Goal: Check status: Check status

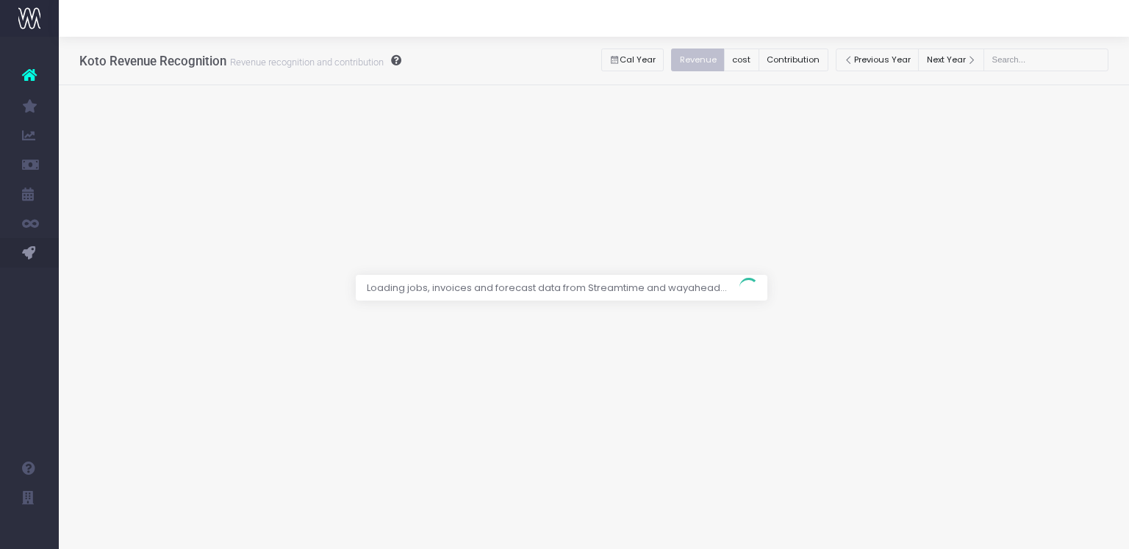
click at [573, 15] on div at bounding box center [594, 18] width 1070 height 37
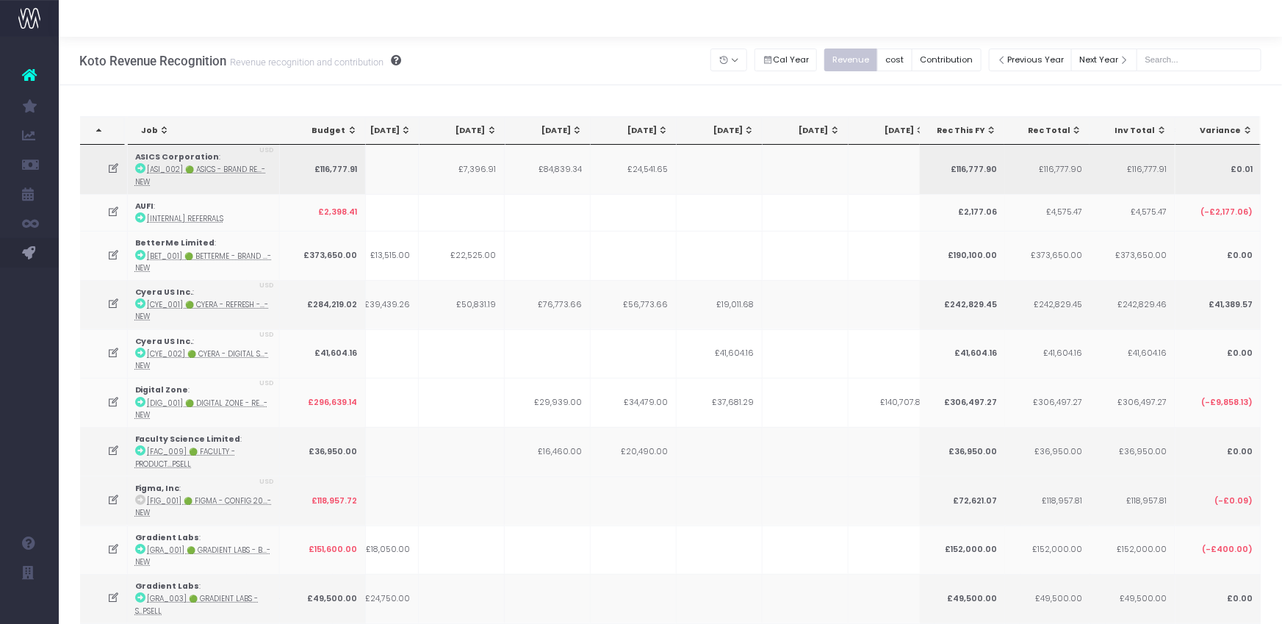
click at [577, 159] on td "£84,839.34" at bounding box center [548, 169] width 86 height 49
click at [114, 169] on icon at bounding box center [113, 168] width 12 height 12
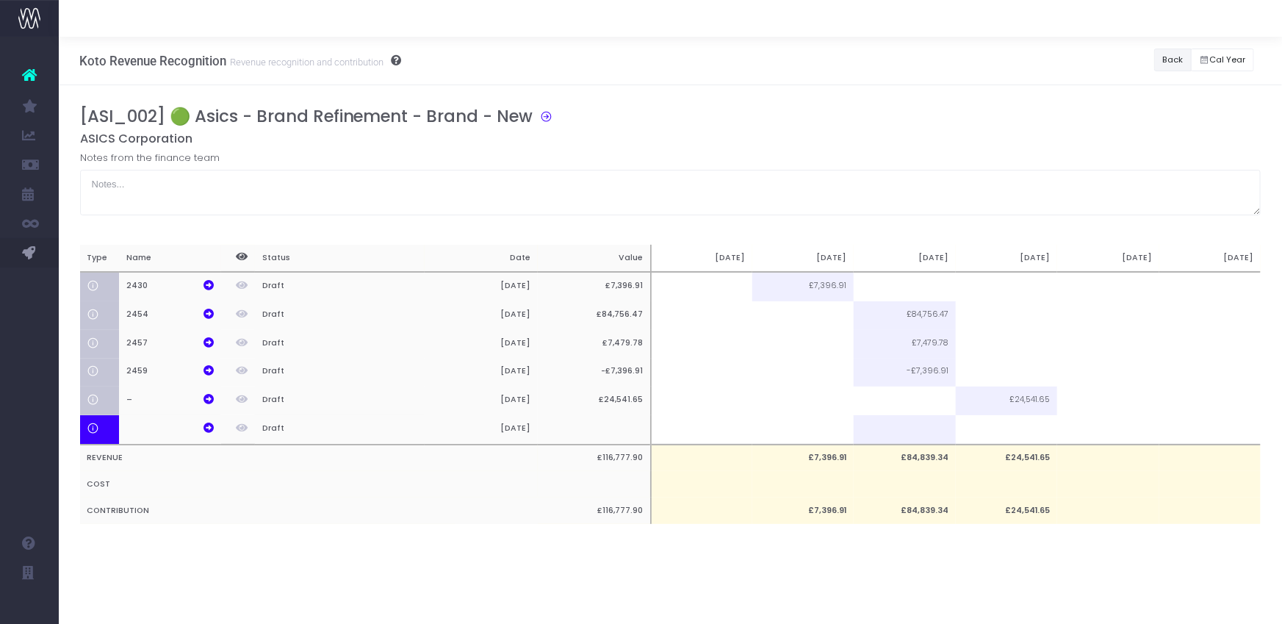
click at [1128, 60] on button "Back" at bounding box center [1172, 59] width 37 height 23
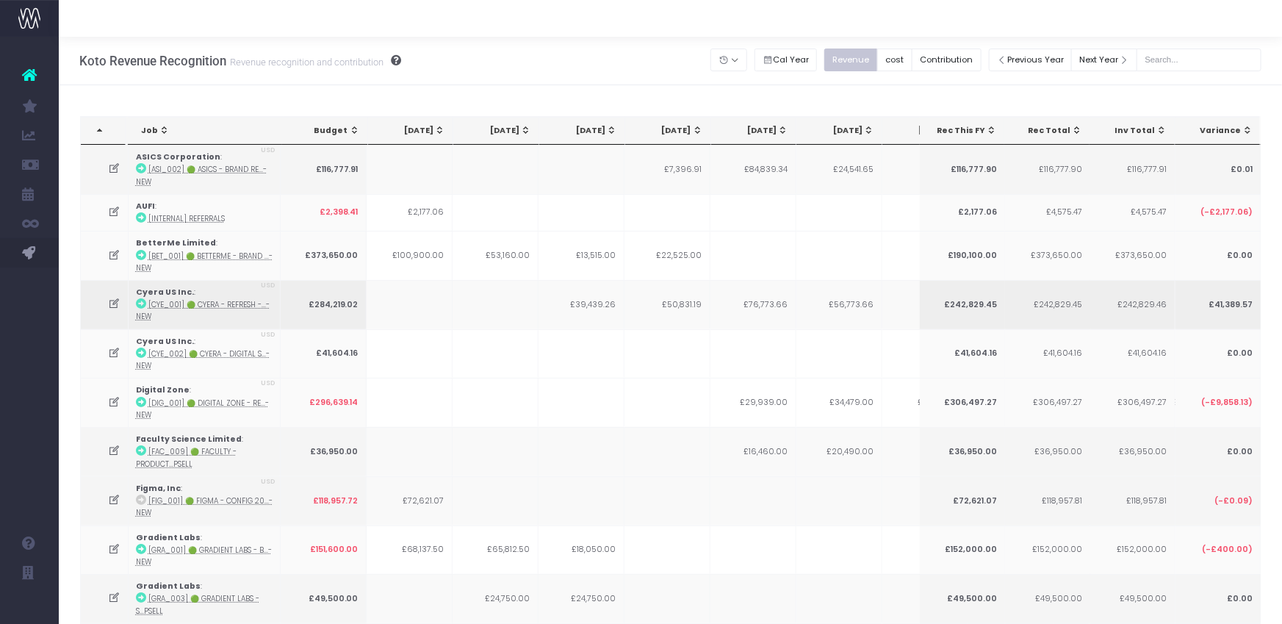
click at [109, 301] on icon at bounding box center [114, 304] width 12 height 12
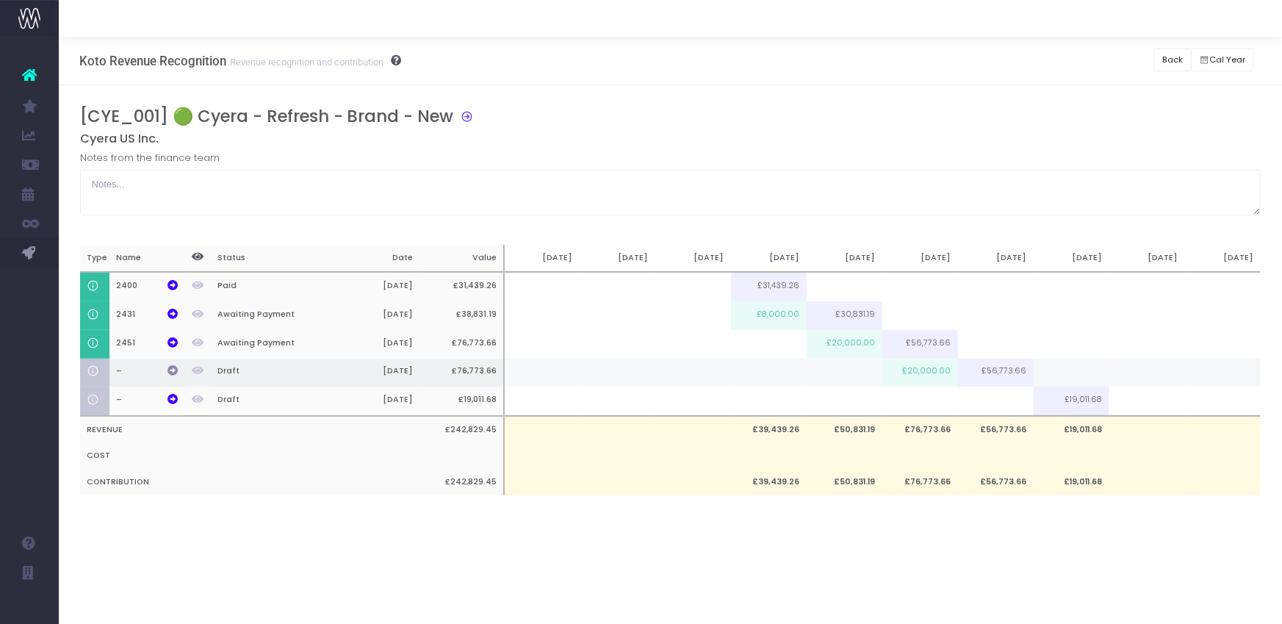
click at [168, 368] on icon at bounding box center [173, 370] width 10 height 10
click at [1128, 52] on button "Back" at bounding box center [1172, 59] width 37 height 23
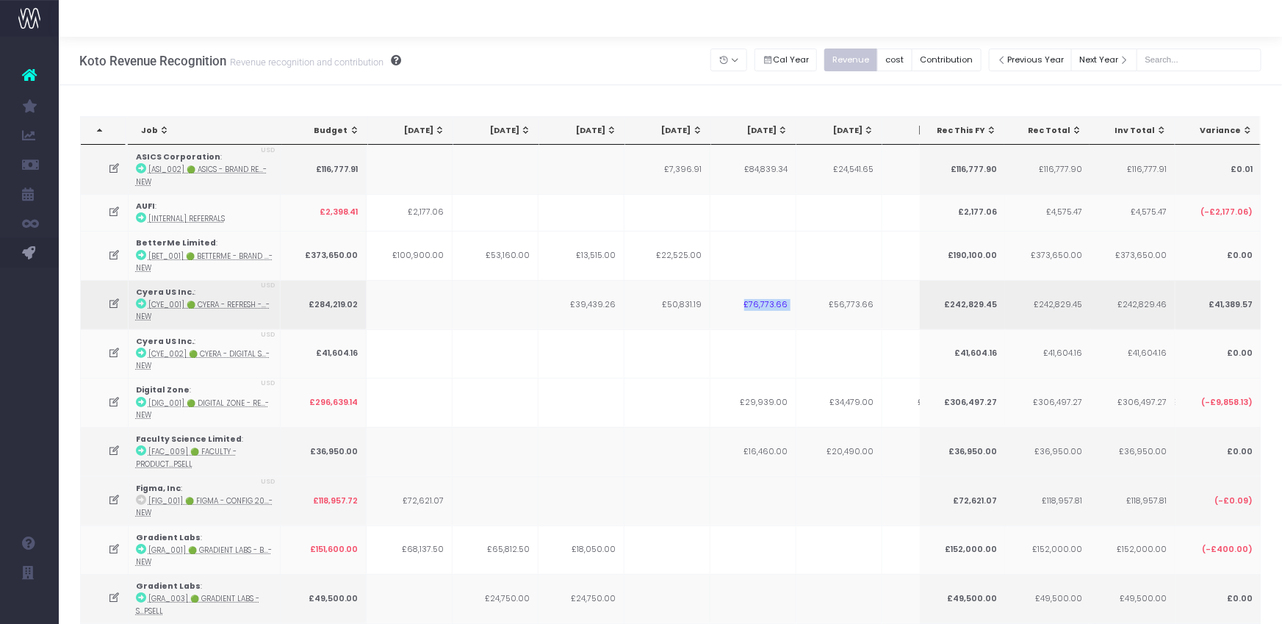
drag, startPoint x: 744, startPoint y: 303, endPoint x: 800, endPoint y: 304, distance: 55.9
click at [800, 304] on tr "Cyera US Inc. : [CYE_001] 🟢 Cyera - Refresh -...- New USD £284,219.02 £39,439.2…" at bounding box center [911, 304] width 1661 height 49
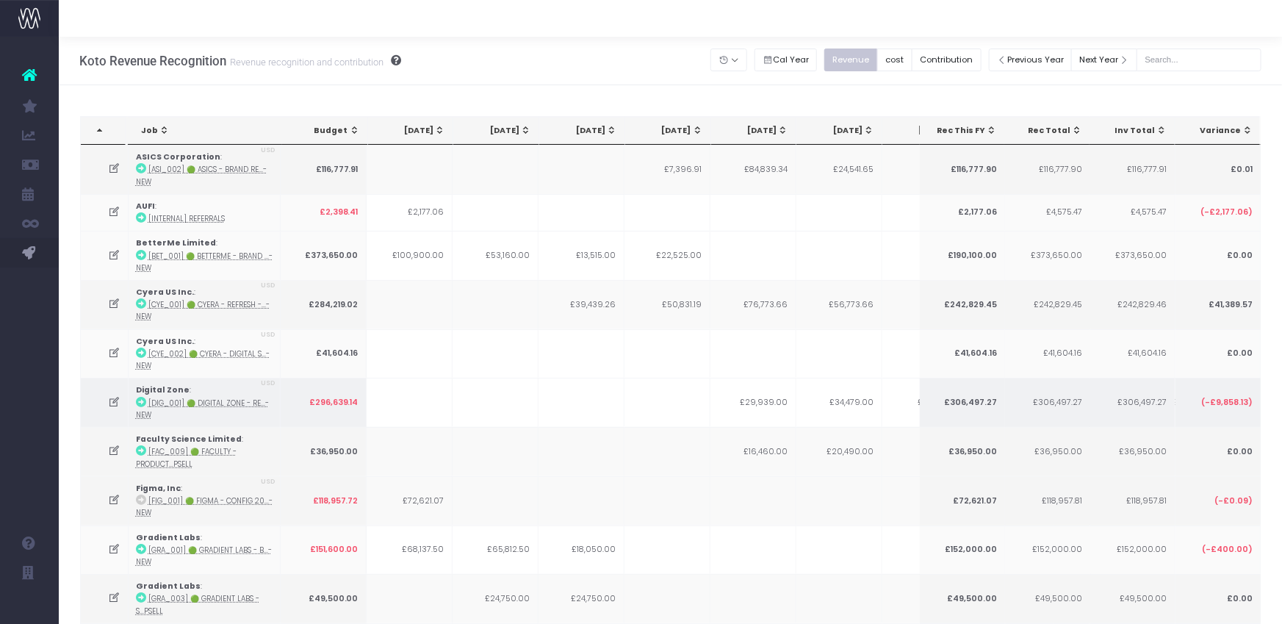
click at [109, 398] on icon at bounding box center [114, 402] width 12 height 12
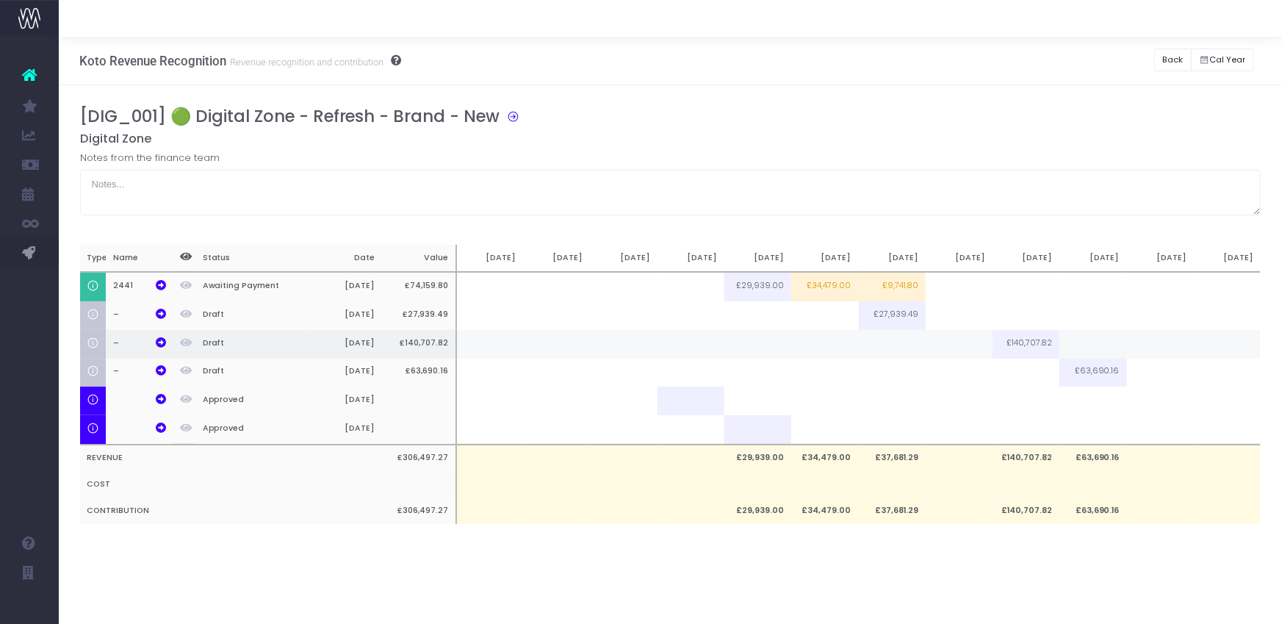
scroll to position [0, 11]
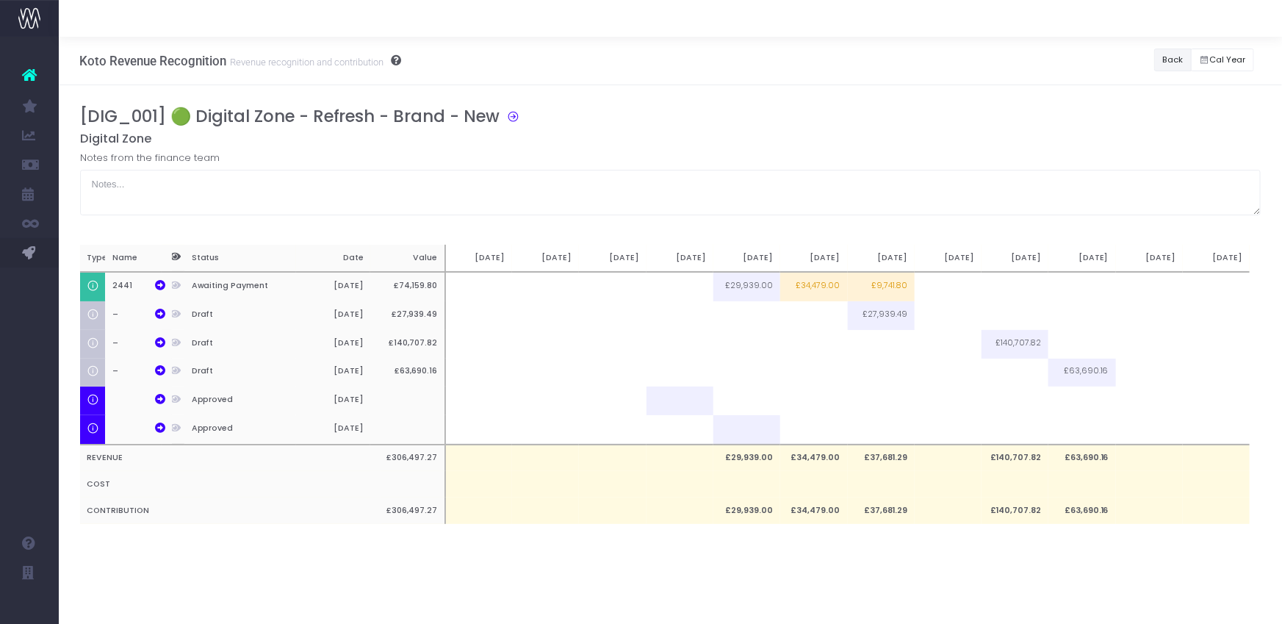
click at [1128, 54] on button "Back" at bounding box center [1172, 59] width 37 height 23
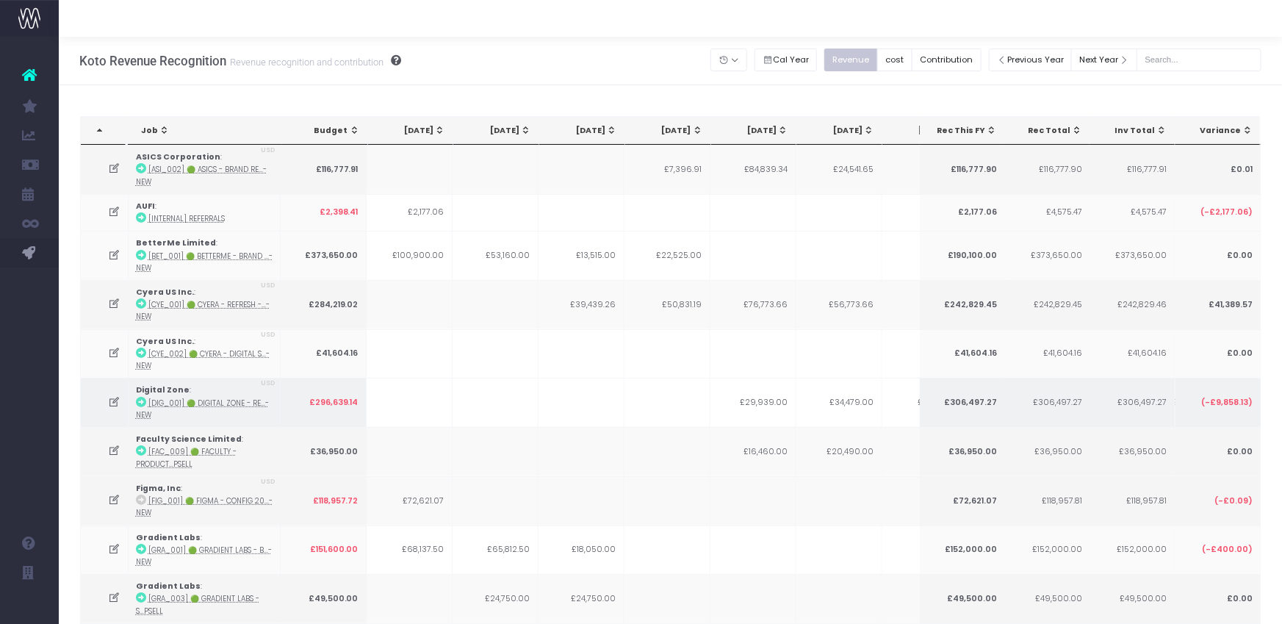
scroll to position [24, 0]
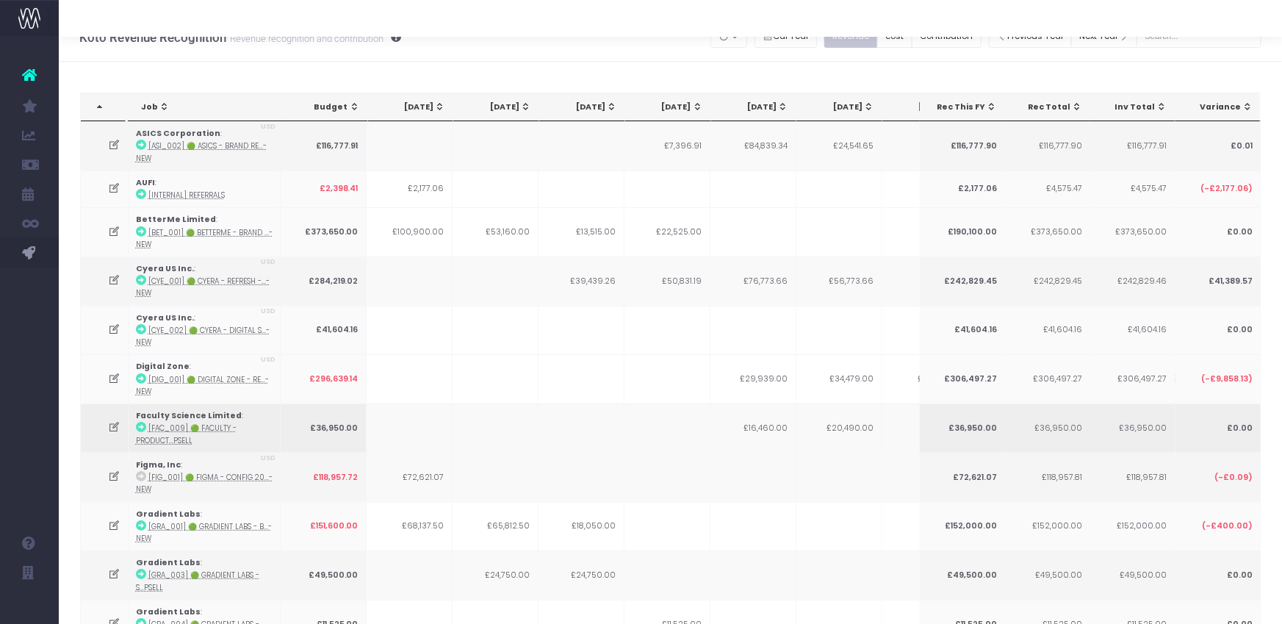
click at [113, 422] on icon at bounding box center [114, 427] width 12 height 12
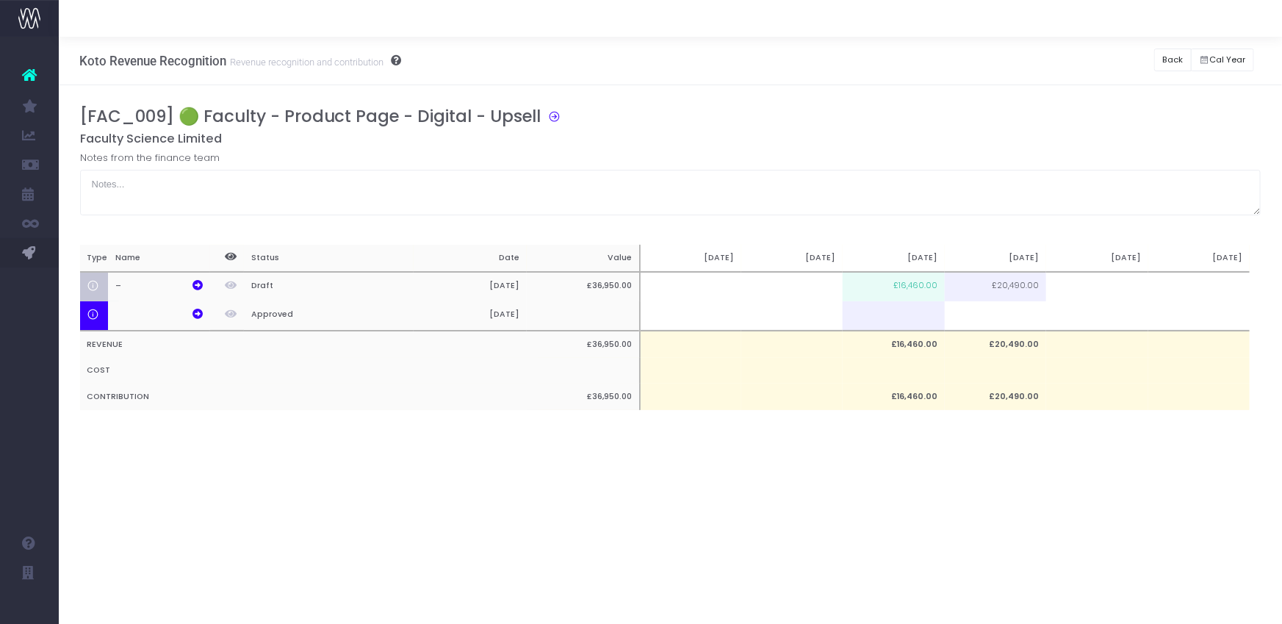
scroll to position [0, 0]
click at [1128, 57] on button "Back" at bounding box center [1172, 59] width 37 height 23
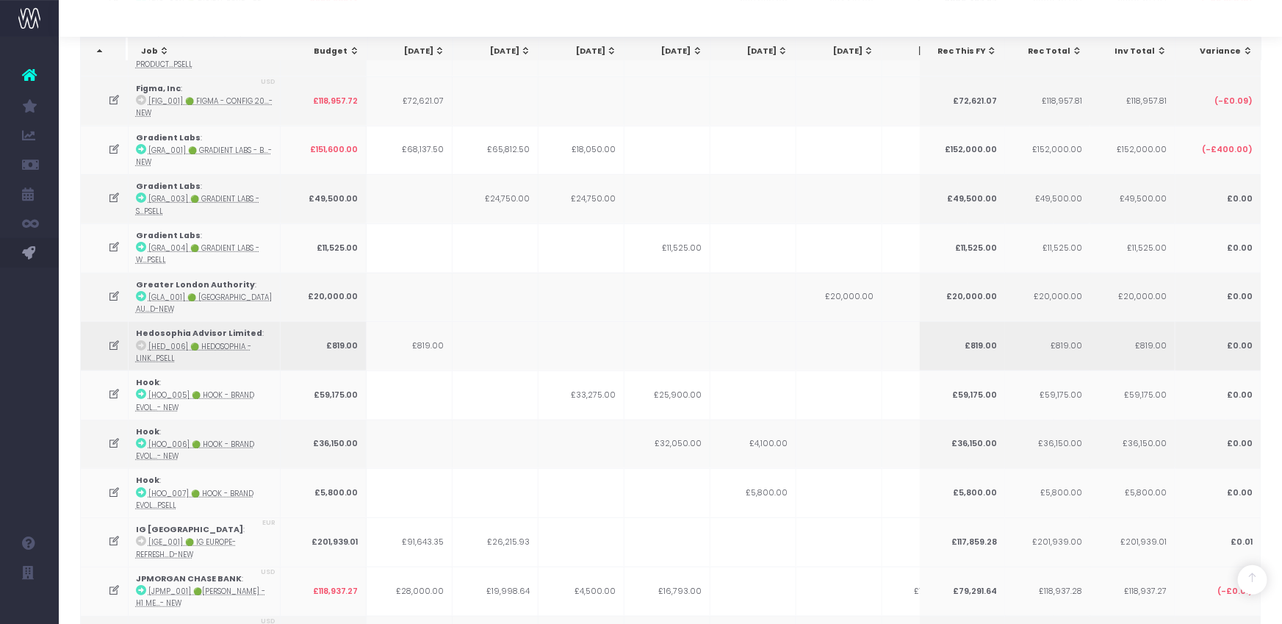
scroll to position [402, 0]
click at [113, 436] on icon at bounding box center [114, 441] width 12 height 12
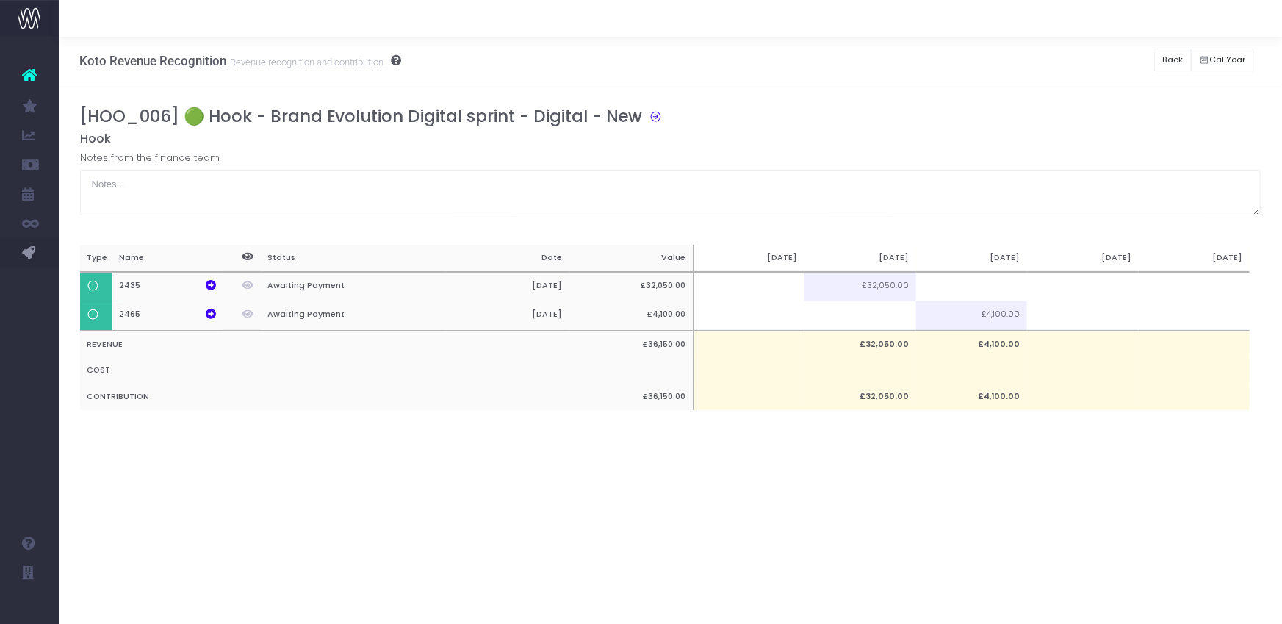
scroll to position [0, 0]
click at [209, 312] on icon at bounding box center [211, 314] width 10 height 10
click at [1128, 57] on button "Back" at bounding box center [1172, 59] width 37 height 23
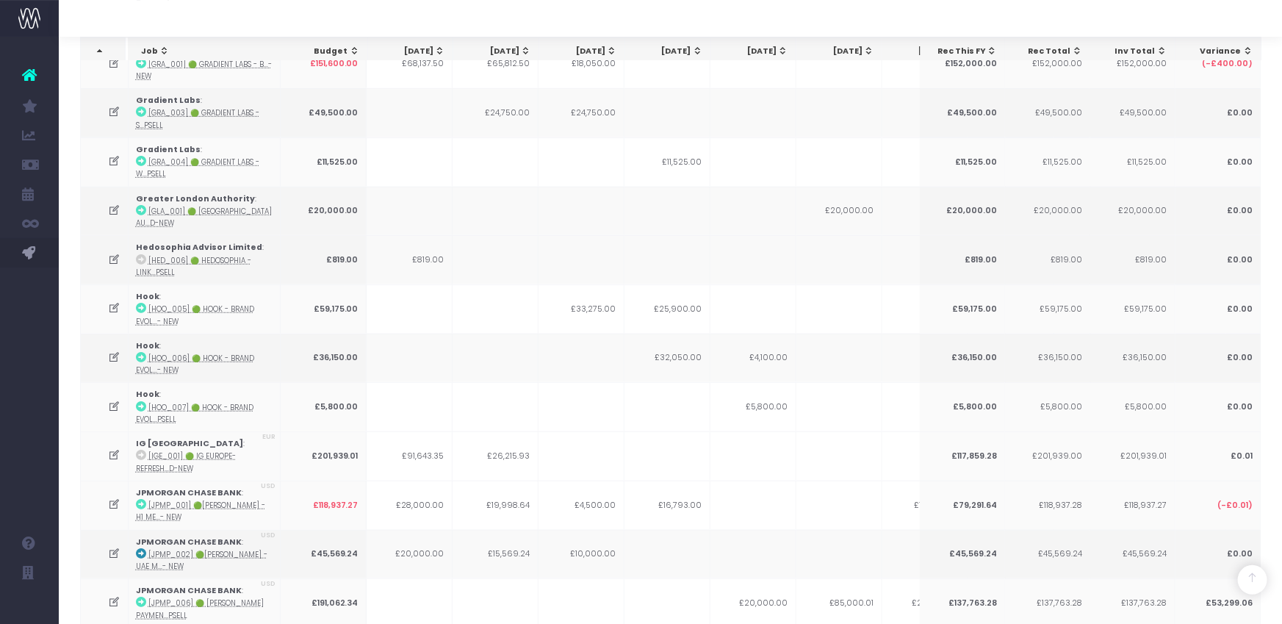
scroll to position [504, 0]
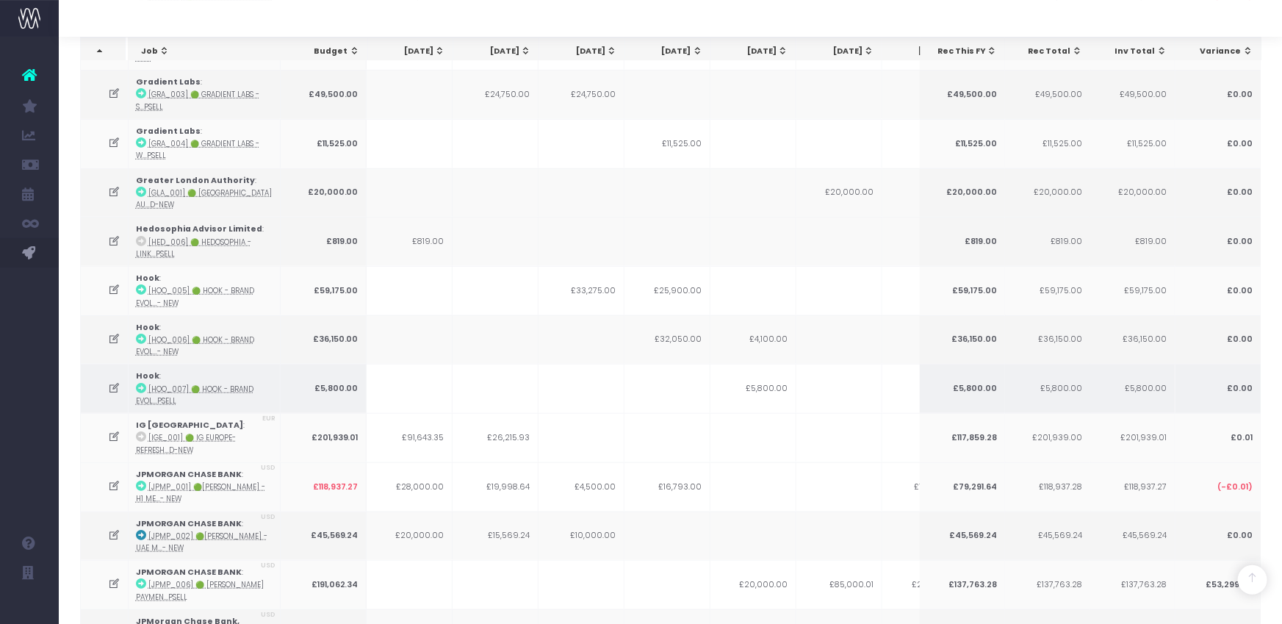
click at [113, 382] on icon at bounding box center [114, 388] width 12 height 12
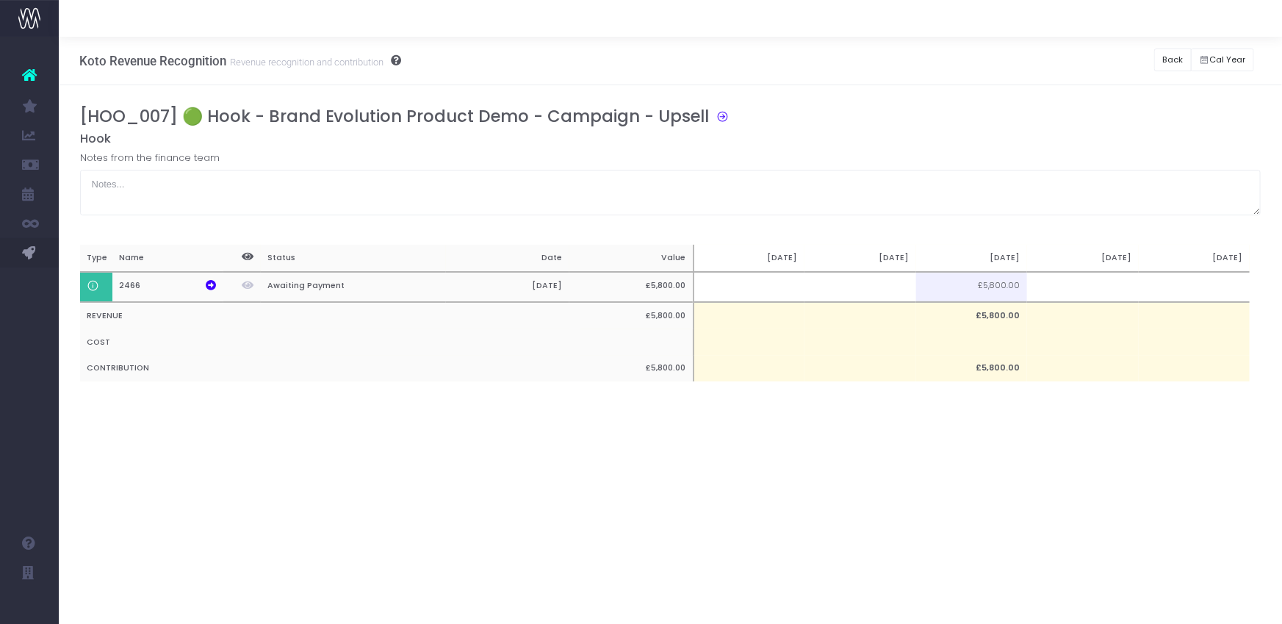
scroll to position [0, 0]
click at [215, 284] on icon at bounding box center [211, 285] width 10 height 10
click at [1128, 61] on button "Back" at bounding box center [1172, 59] width 37 height 23
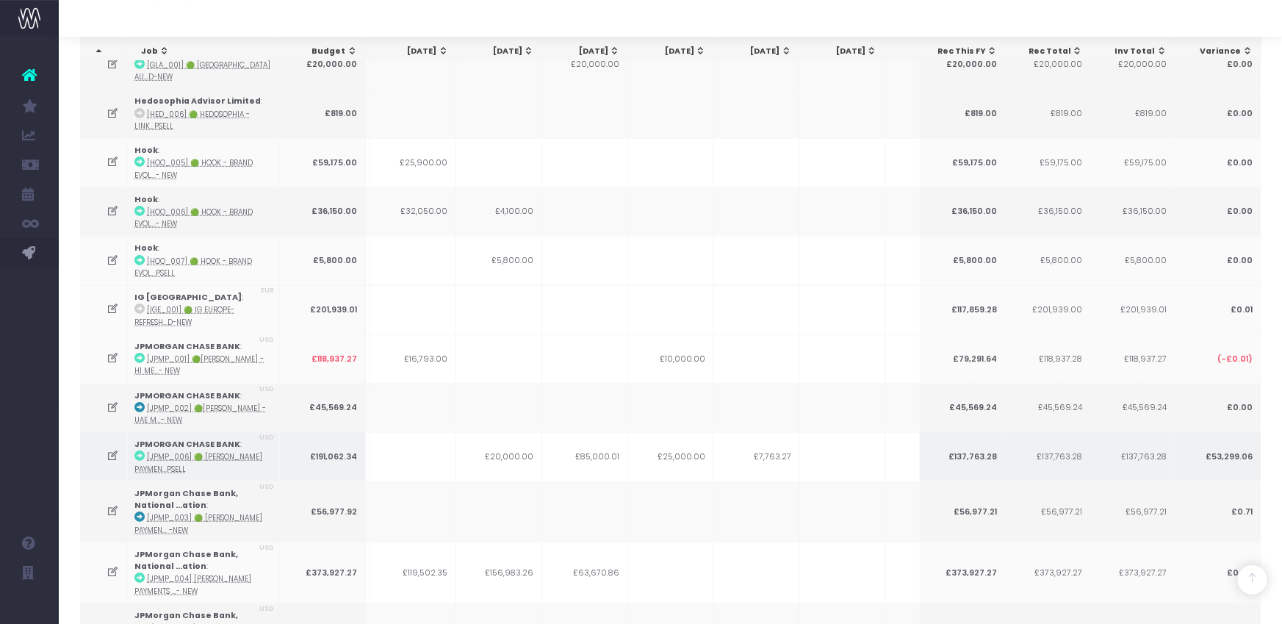
scroll to position [632, 0]
drag, startPoint x: 492, startPoint y: 447, endPoint x: 544, endPoint y: 449, distance: 52.2
click at [544, 449] on tr "JPMORGAN CHASE BANK : [JPMP_006] 🟢 JP Morgan Paymen...psell USD £191,062.34 £20…" at bounding box center [657, 456] width 1661 height 49
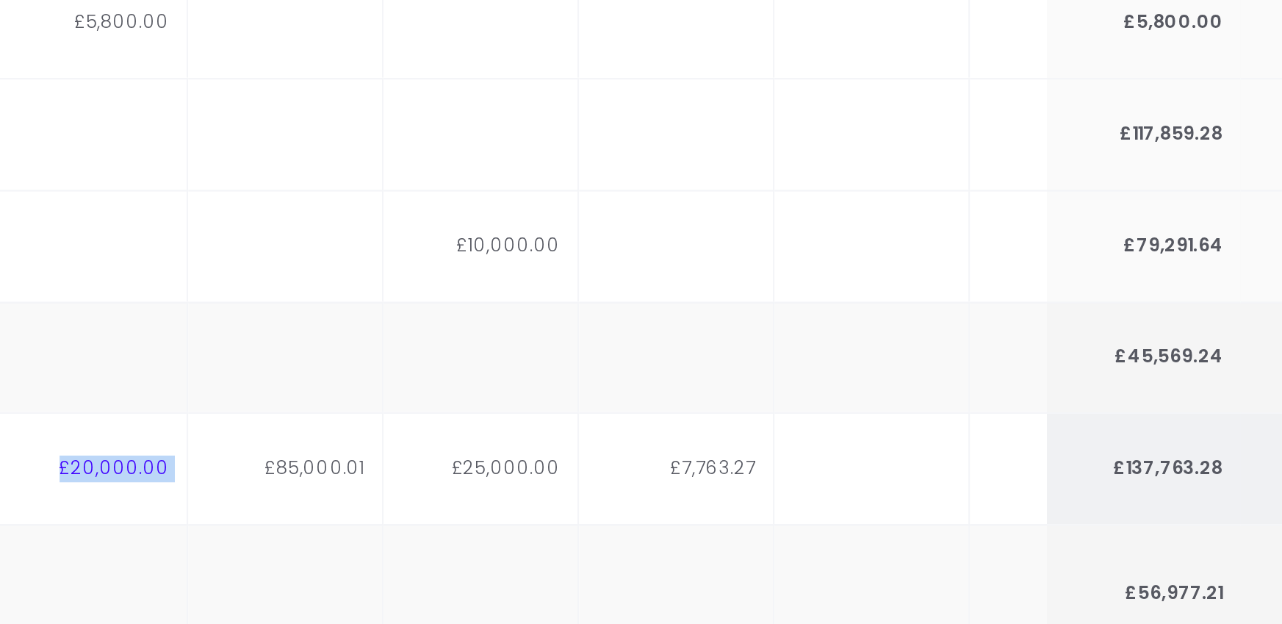
scroll to position [652, 0]
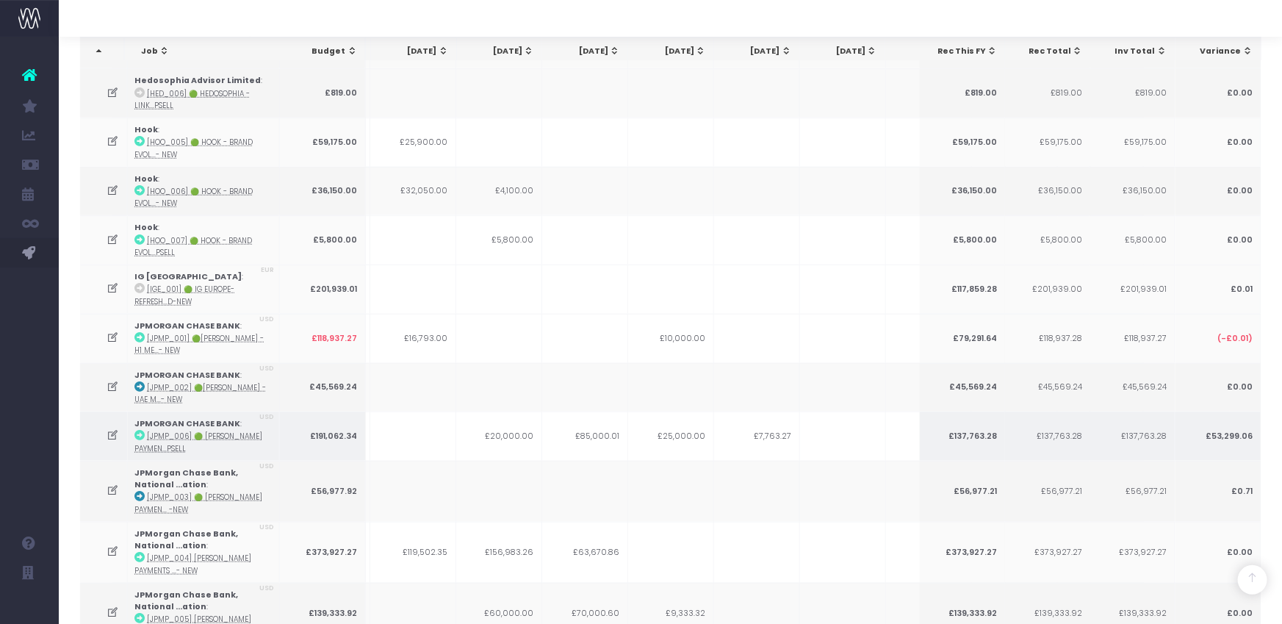
click at [104, 436] on td at bounding box center [104, 435] width 48 height 49
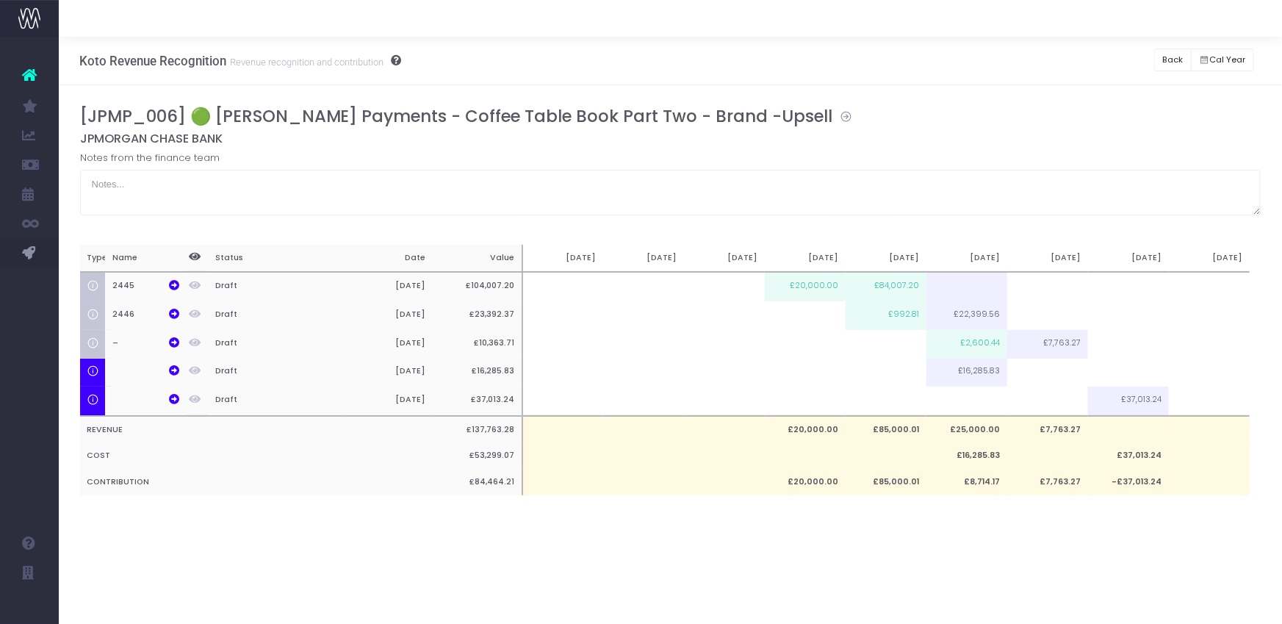
click at [833, 118] on icon at bounding box center [843, 115] width 20 height 17
click at [1128, 58] on button "Back" at bounding box center [1172, 59] width 37 height 23
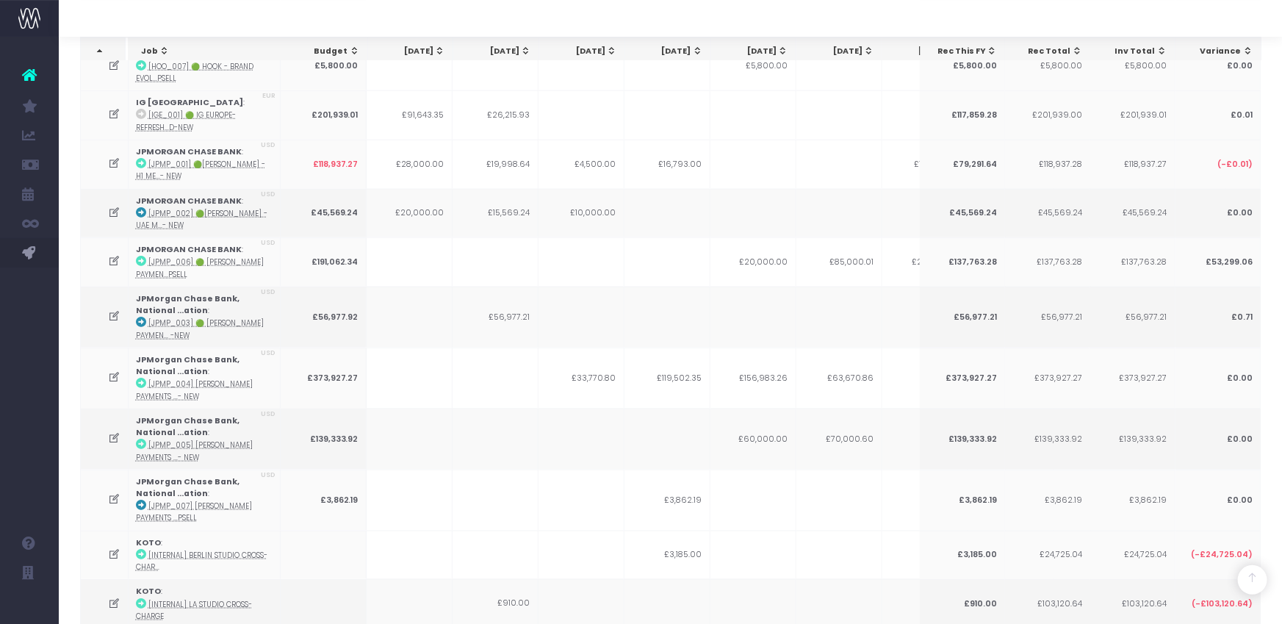
scroll to position [827, 0]
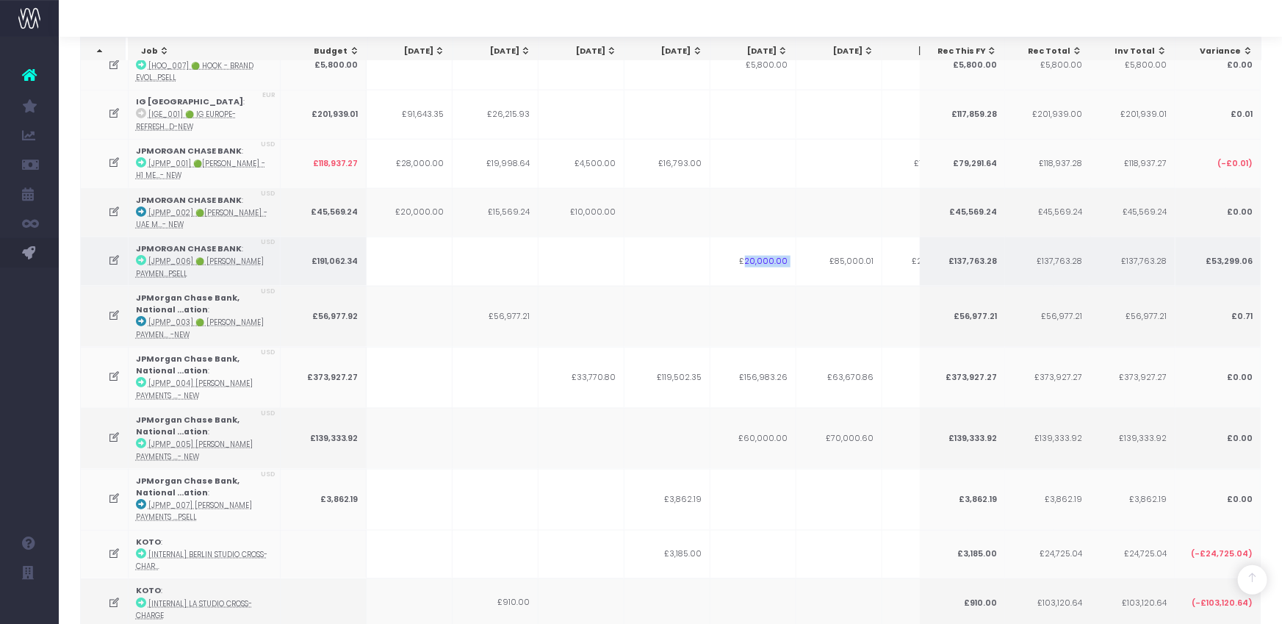
drag, startPoint x: 750, startPoint y: 251, endPoint x: 821, endPoint y: 256, distance: 71.5
click at [821, 256] on tr "JPMORGAN CHASE BANK : [JPMP_006] 🟢 JP Morgan Paymen...psell USD £191,062.34 £20…" at bounding box center [911, 261] width 1661 height 49
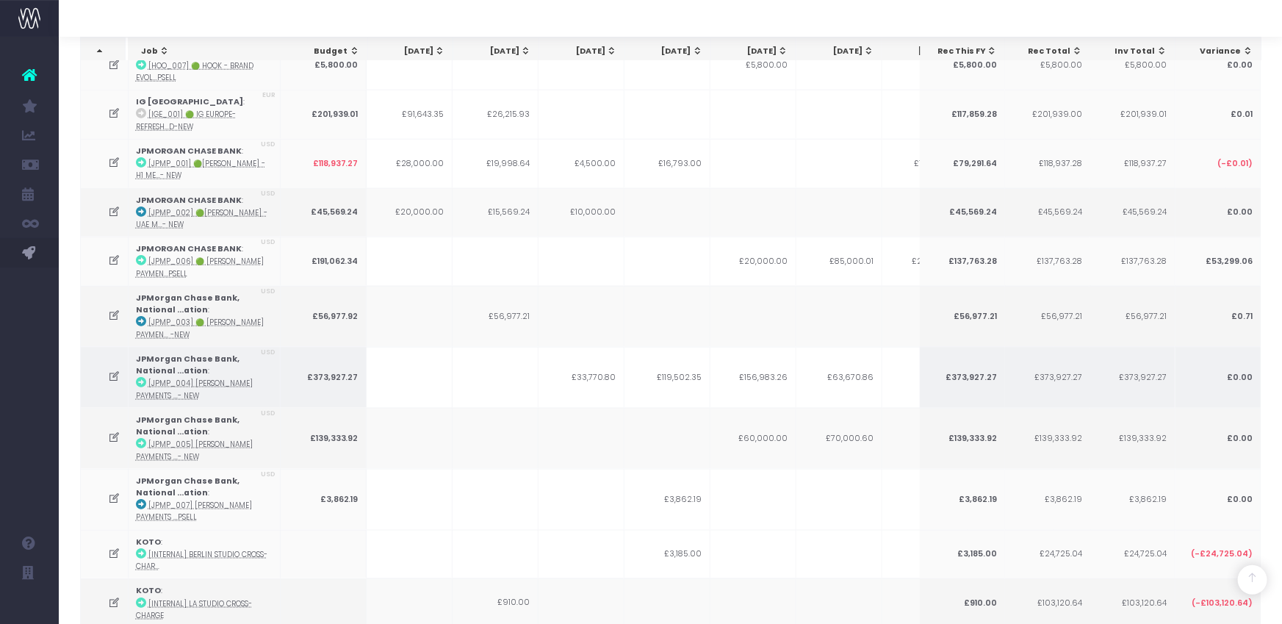
click at [791, 362] on td "£156,983.26" at bounding box center [753, 377] width 86 height 61
drag, startPoint x: 725, startPoint y: 363, endPoint x: 813, endPoint y: 372, distance: 87.9
click at [813, 372] on tr "JPMorgan Chase Bank, National ...ation : [JPMP_004] JP Morgan Payments ...- NEW…" at bounding box center [911, 377] width 1661 height 61
click at [113, 370] on icon at bounding box center [114, 376] width 12 height 12
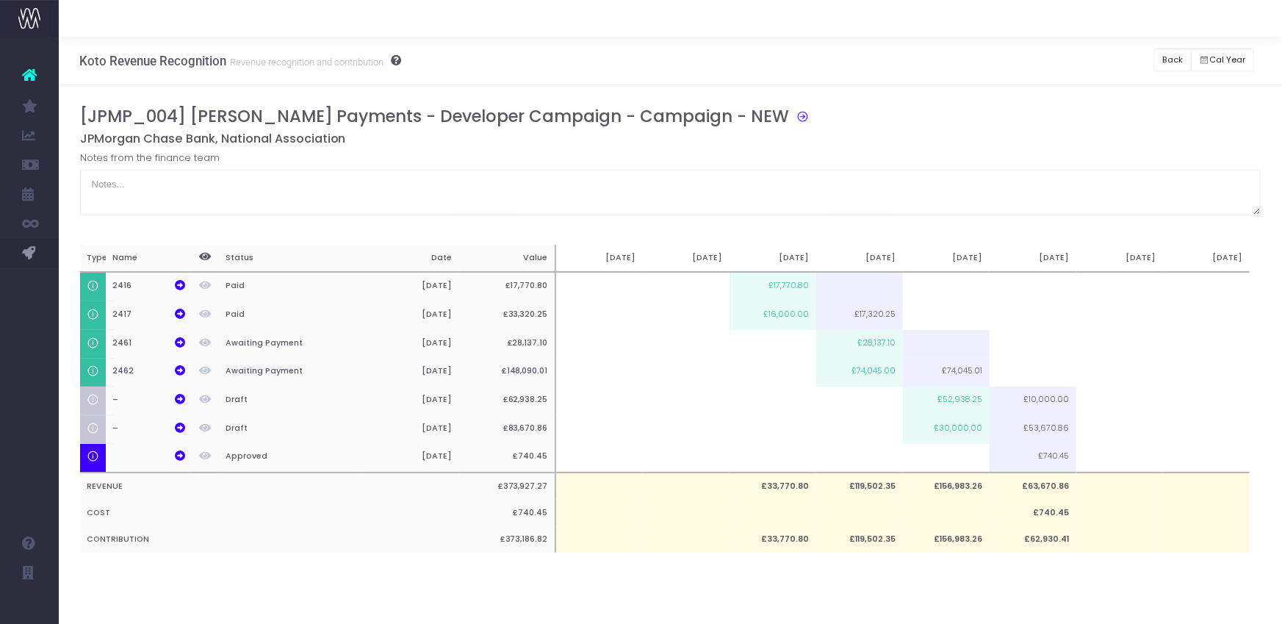
scroll to position [0, 0]
click at [790, 115] on icon at bounding box center [800, 115] width 20 height 17
click at [1128, 62] on button "Back" at bounding box center [1172, 59] width 37 height 23
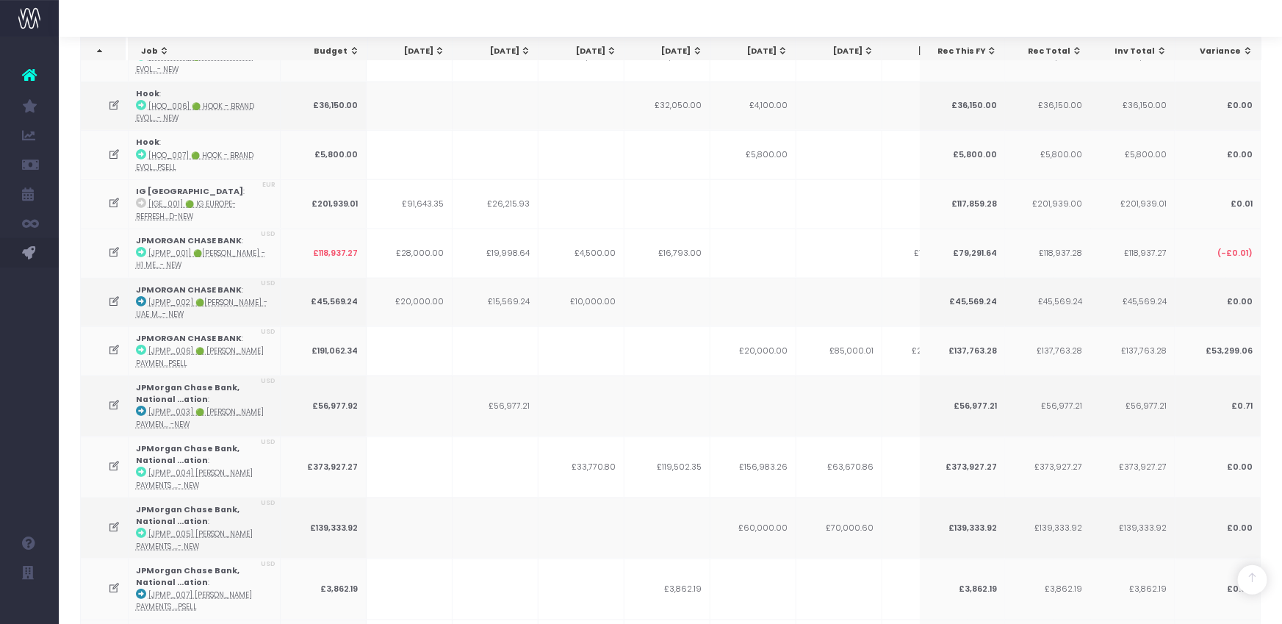
scroll to position [738, 0]
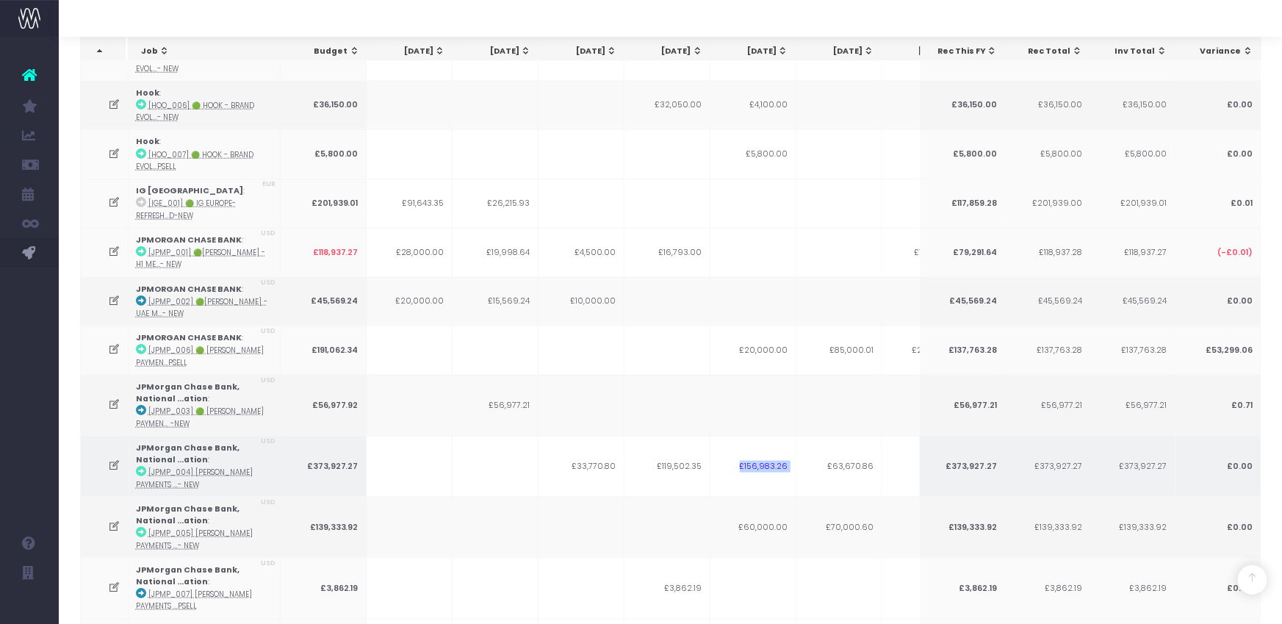
drag, startPoint x: 741, startPoint y: 456, endPoint x: 812, endPoint y: 458, distance: 70.6
click at [812, 458] on tr "JPMorgan Chase Bank, National ...ation : [JPMP_004] JP Morgan Payments ...- NEW…" at bounding box center [911, 466] width 1661 height 61
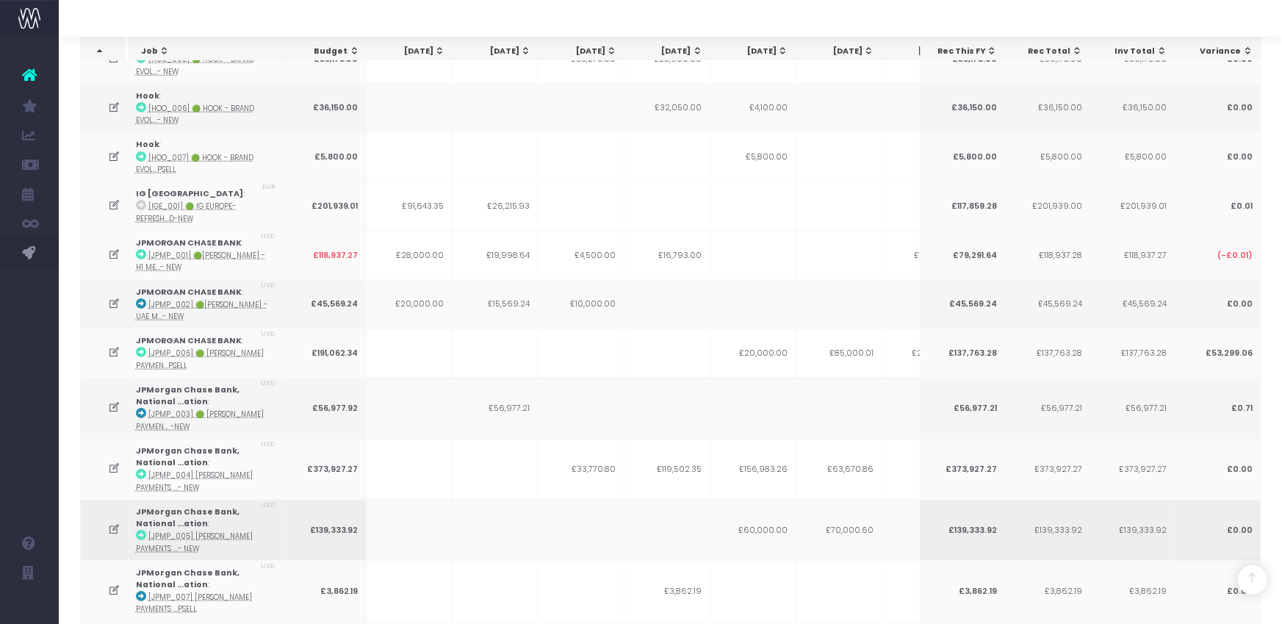
click at [115, 523] on icon at bounding box center [114, 529] width 12 height 12
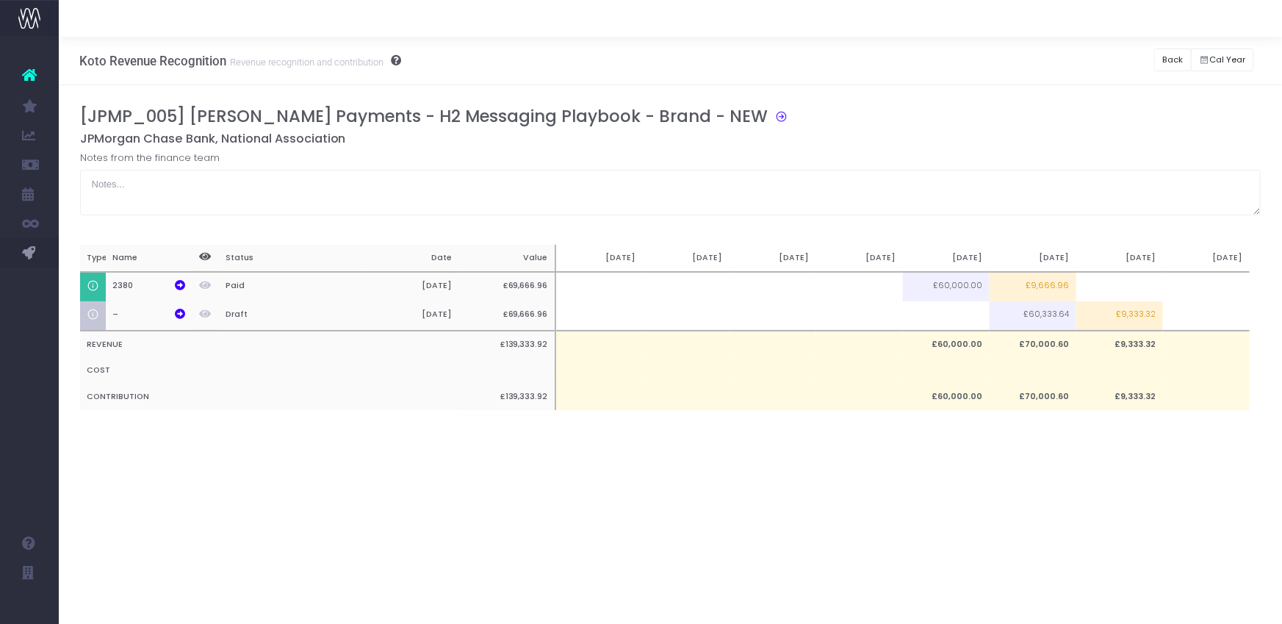
scroll to position [0, 0]
click at [769, 112] on icon at bounding box center [779, 115] width 20 height 17
click at [1128, 62] on button "Back" at bounding box center [1172, 59] width 37 height 23
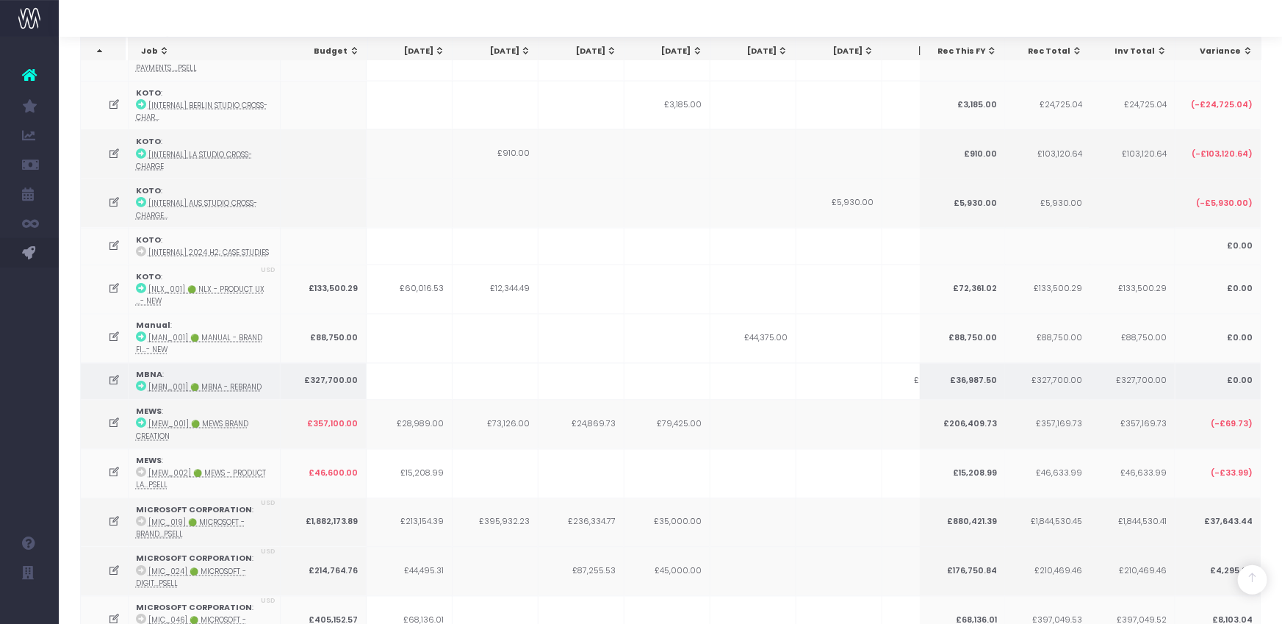
scroll to position [1277, 0]
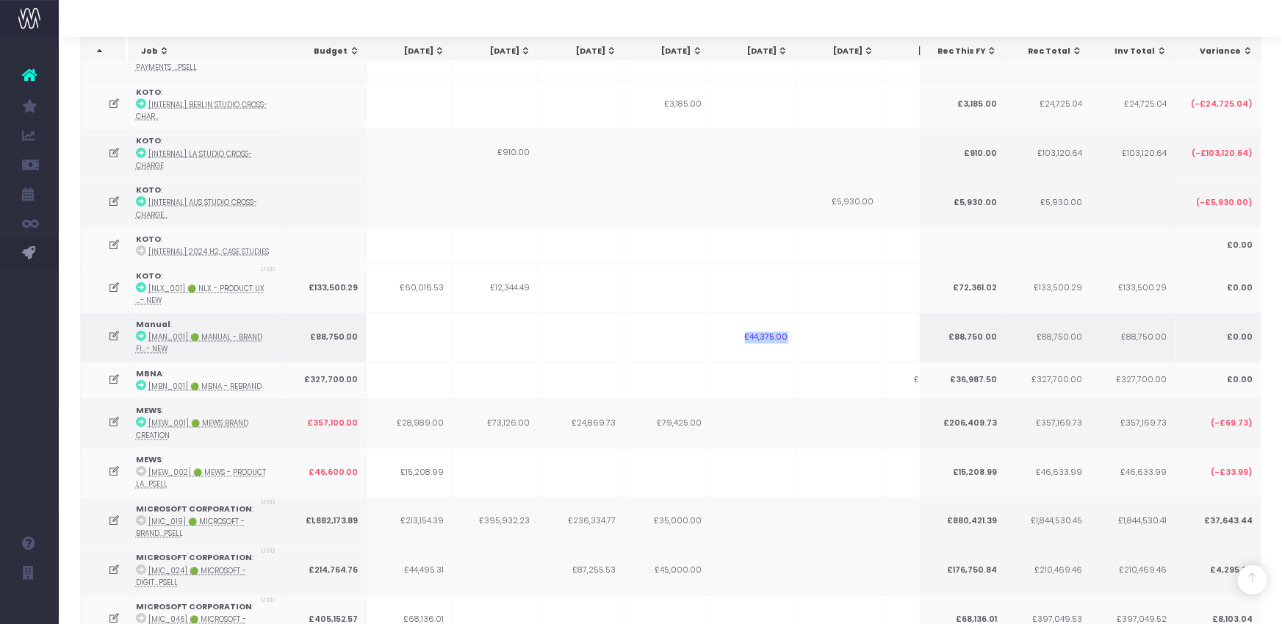
drag, startPoint x: 746, startPoint y: 325, endPoint x: 536, endPoint y: 324, distance: 210.1
click at [813, 323] on tr "Manual : [MAN_001] 🟢 Manual - Brand Fi...- New £88,750.00 £44,375.00 £44,375.00…" at bounding box center [911, 337] width 1661 height 49
click at [115, 331] on icon at bounding box center [114, 337] width 12 height 12
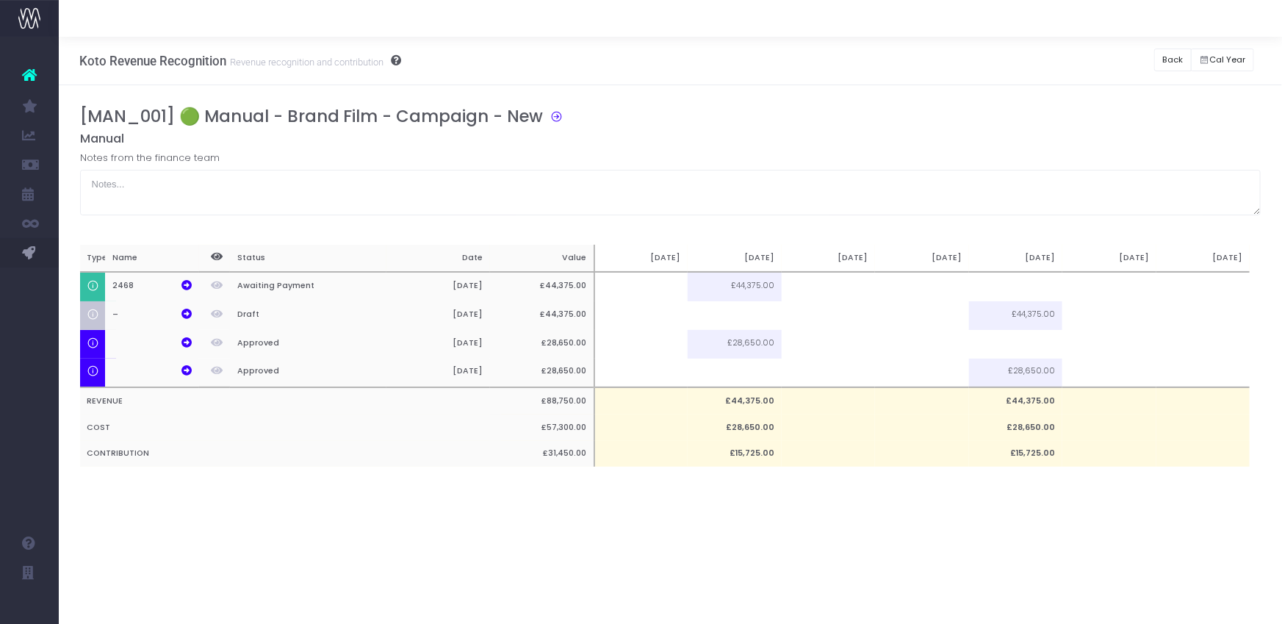
scroll to position [0, 0]
click at [551, 116] on icon at bounding box center [554, 115] width 20 height 17
click at [184, 284] on icon at bounding box center [186, 285] width 10 height 10
click at [1128, 60] on button "Back" at bounding box center [1172, 59] width 37 height 23
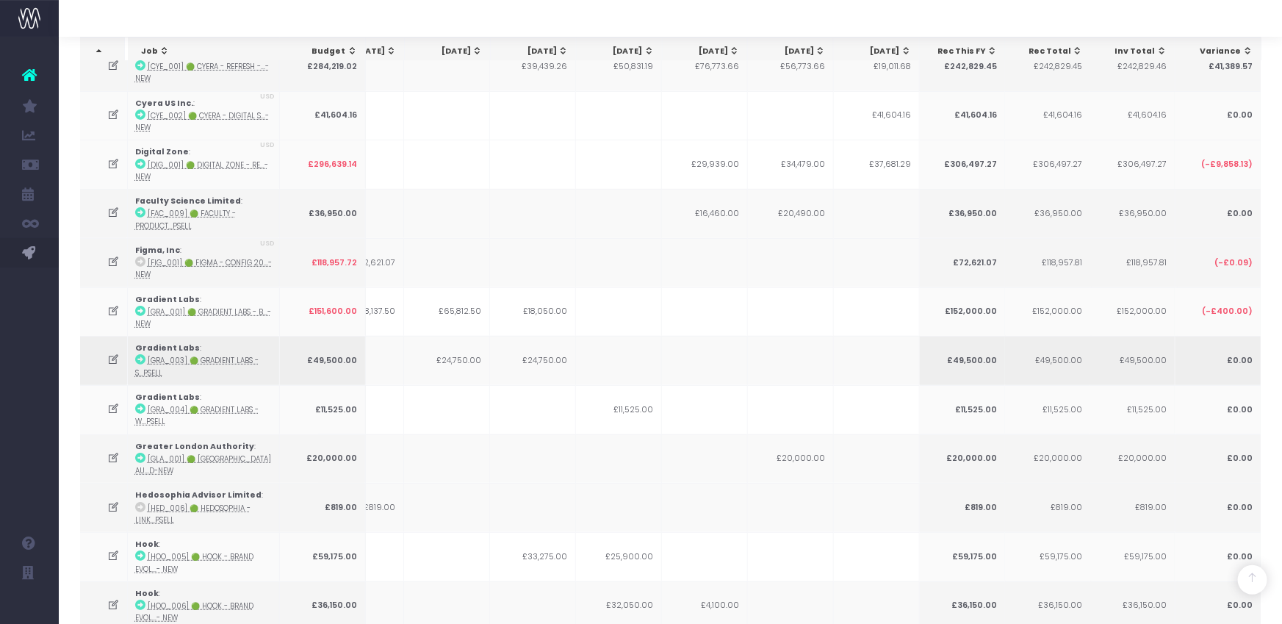
scroll to position [0, 68]
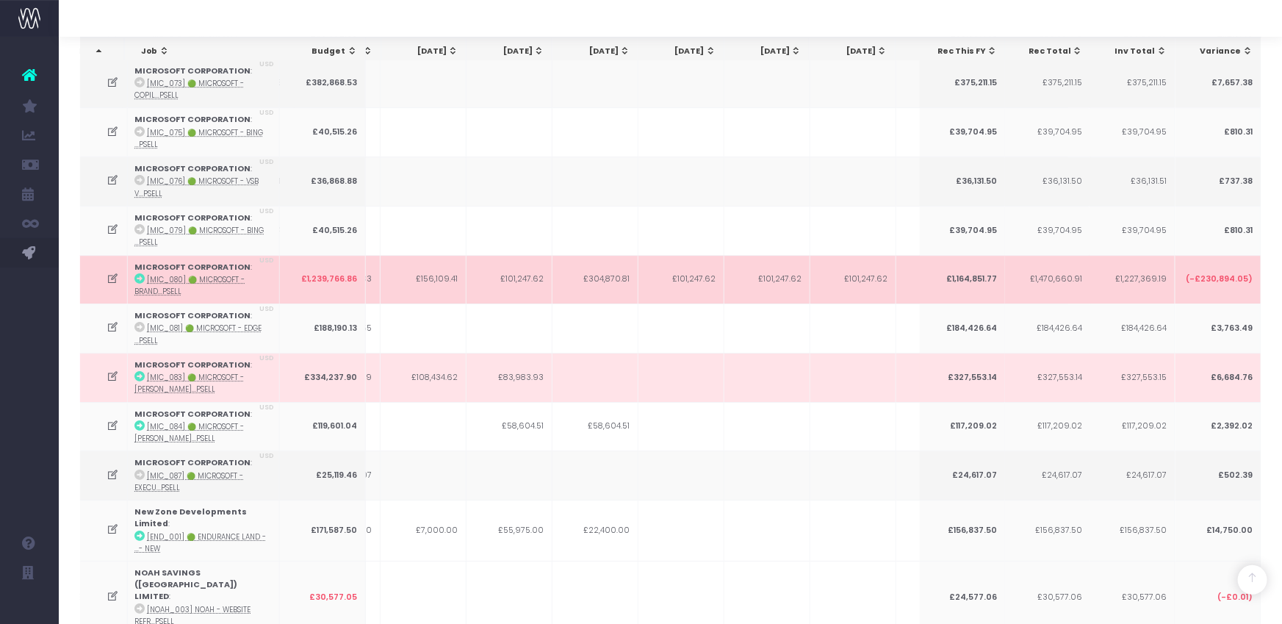
click at [107, 273] on icon at bounding box center [113, 279] width 12 height 12
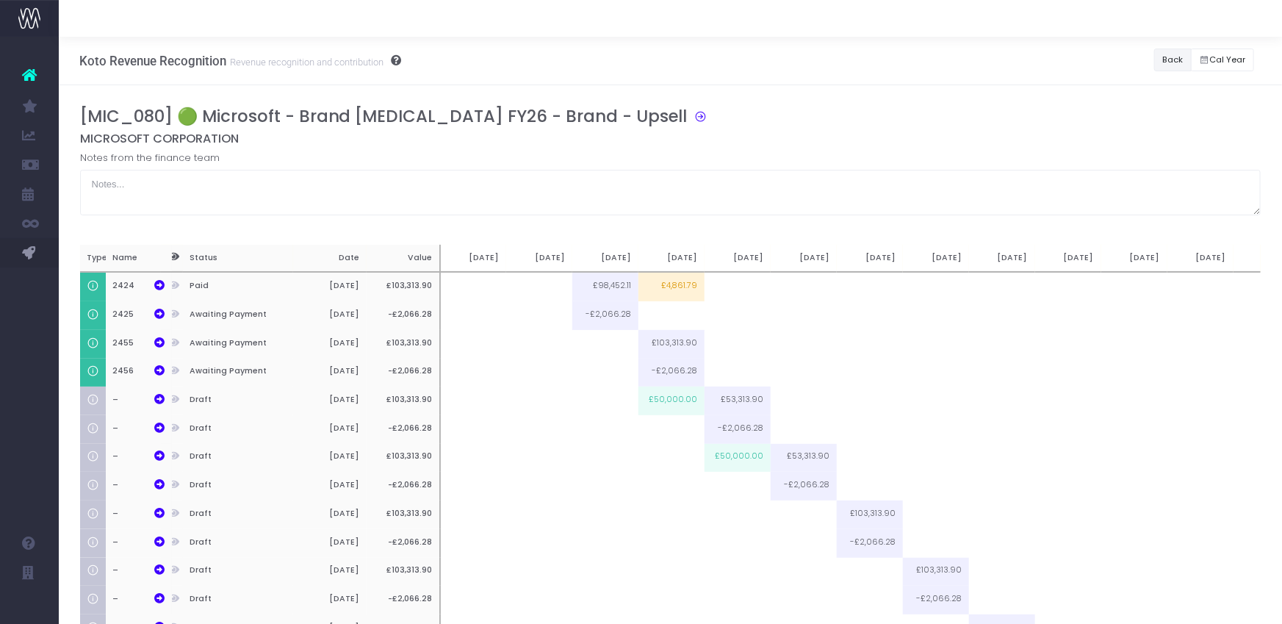
click at [1177, 62] on button "Back" at bounding box center [1172, 59] width 37 height 23
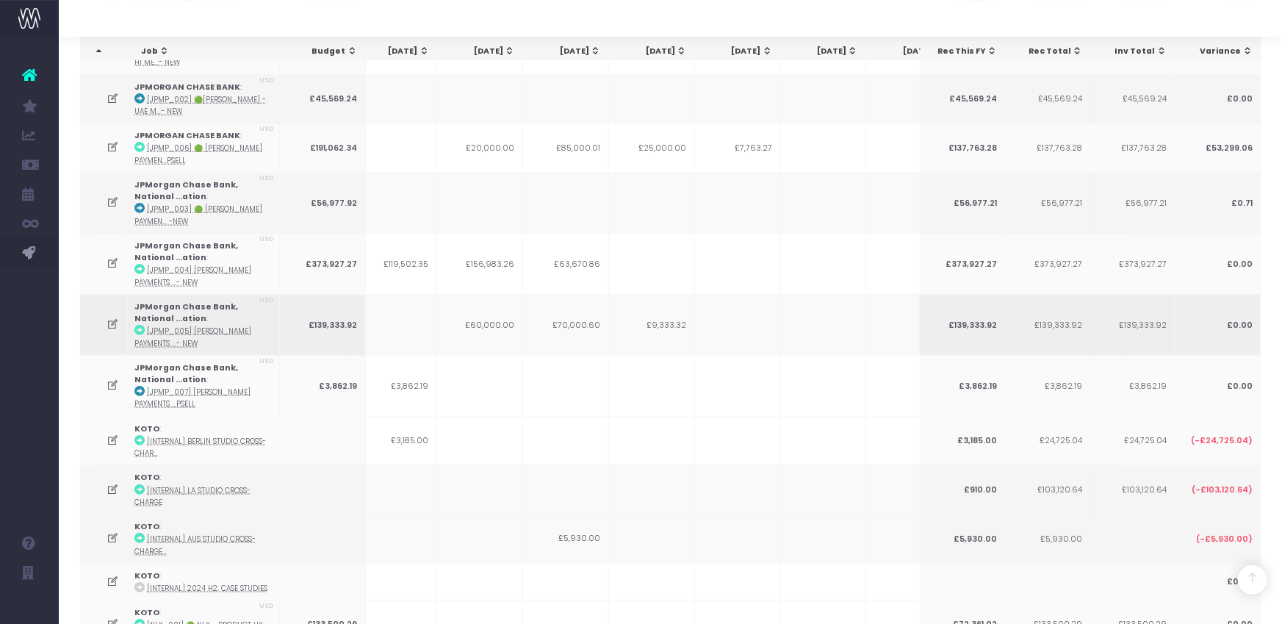
scroll to position [0, 339]
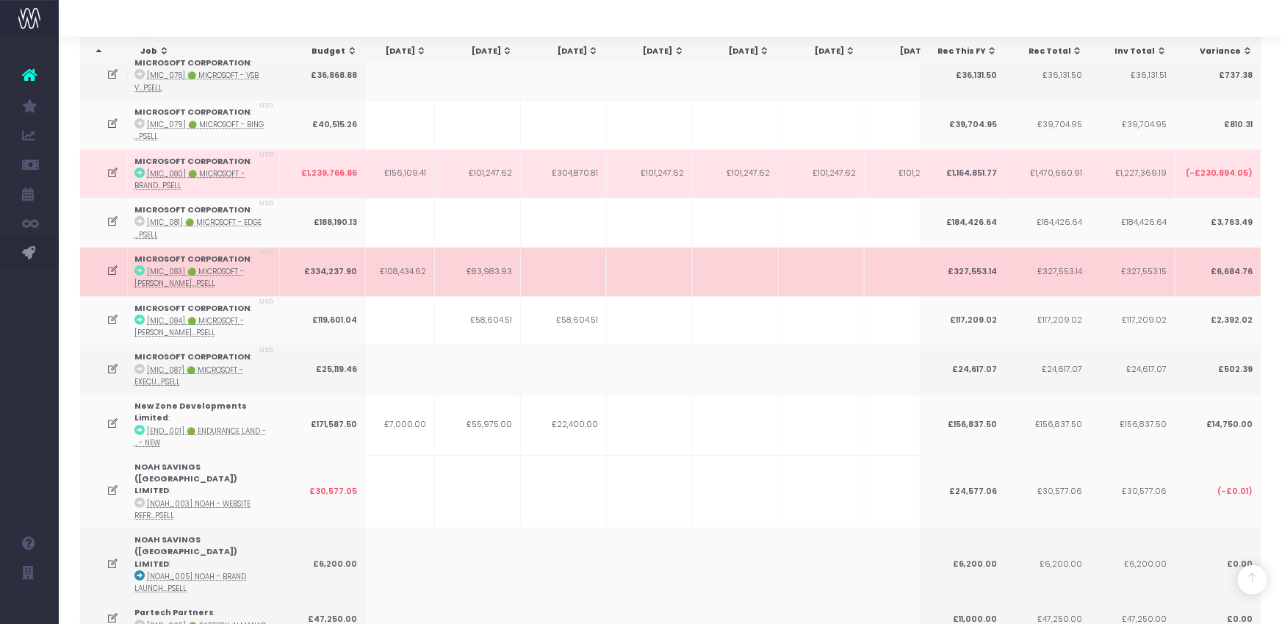
click at [458, 247] on td "£83,983.93" at bounding box center [478, 271] width 86 height 49
click at [105, 247] on td at bounding box center [104, 271] width 48 height 49
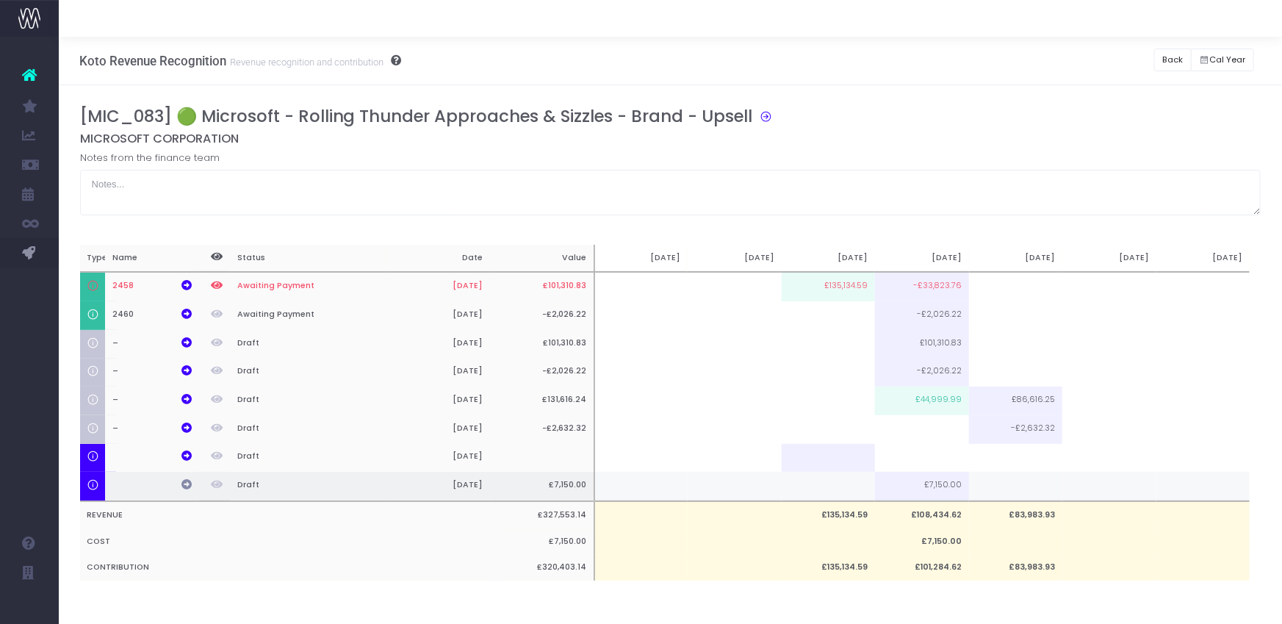
click at [184, 481] on icon at bounding box center [186, 484] width 10 height 10
click at [1173, 60] on button "Back" at bounding box center [1172, 59] width 37 height 23
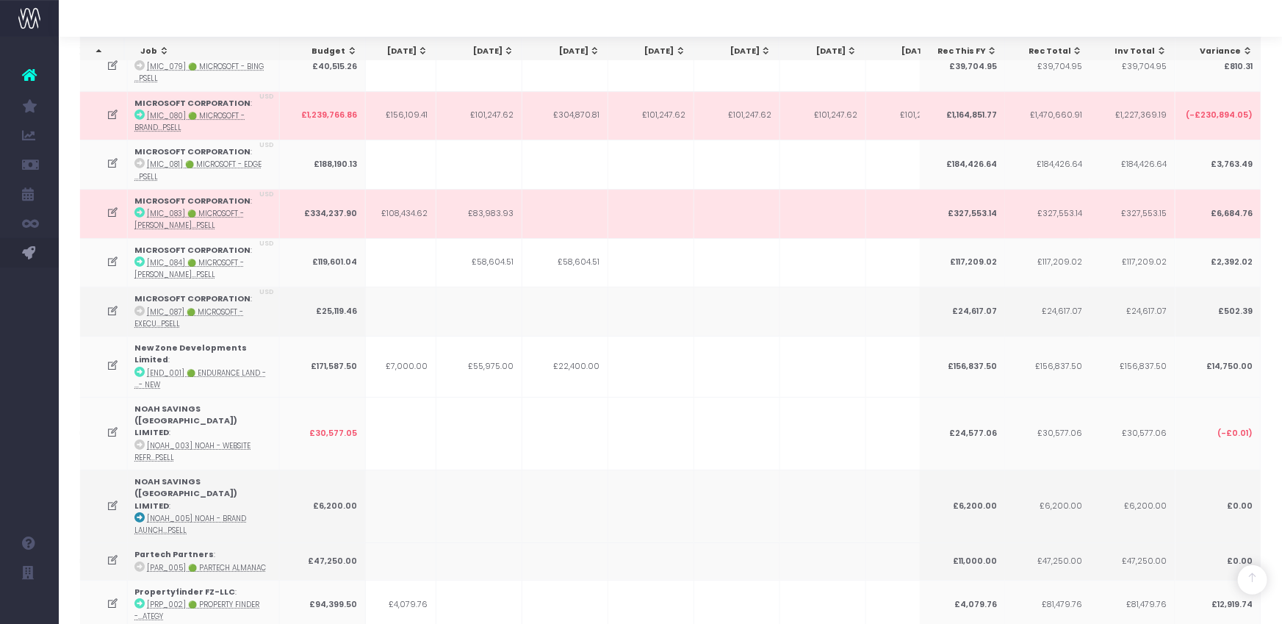
scroll to position [2508, 0]
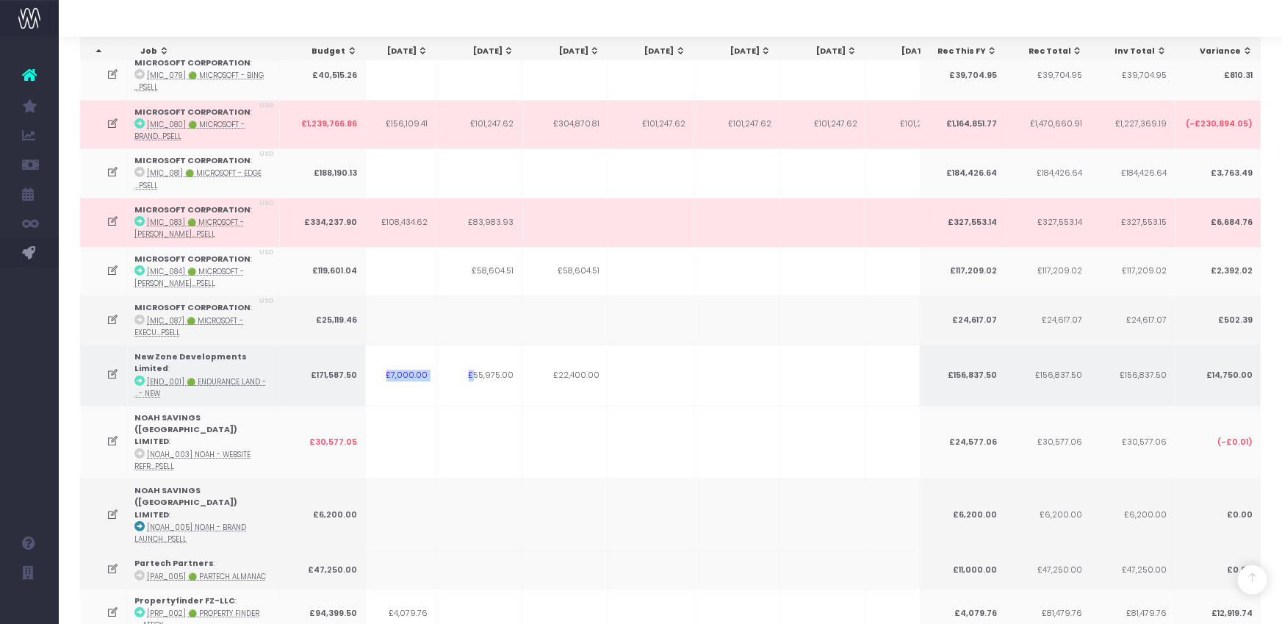
drag, startPoint x: 392, startPoint y: 342, endPoint x: 478, endPoint y: 347, distance: 86.1
click at [478, 347] on tr "New Zone Developments Limited : [END_001] 🟢 Endurance Land - ...- New £171,587.…" at bounding box center [551, 375] width 1661 height 61
drag, startPoint x: 526, startPoint y: 351, endPoint x: 486, endPoint y: 348, distance: 40.5
click at [522, 351] on td "£22,400.00" at bounding box center [565, 375] width 86 height 61
drag, startPoint x: 469, startPoint y: 345, endPoint x: 557, endPoint y: 342, distance: 87.5
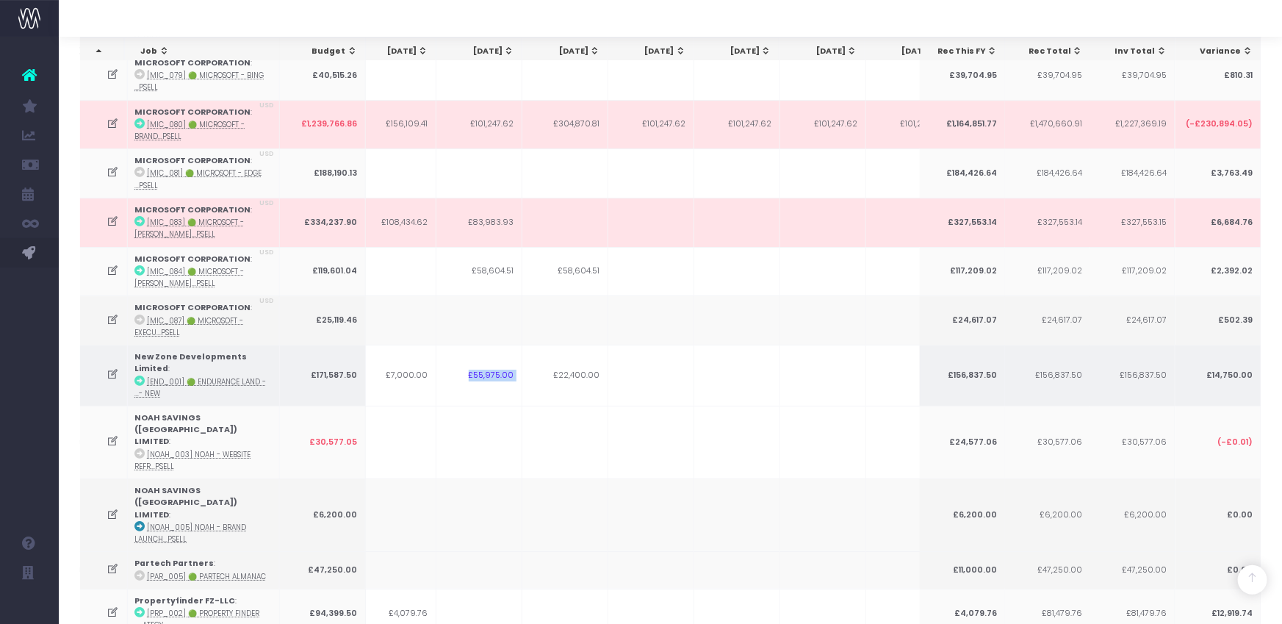
click at [557, 345] on tr "New Zone Developments Limited : [END_001] 🟢 Endurance Land - ...- New £171,587.…" at bounding box center [551, 375] width 1661 height 61
click at [116, 368] on icon at bounding box center [113, 374] width 12 height 12
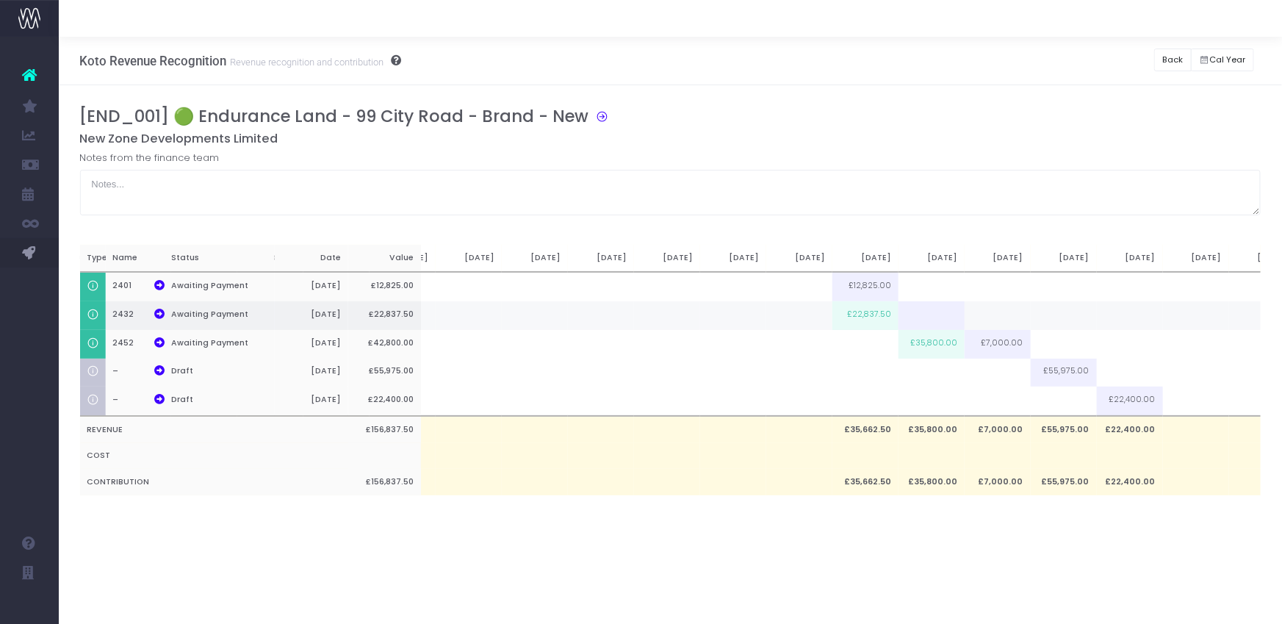
scroll to position [0, 491]
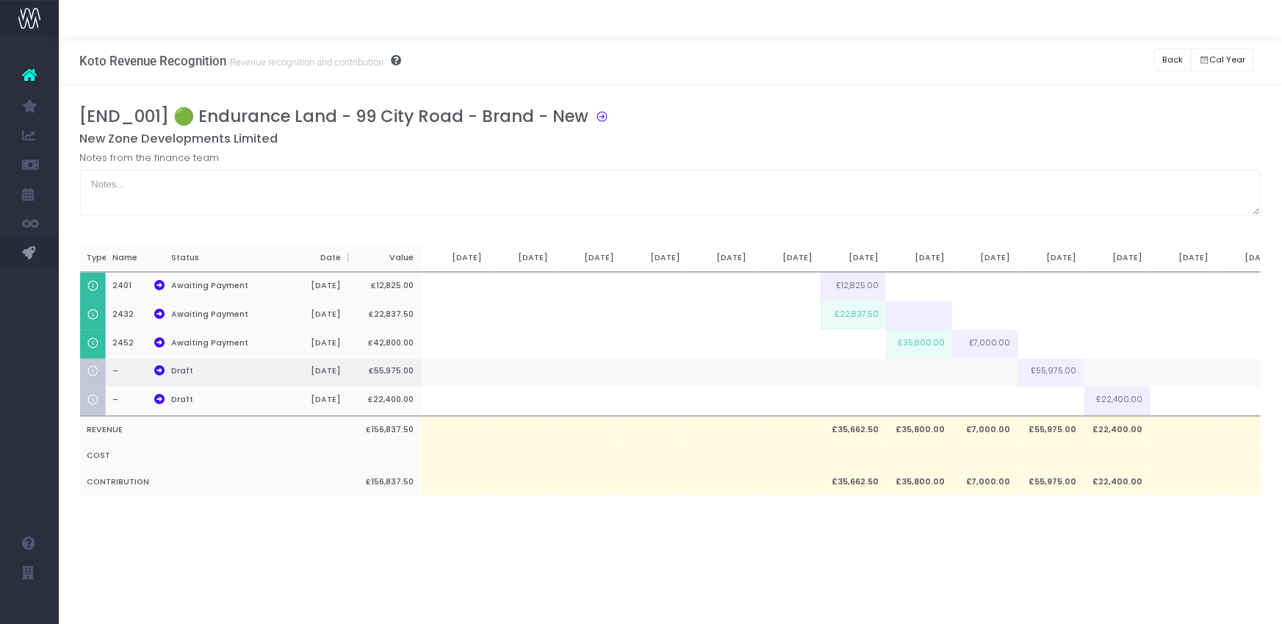
click at [996, 364] on td at bounding box center [985, 373] width 66 height 29
type input "40000"
click at [987, 140] on h5 "New Zone Developments Limited" at bounding box center [670, 139] width 1181 height 15
click at [1171, 63] on button "Back" at bounding box center [1172, 59] width 37 height 23
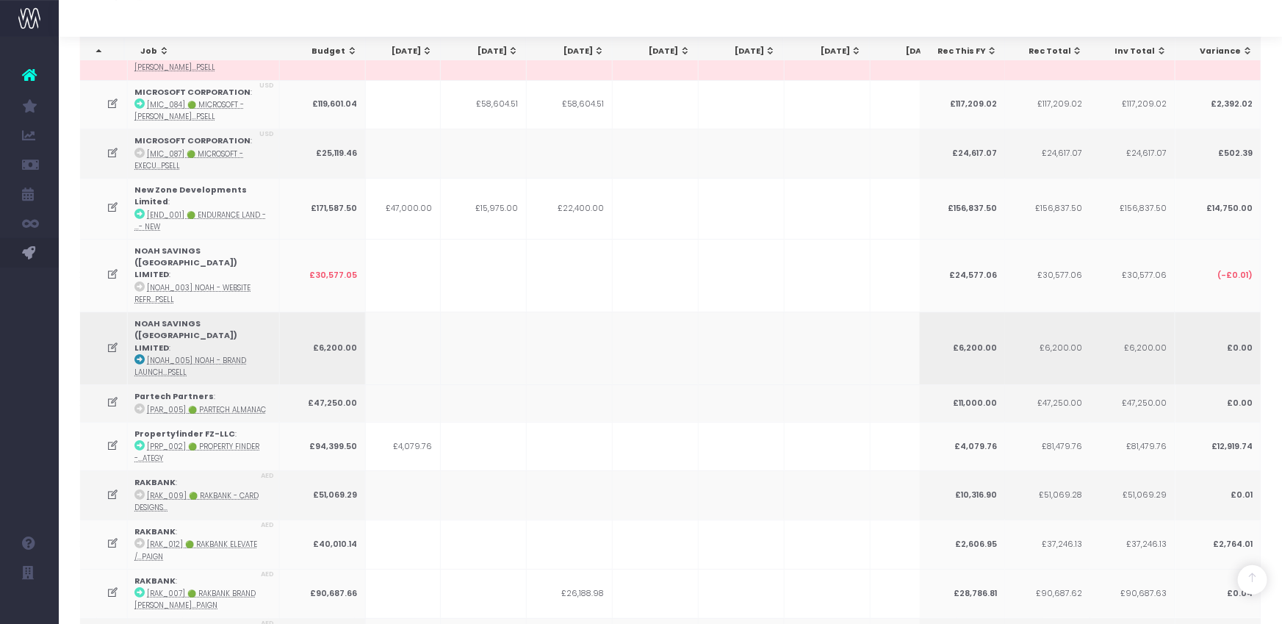
scroll to position [2677, 0]
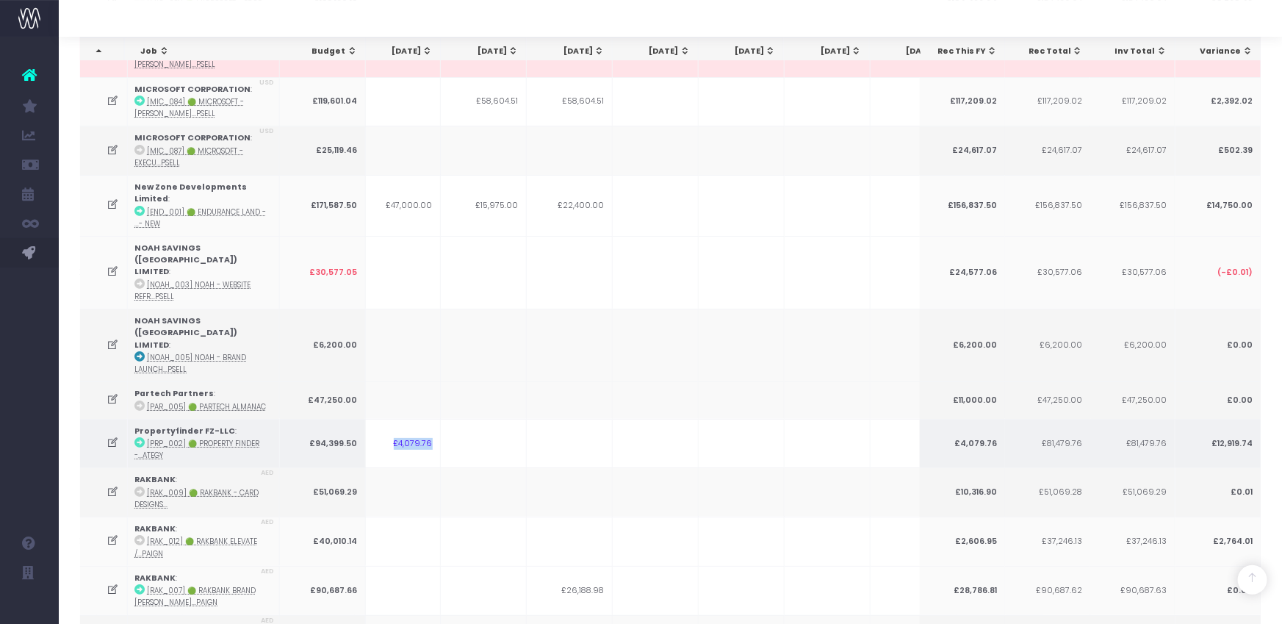
drag, startPoint x: 397, startPoint y: 356, endPoint x: 483, endPoint y: 356, distance: 86.7
click at [483, 419] on tr "Propertyfinder FZ-LLC : [PRP_002] 🟢 Property Finder -...ategy £94,399.50 £4,079…" at bounding box center [555, 443] width 1661 height 49
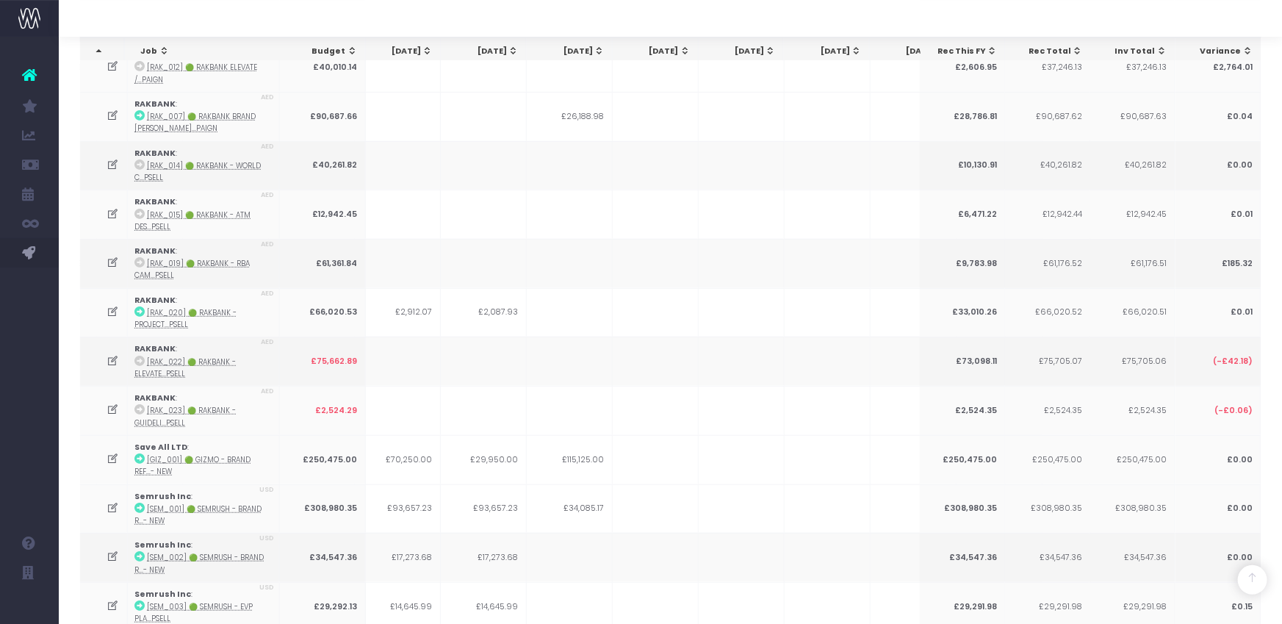
scroll to position [3198, 0]
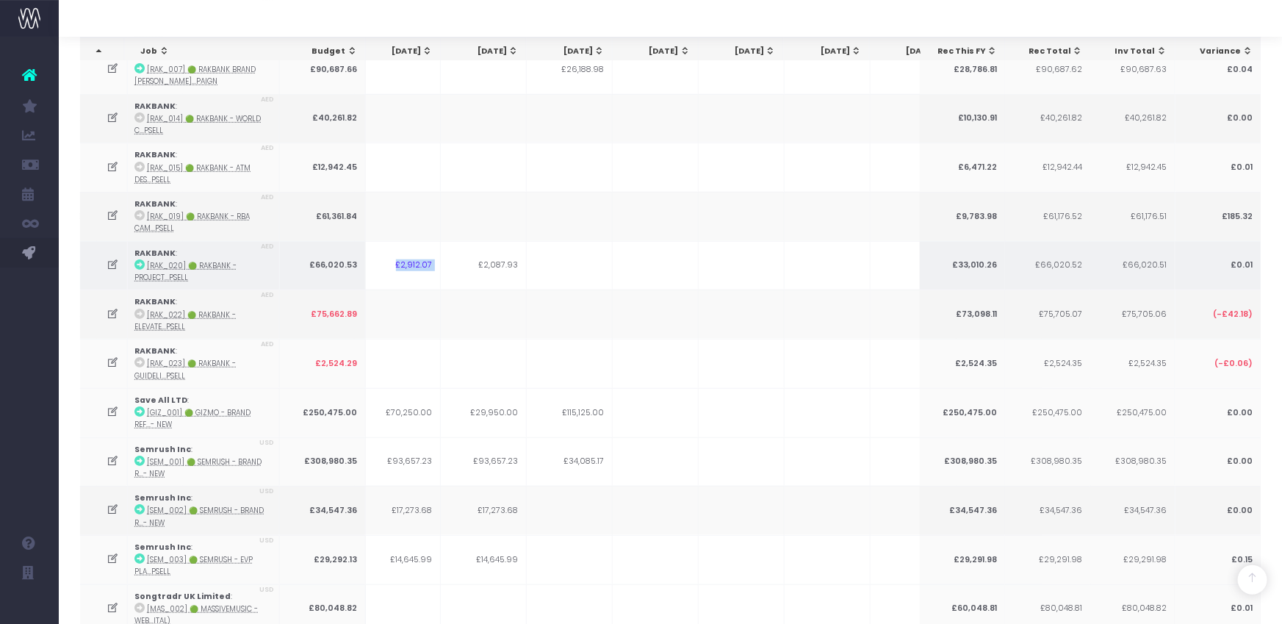
drag, startPoint x: 396, startPoint y: 175, endPoint x: 436, endPoint y: 177, distance: 40.5
click at [441, 241] on tr "RAKBANK : [RAK_020] 🟢 Rakbank - Project...psell AED £66,020.53 £23,010.26 £5,00…" at bounding box center [555, 265] width 1661 height 49
click at [110, 259] on icon at bounding box center [113, 265] width 12 height 12
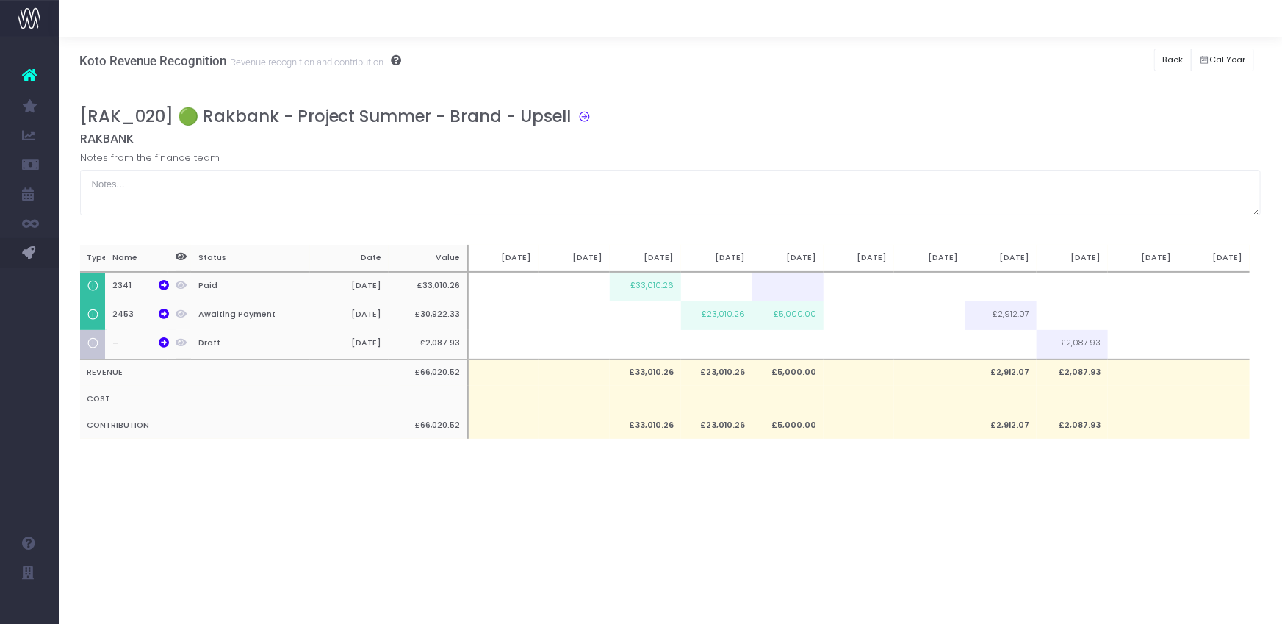
scroll to position [0, 11]
click at [994, 82] on div "Koto Revenue Recognition Revenue recognition and contribution Back Hide history…" at bounding box center [670, 61] width 1223 height 48
click at [1165, 57] on button "Back" at bounding box center [1172, 59] width 37 height 23
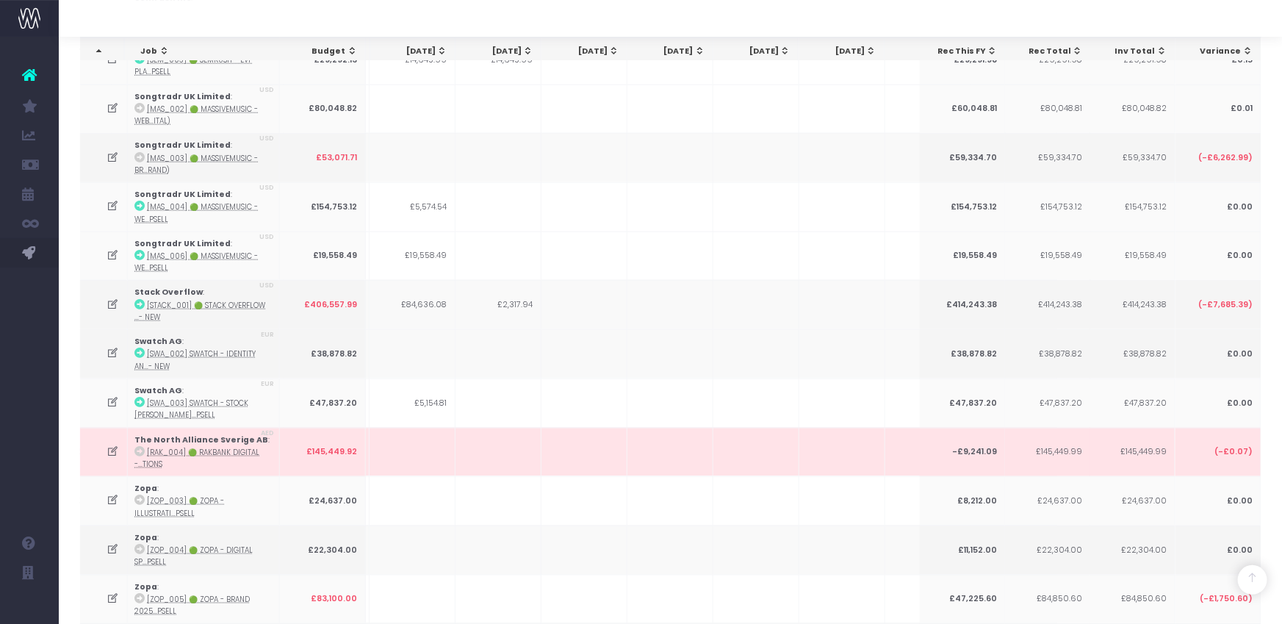
scroll to position [3699, 0]
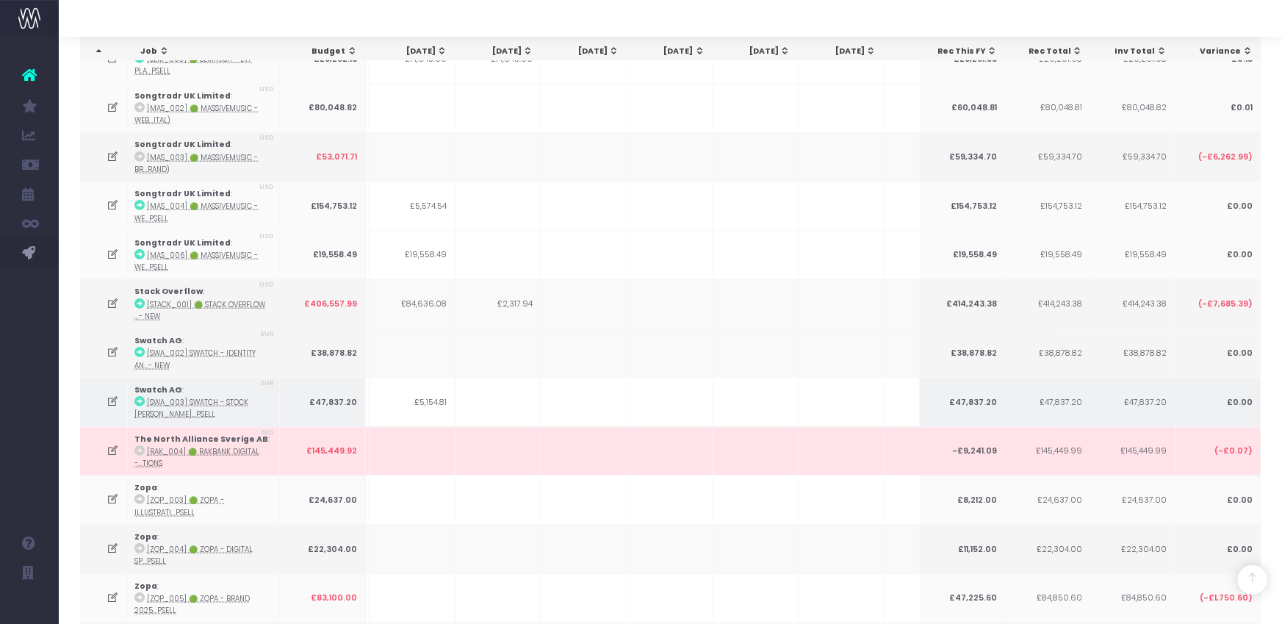
click at [109, 395] on icon at bounding box center [113, 401] width 12 height 12
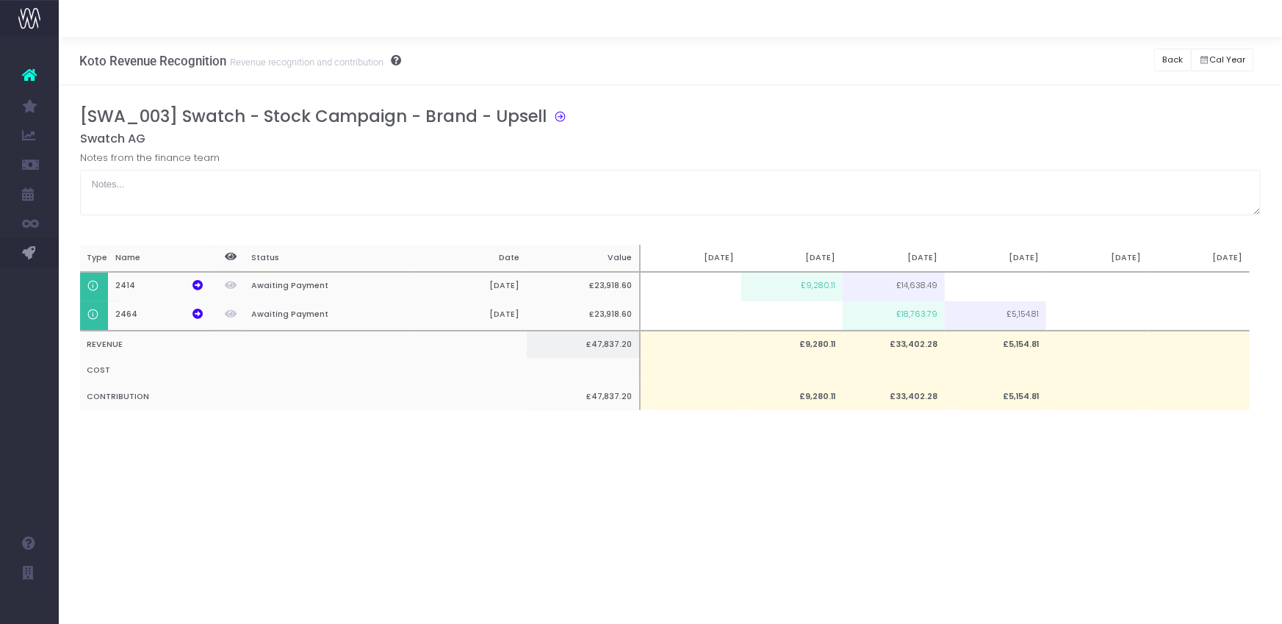
scroll to position [0, 0]
click at [1173, 60] on button "Back" at bounding box center [1172, 59] width 37 height 23
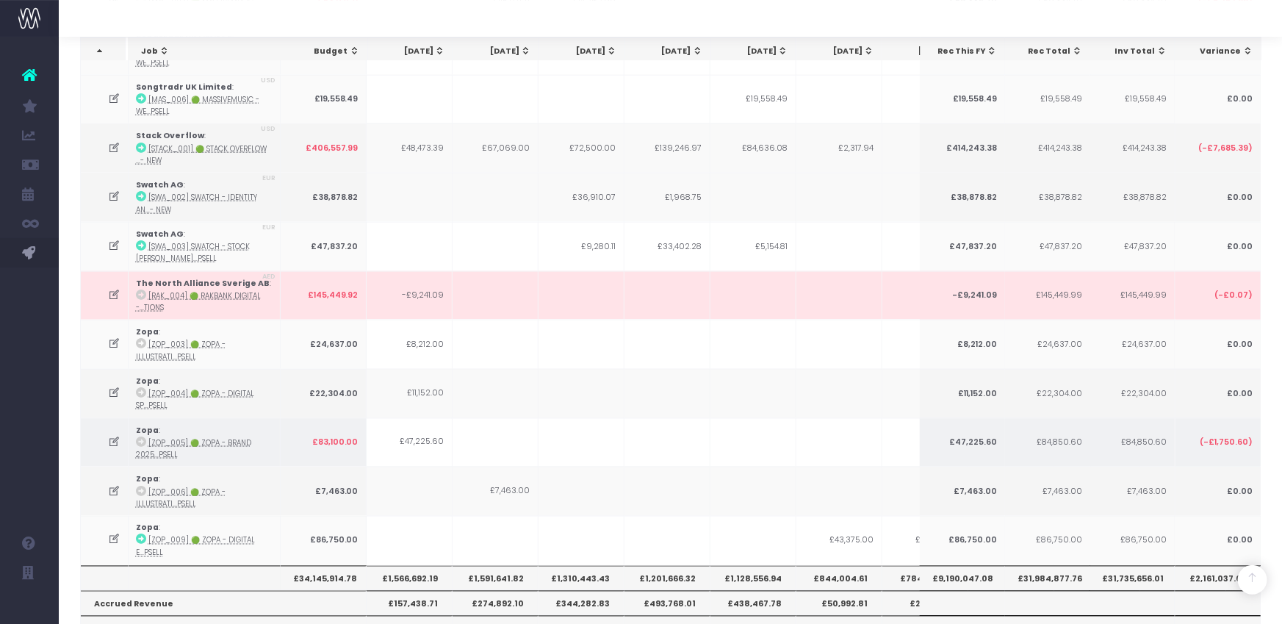
scroll to position [0, 10]
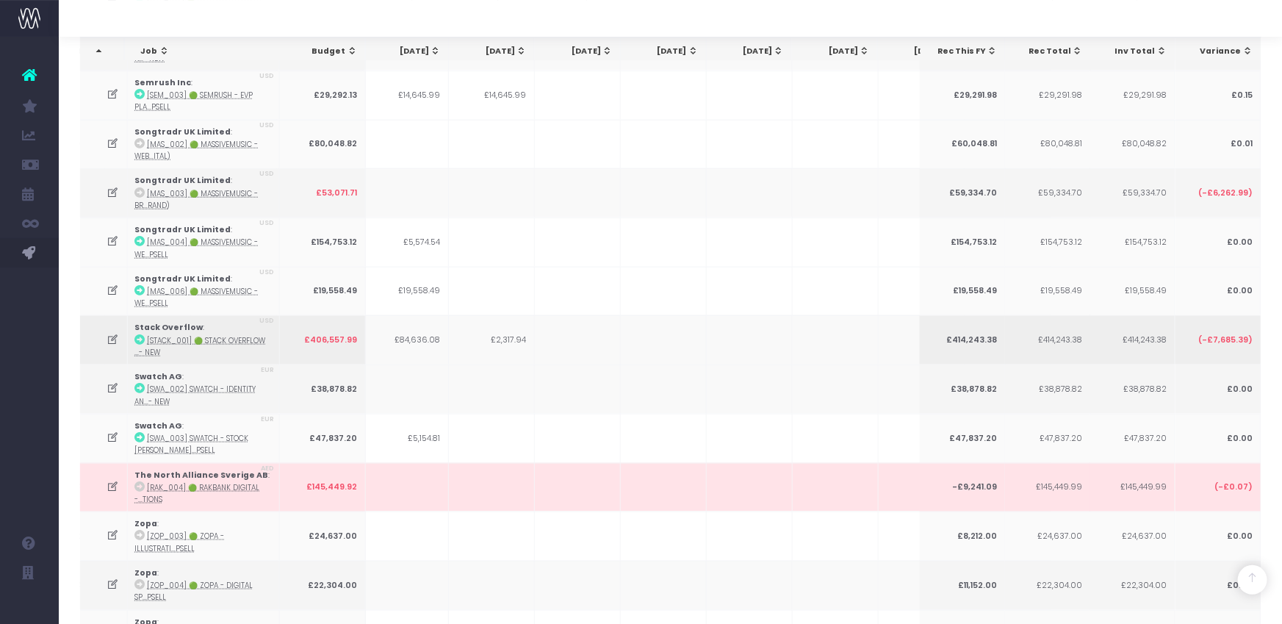
click at [114, 334] on icon at bounding box center [113, 340] width 12 height 12
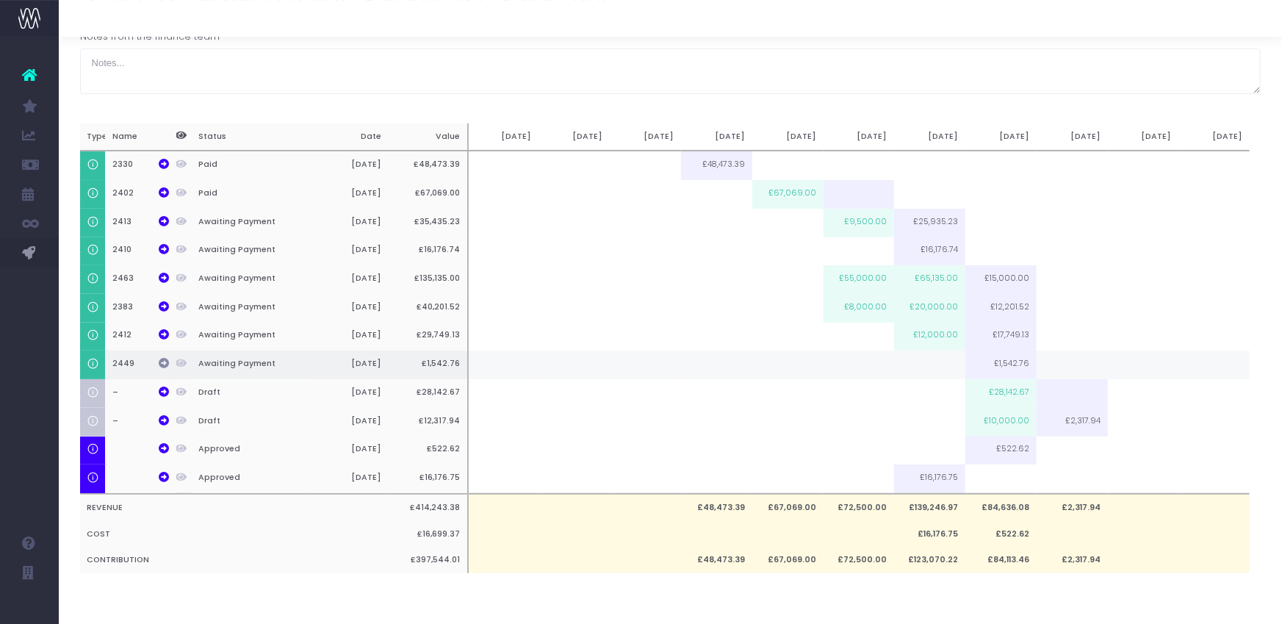
click at [166, 361] on icon at bounding box center [164, 363] width 10 height 10
click at [163, 417] on icon at bounding box center [164, 420] width 10 height 10
click at [162, 392] on icon at bounding box center [164, 391] width 10 height 10
click at [165, 423] on icon at bounding box center [164, 420] width 10 height 10
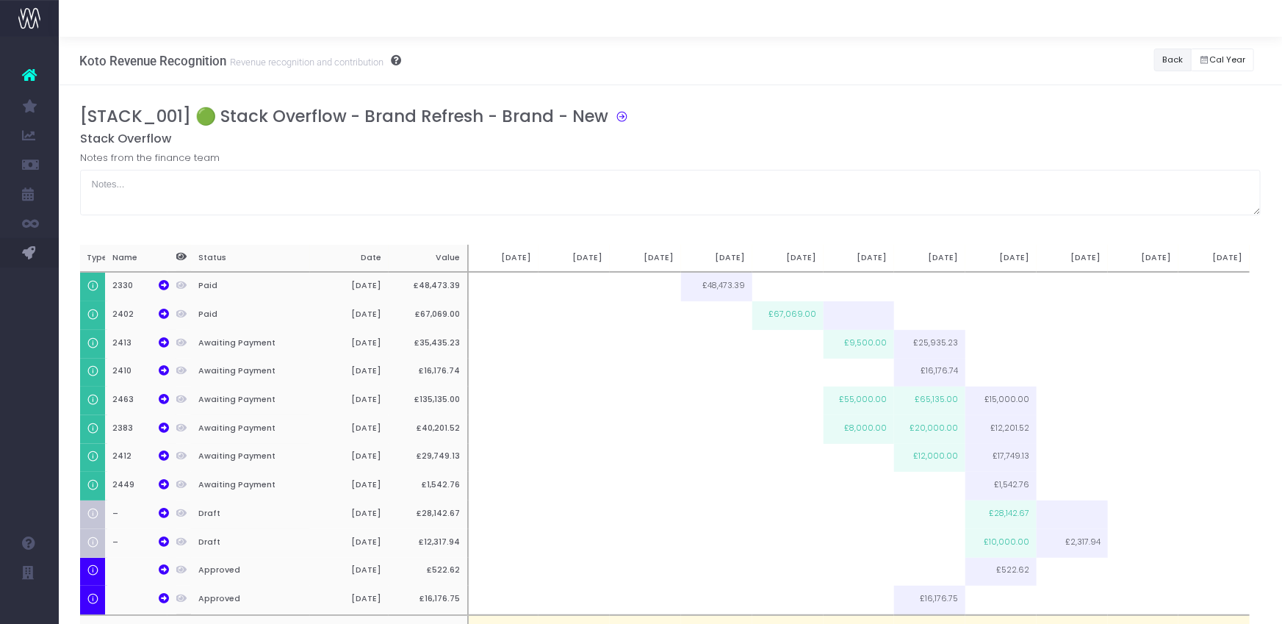
click at [1165, 54] on button "Back" at bounding box center [1172, 59] width 37 height 23
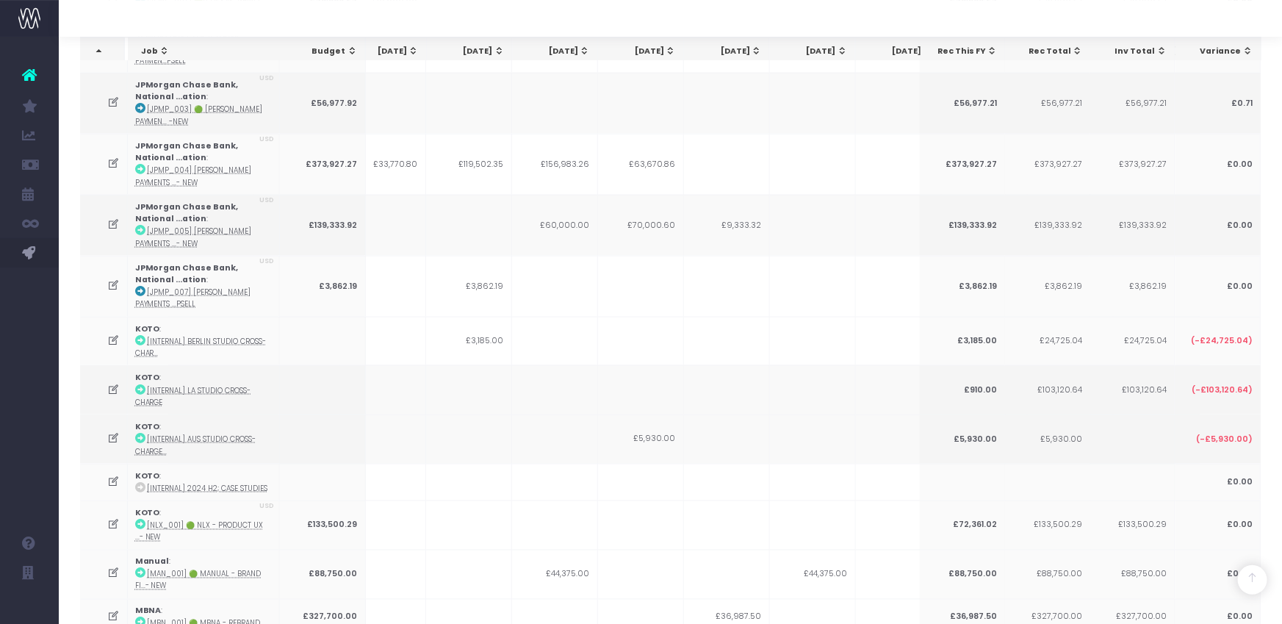
scroll to position [0, 220]
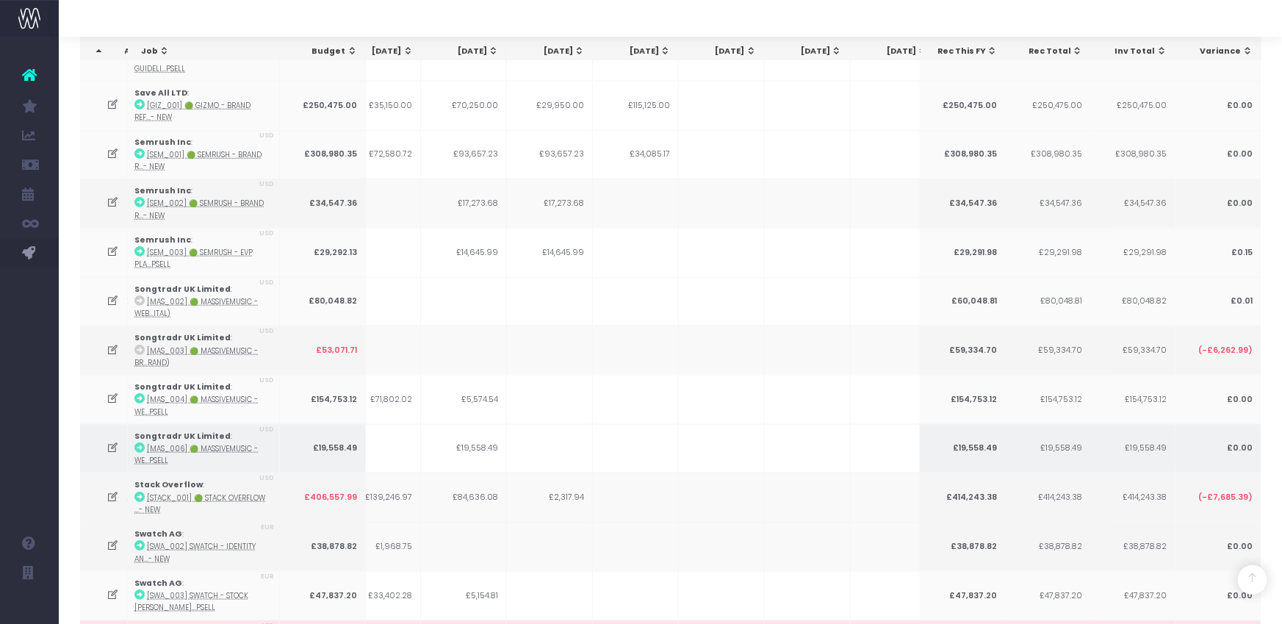
drag, startPoint x: 466, startPoint y: 352, endPoint x: 457, endPoint y: 353, distance: 8.9
click at [464, 424] on td "£19,558.49" at bounding box center [464, 448] width 86 height 49
drag, startPoint x: 458, startPoint y: 353, endPoint x: 524, endPoint y: 354, distance: 66.1
click at [524, 424] on tr "Songtradr UK Limited : [MAS_006] 🟢 MassiveMusic - We...psell USD £19,558.49 £19…" at bounding box center [621, 448] width 1661 height 49
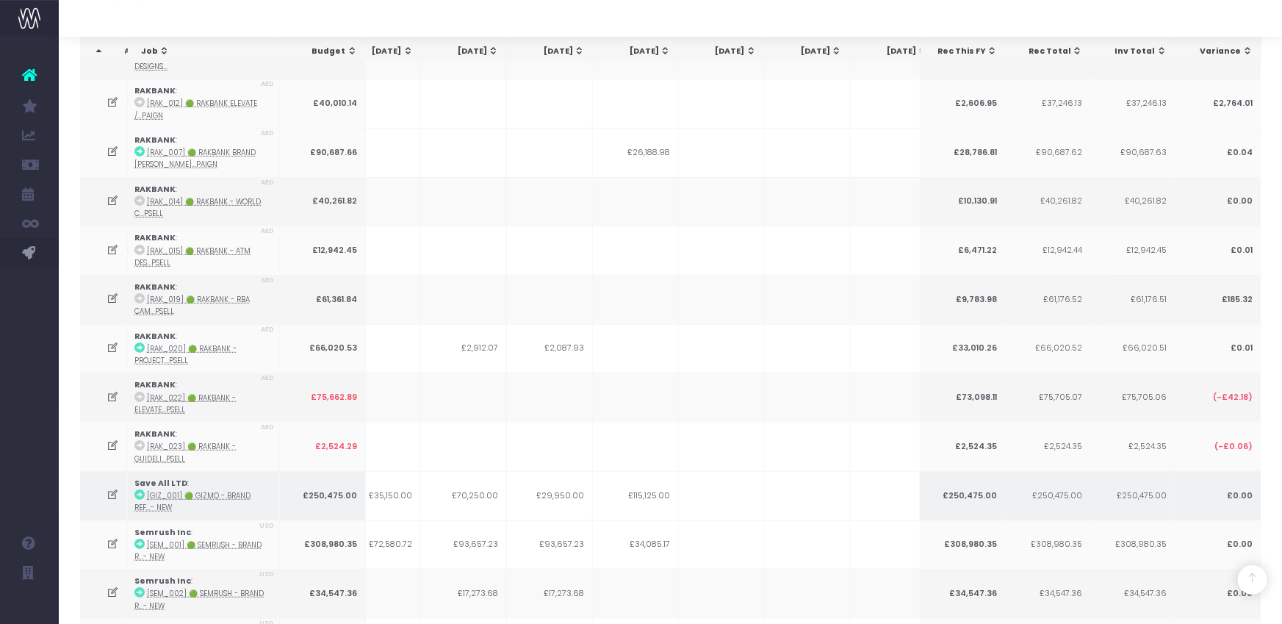
drag, startPoint x: 479, startPoint y: 383, endPoint x: 464, endPoint y: 407, distance: 28.7
click at [478, 471] on td "£70,250.00" at bounding box center [464, 495] width 86 height 49
drag, startPoint x: 461, startPoint y: 403, endPoint x: 525, endPoint y: 404, distance: 63.9
click at [525, 471] on tr "Save All LTD : [GIZ_001] 🟢 Gizmo - Brand ref...- New £250,475.00 £35,150.00 £70…" at bounding box center [621, 495] width 1661 height 49
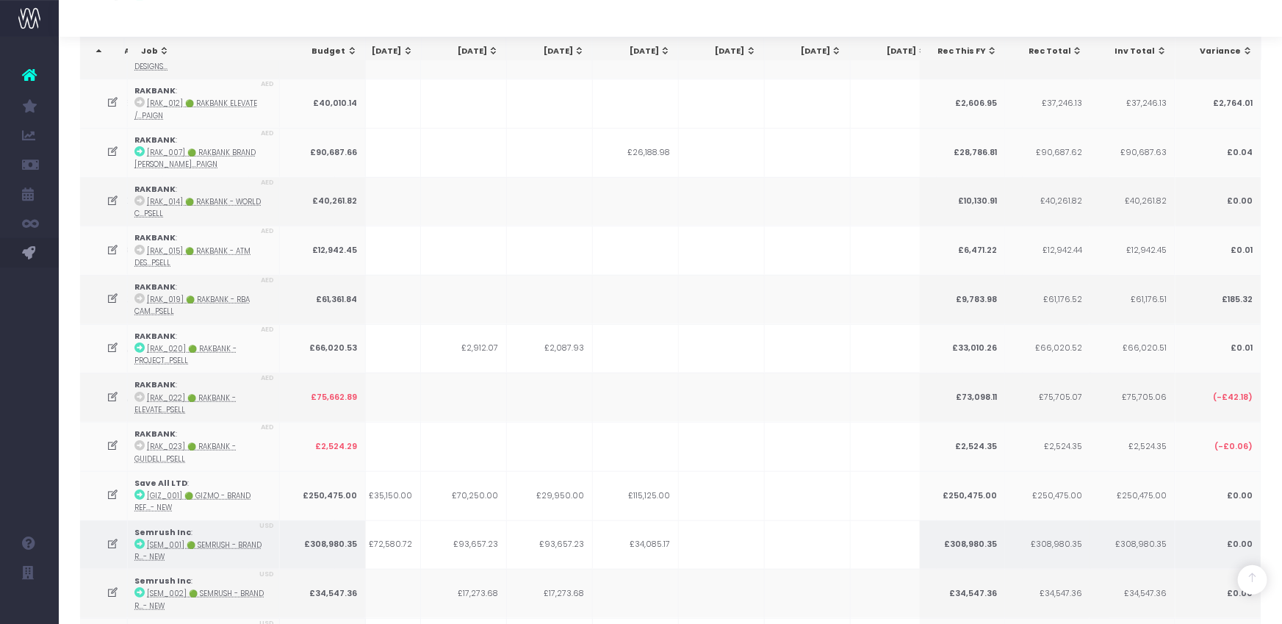
click at [112, 538] on icon at bounding box center [113, 544] width 12 height 12
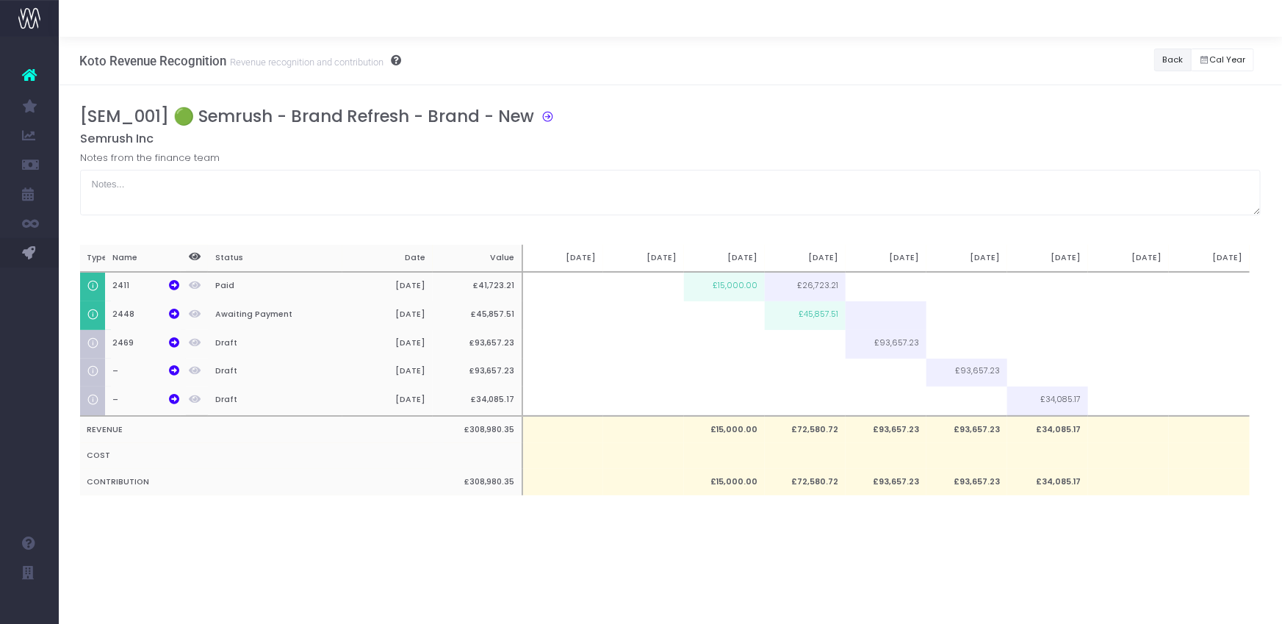
click at [1170, 58] on button "Back" at bounding box center [1172, 59] width 37 height 23
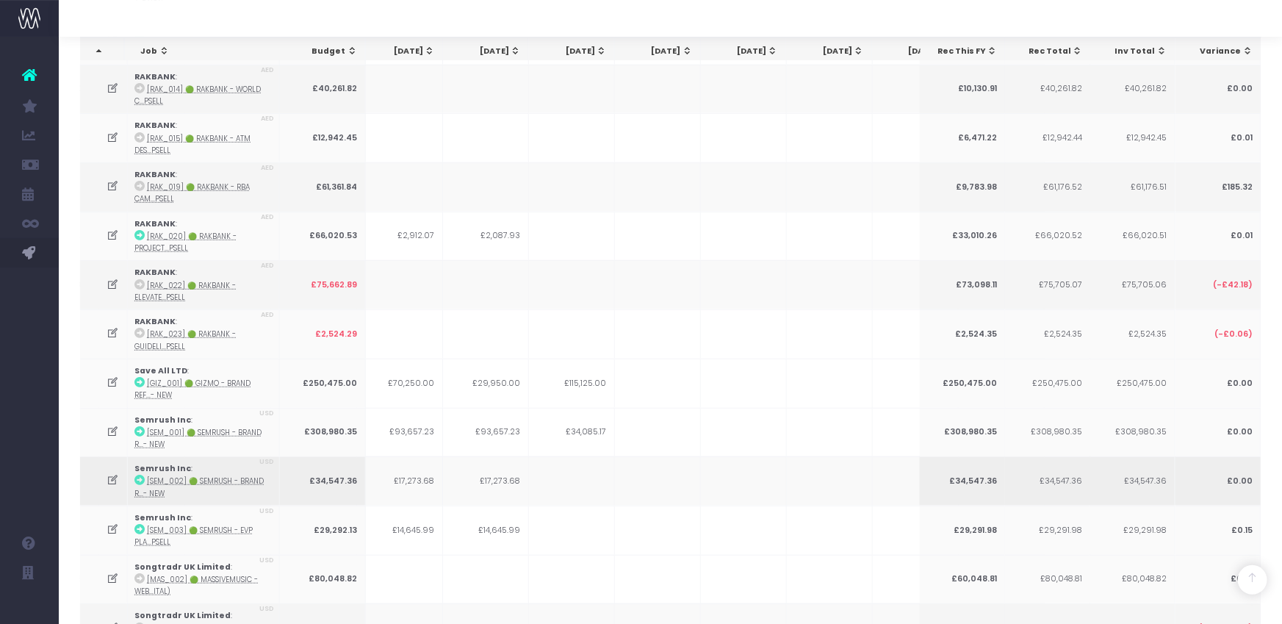
scroll to position [3232, 0]
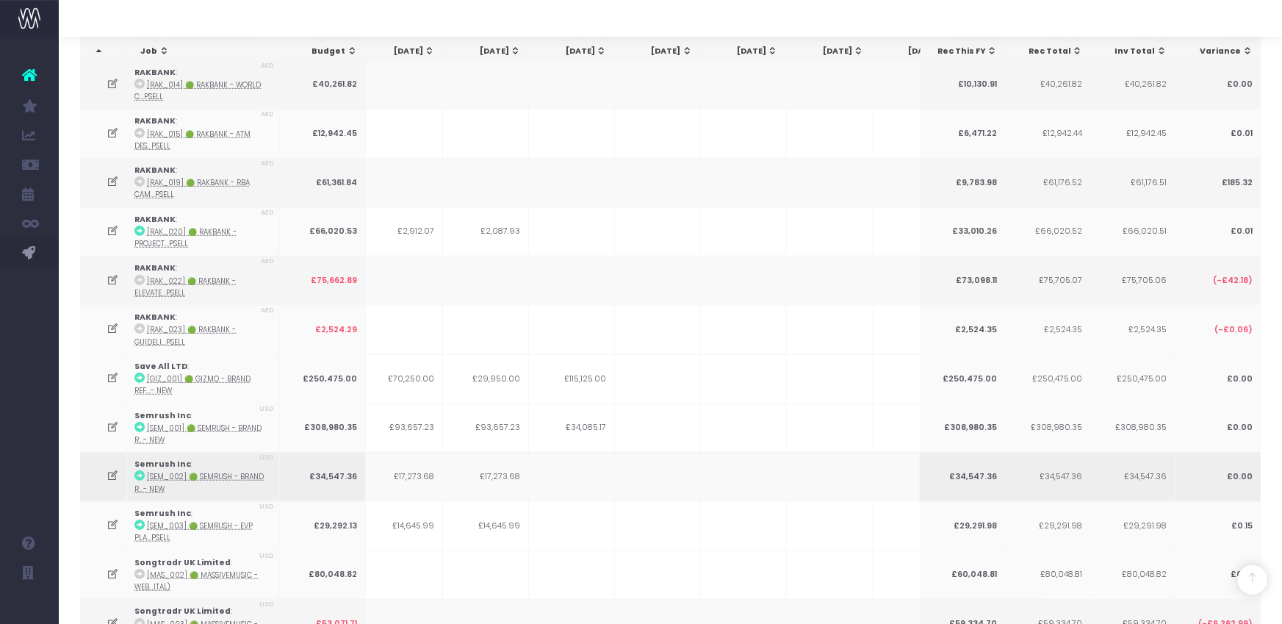
drag, startPoint x: 433, startPoint y: 381, endPoint x: 278, endPoint y: 390, distance: 155.3
click at [430, 452] on td "£17,273.68" at bounding box center [400, 476] width 86 height 49
click at [110, 469] on icon at bounding box center [113, 475] width 12 height 12
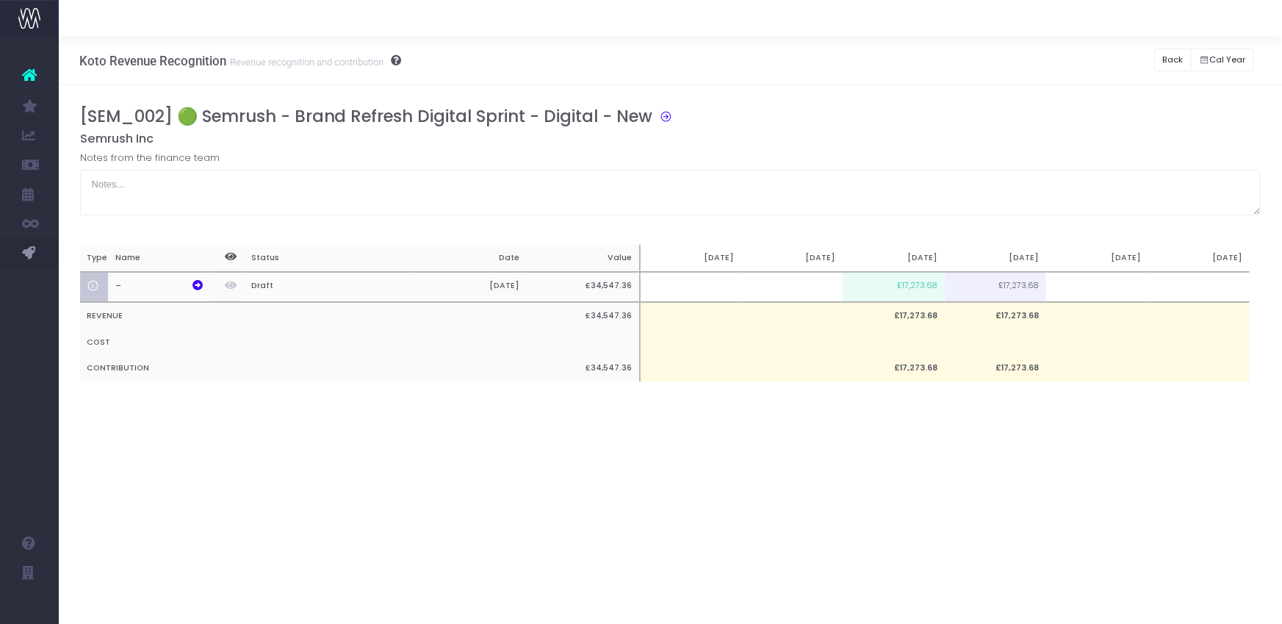
scroll to position [0, 0]
click at [199, 284] on icon at bounding box center [198, 285] width 10 height 10
click at [1173, 60] on button "Back" at bounding box center [1172, 59] width 37 height 23
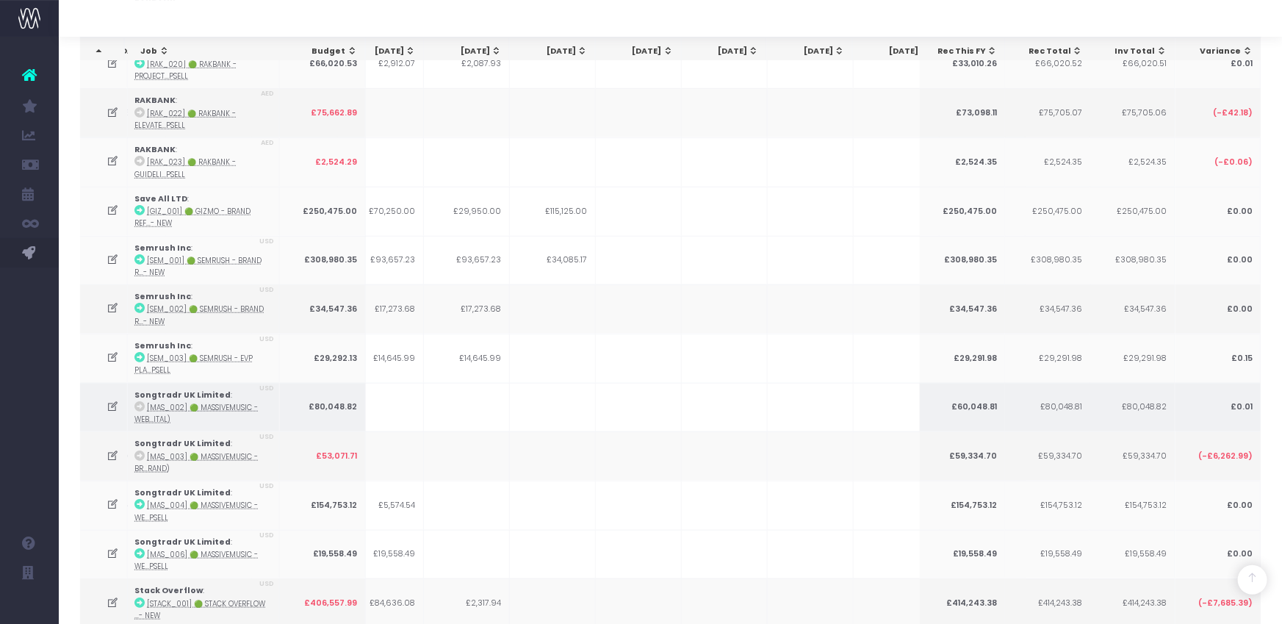
scroll to position [3402, 0]
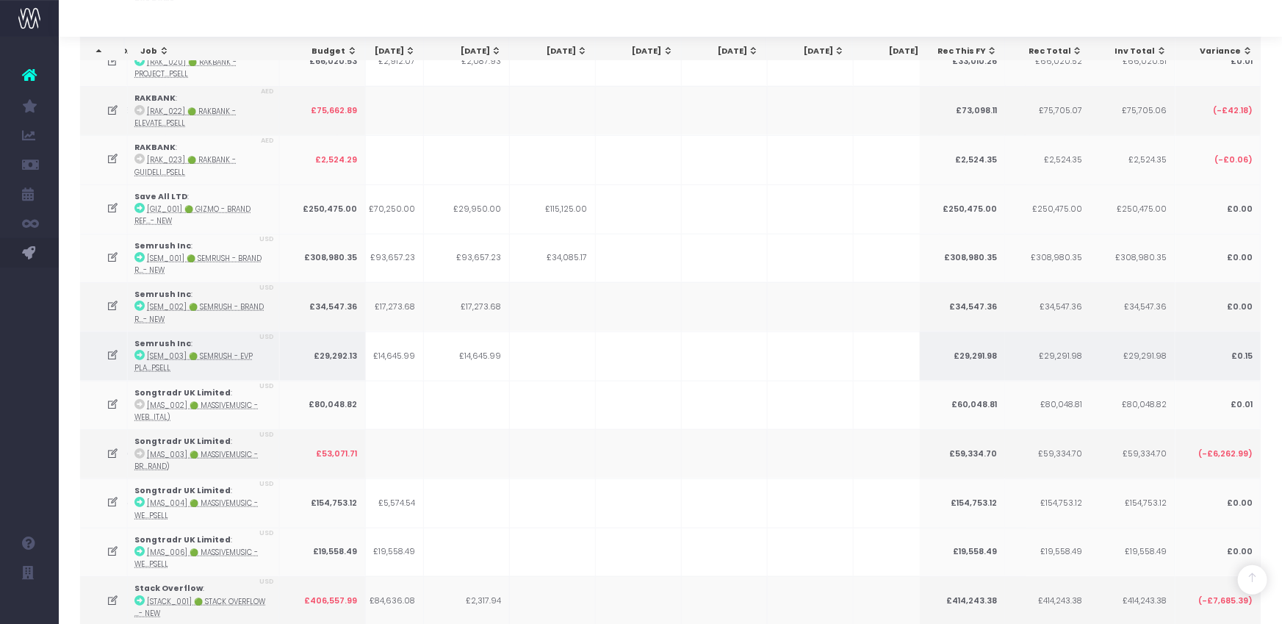
click at [405, 331] on td "£14,645.99" at bounding box center [381, 355] width 86 height 49
click at [115, 349] on icon at bounding box center [113, 355] width 12 height 12
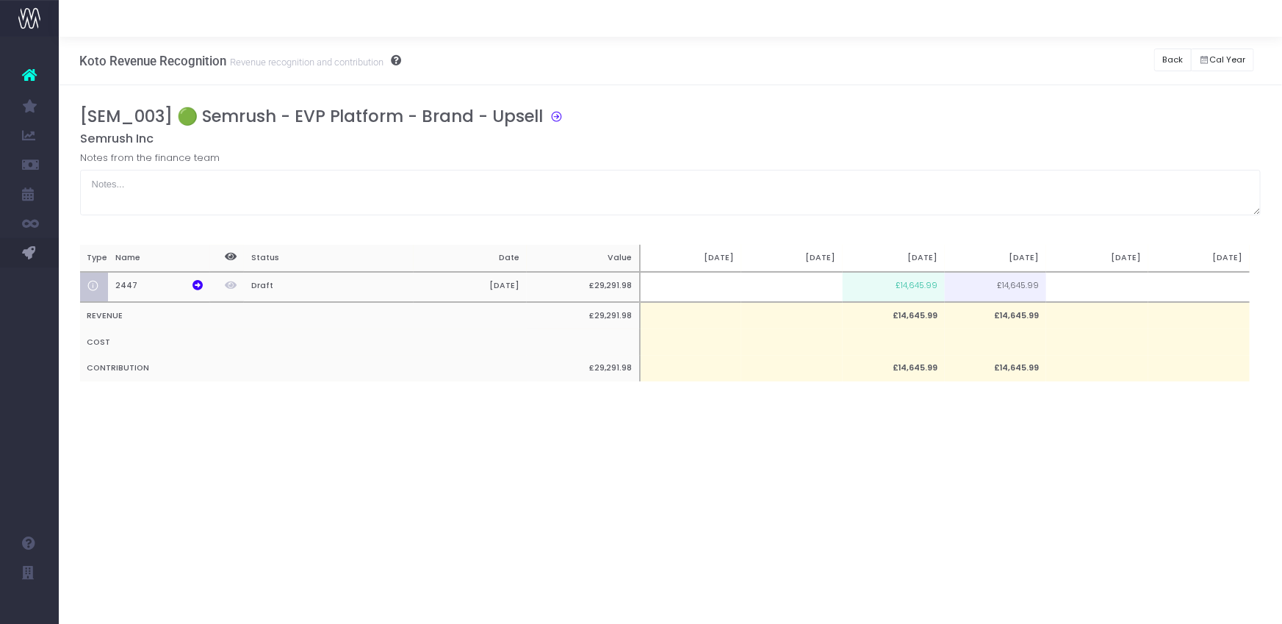
scroll to position [0, 0]
click at [200, 284] on icon at bounding box center [198, 285] width 10 height 10
click at [1175, 67] on button "Back" at bounding box center [1172, 59] width 37 height 23
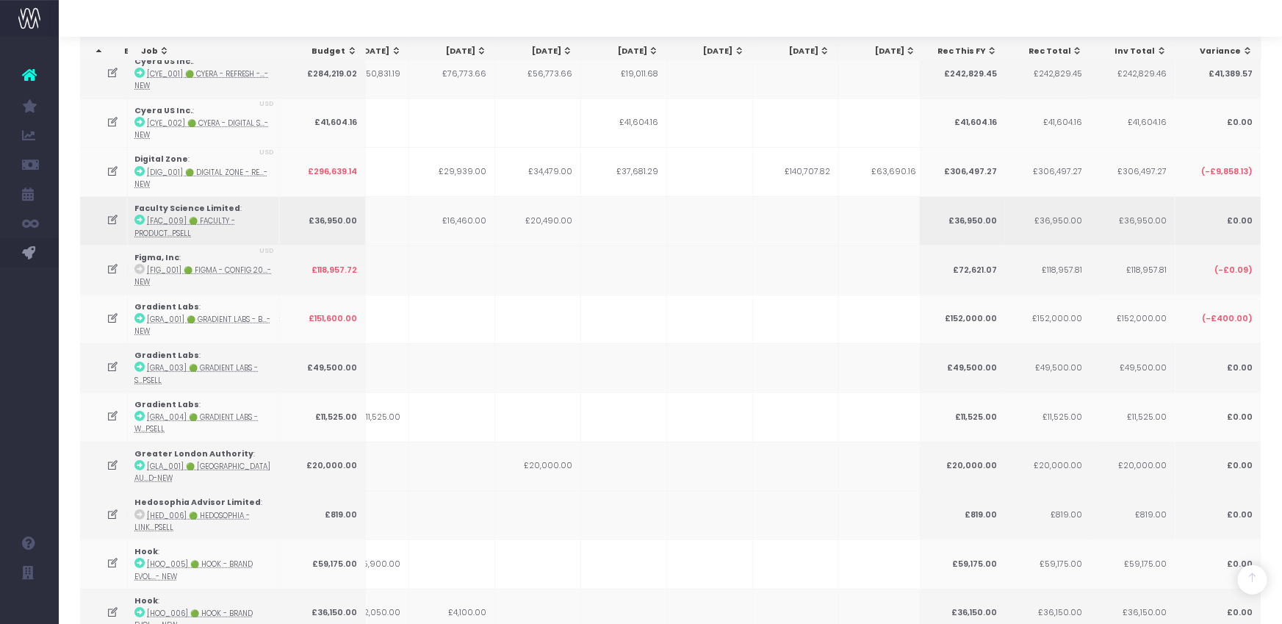
scroll to position [0, 305]
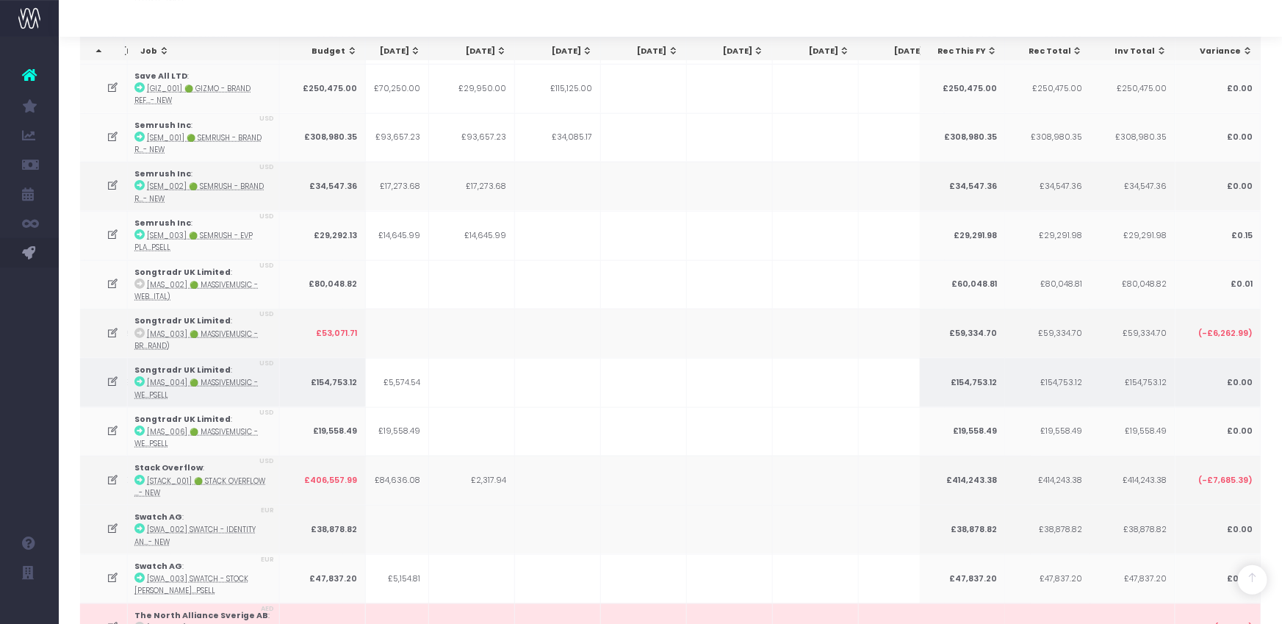
scroll to position [0, 367]
drag, startPoint x: 381, startPoint y: 284, endPoint x: 411, endPoint y: 285, distance: 30.2
click at [416, 358] on td "£5,574.54" at bounding box center [386, 382] width 86 height 49
click at [113, 375] on icon at bounding box center [113, 381] width 12 height 12
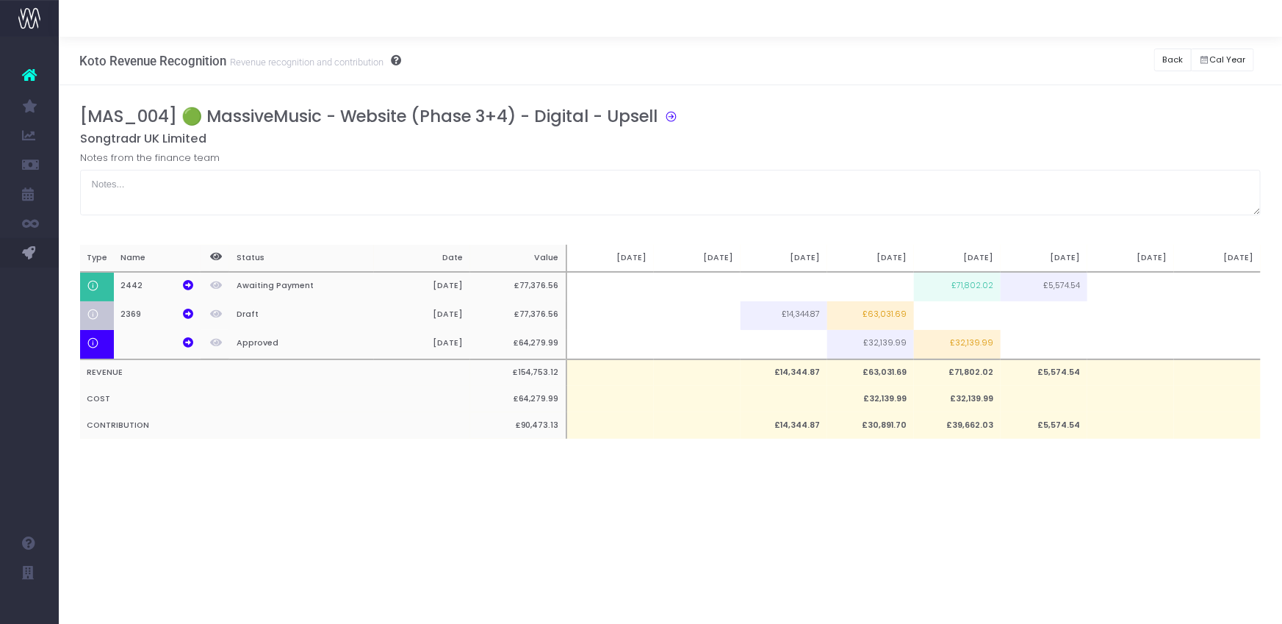
scroll to position [0, 0]
click at [1168, 65] on button "Back" at bounding box center [1172, 59] width 37 height 23
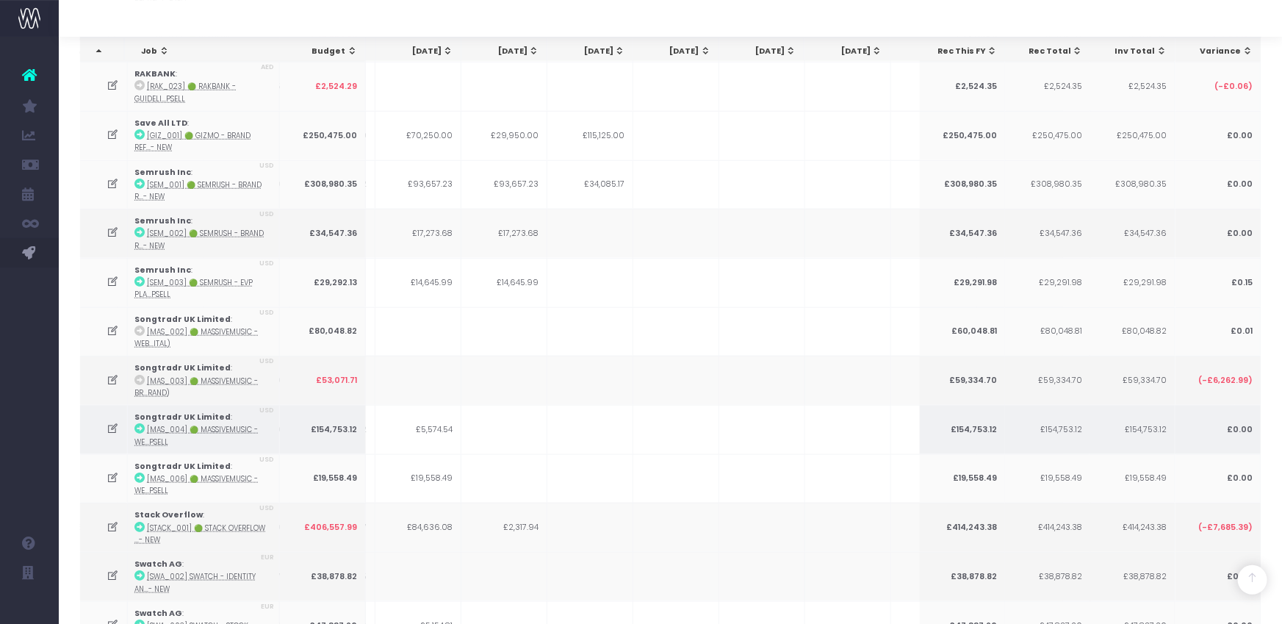
scroll to position [3483, 0]
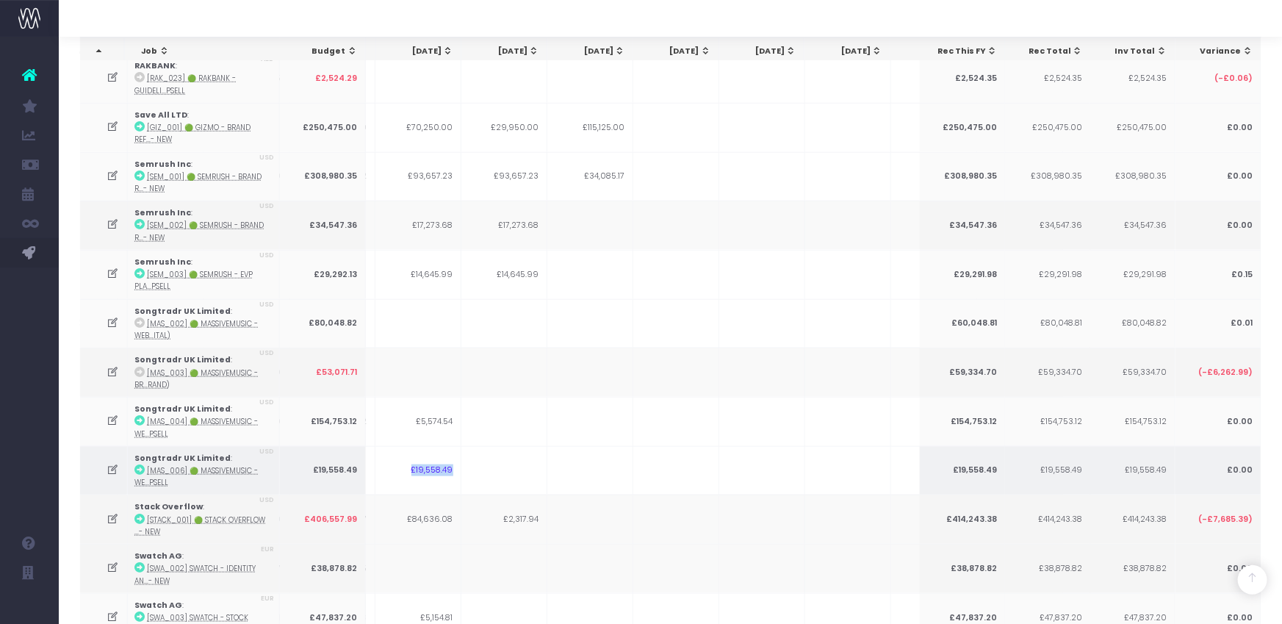
drag, startPoint x: 408, startPoint y: 373, endPoint x: 136, endPoint y: 382, distance: 272.0
click at [473, 446] on tr "Songtradr UK Limited : [MAS_006] 🟢 MassiveMusic - We...psell USD £19,558.49 £19…" at bounding box center [576, 470] width 1661 height 49
click at [110, 464] on icon at bounding box center [113, 470] width 12 height 12
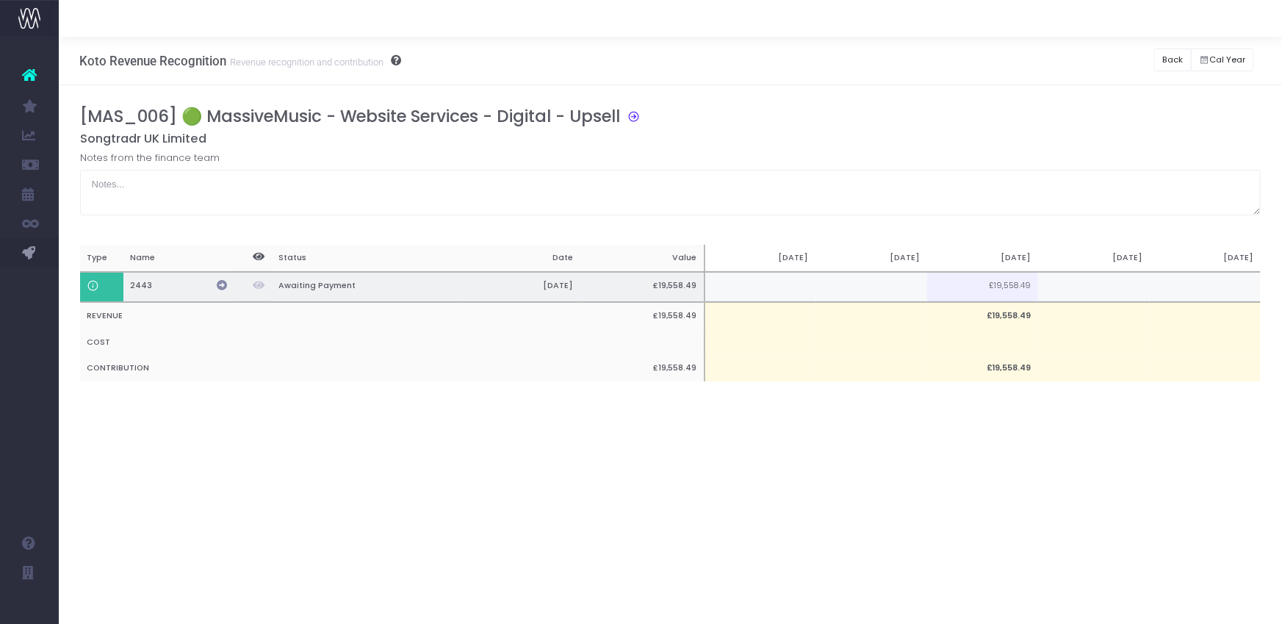
click at [217, 285] on icon at bounding box center [222, 285] width 10 height 10
click at [636, 117] on icon at bounding box center [631, 115] width 20 height 17
drag, startPoint x: 1176, startPoint y: 58, endPoint x: 1254, endPoint y: 101, distance: 89.1
click at [1177, 58] on button "Back" at bounding box center [1172, 59] width 37 height 23
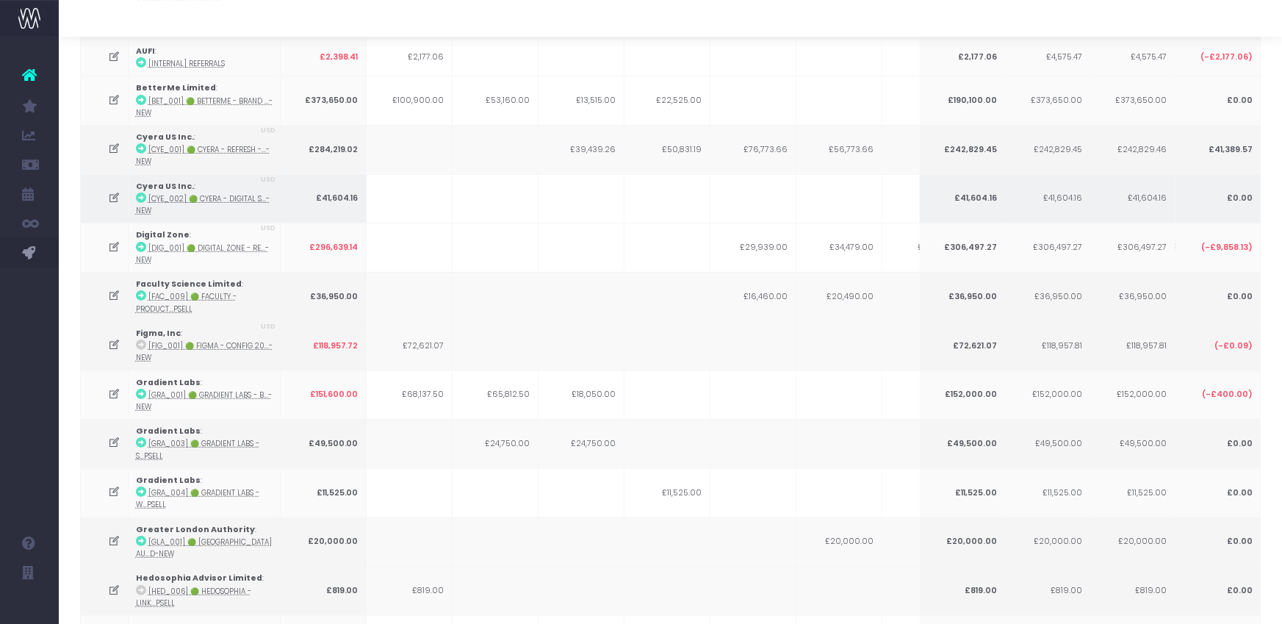
scroll to position [0, 0]
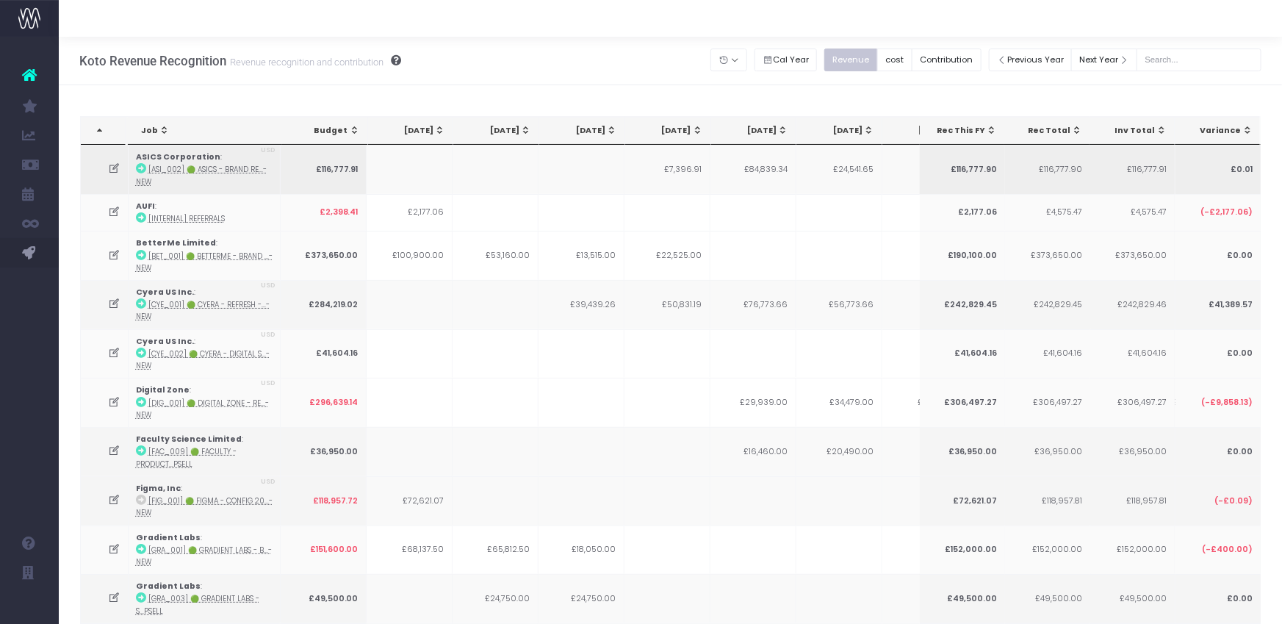
click at [120, 168] on icon at bounding box center [114, 168] width 12 height 12
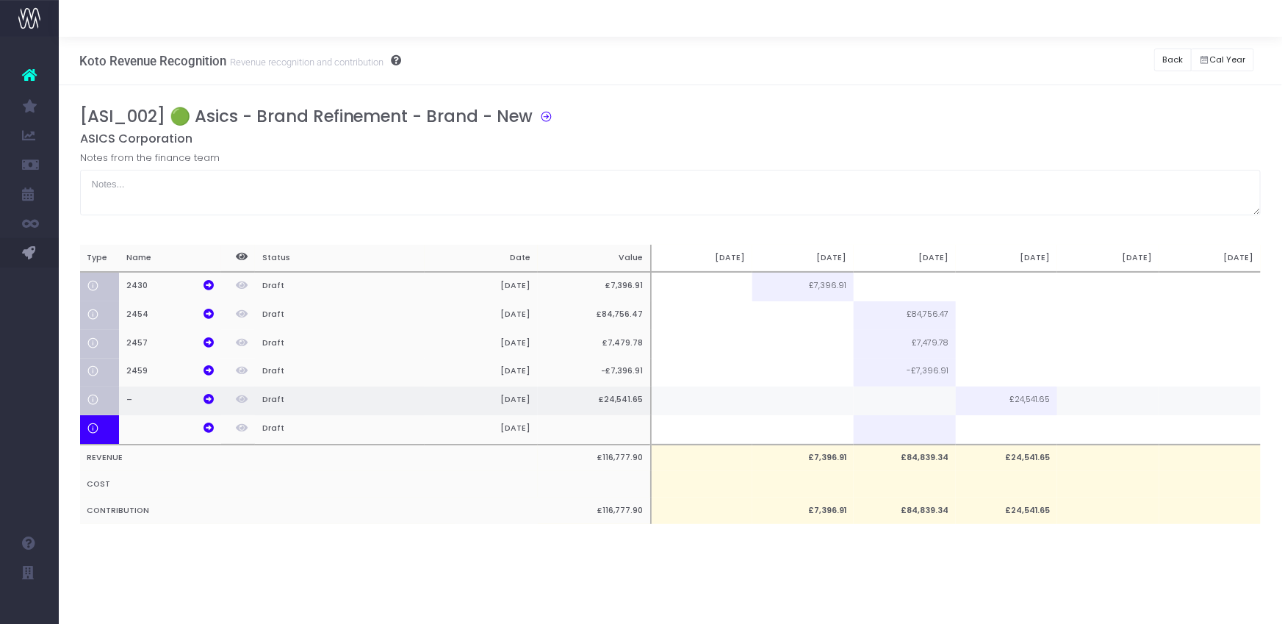
click at [929, 404] on td at bounding box center [904, 400] width 101 height 29
type input "12000"
click at [1173, 58] on button "Back" at bounding box center [1172, 59] width 37 height 23
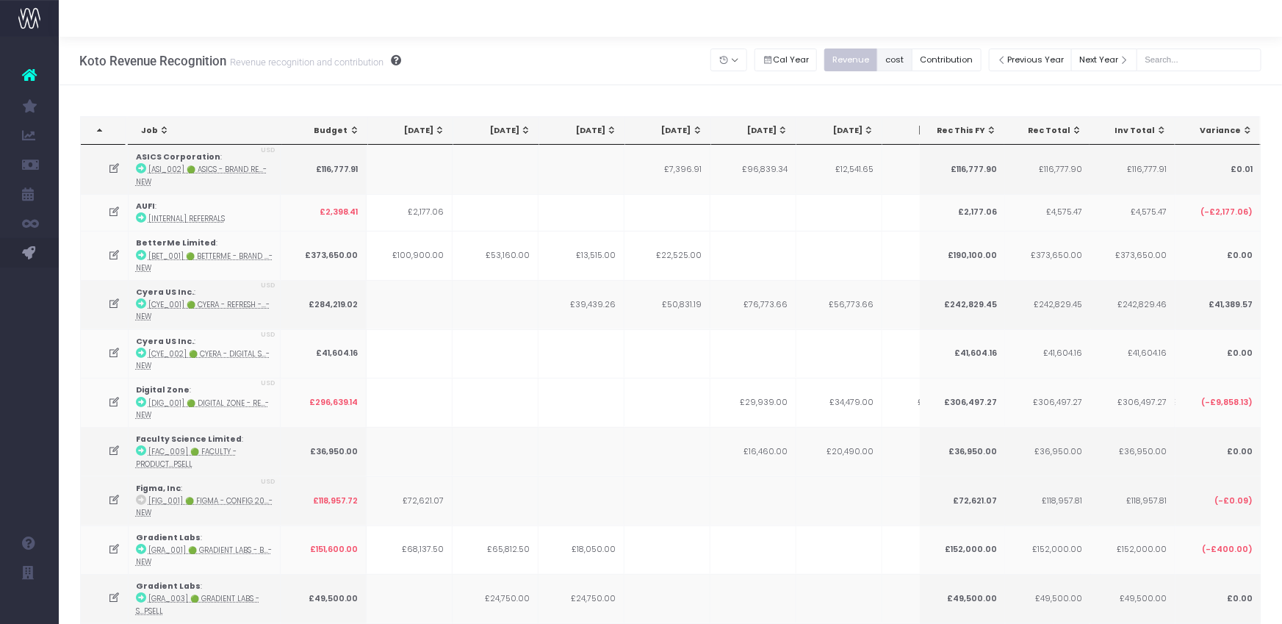
click at [913, 57] on button "cost" at bounding box center [894, 59] width 35 height 23
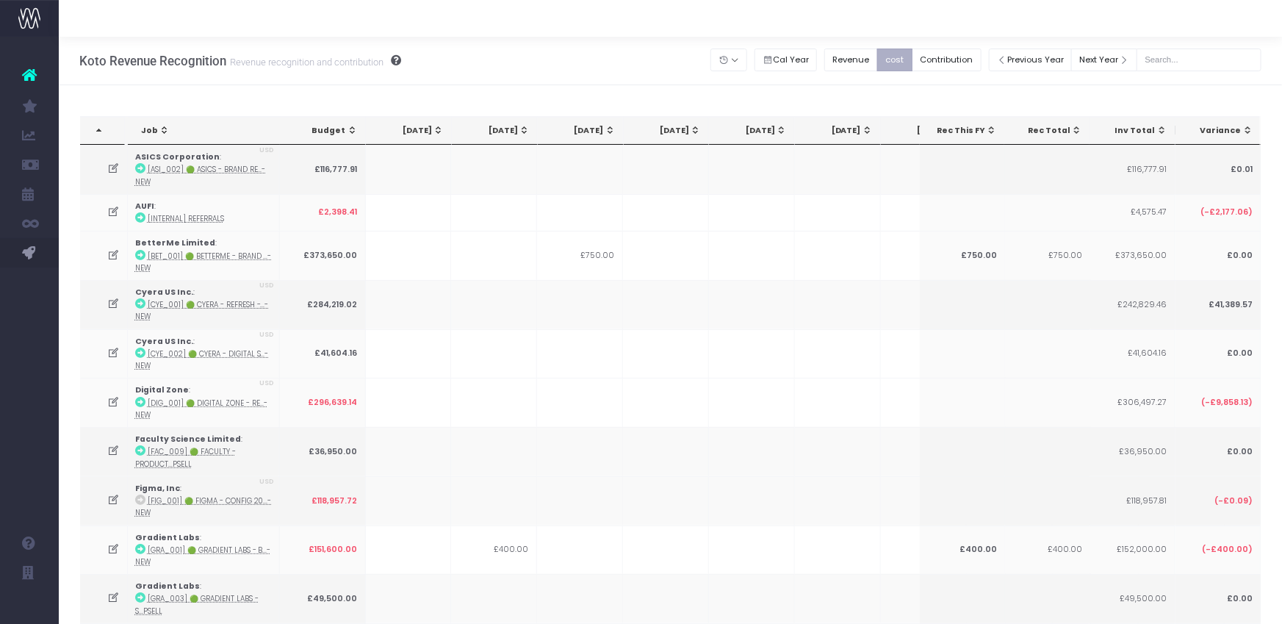
scroll to position [0, 111]
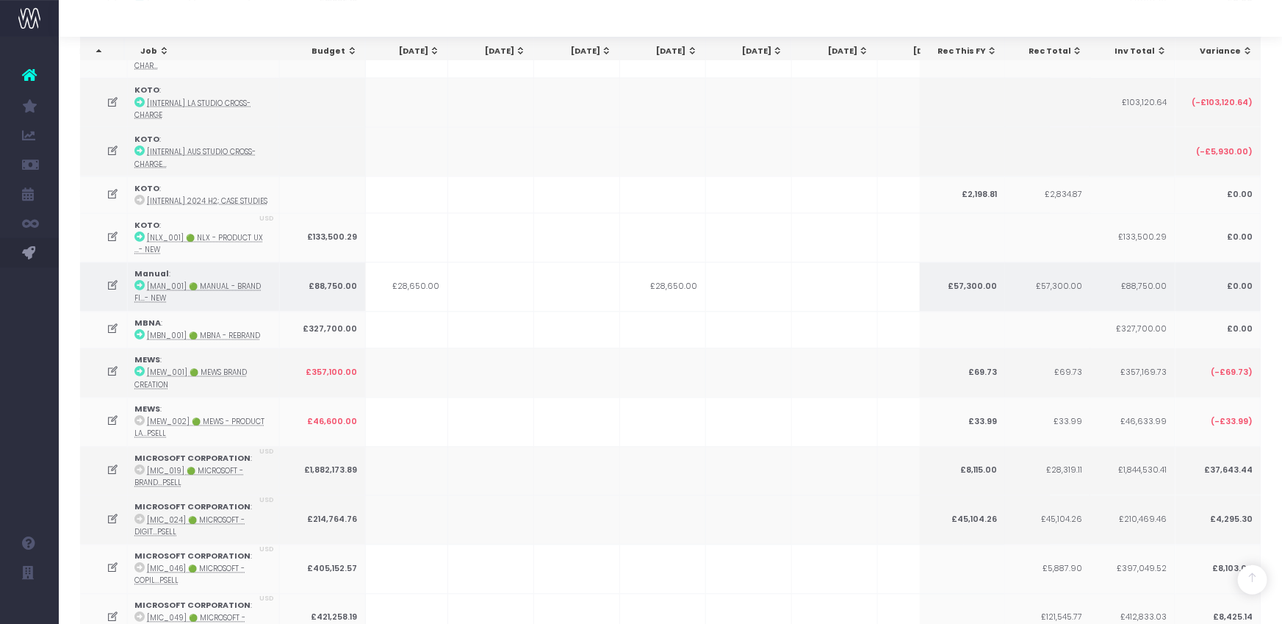
click at [142, 281] on icon at bounding box center [140, 286] width 10 height 10
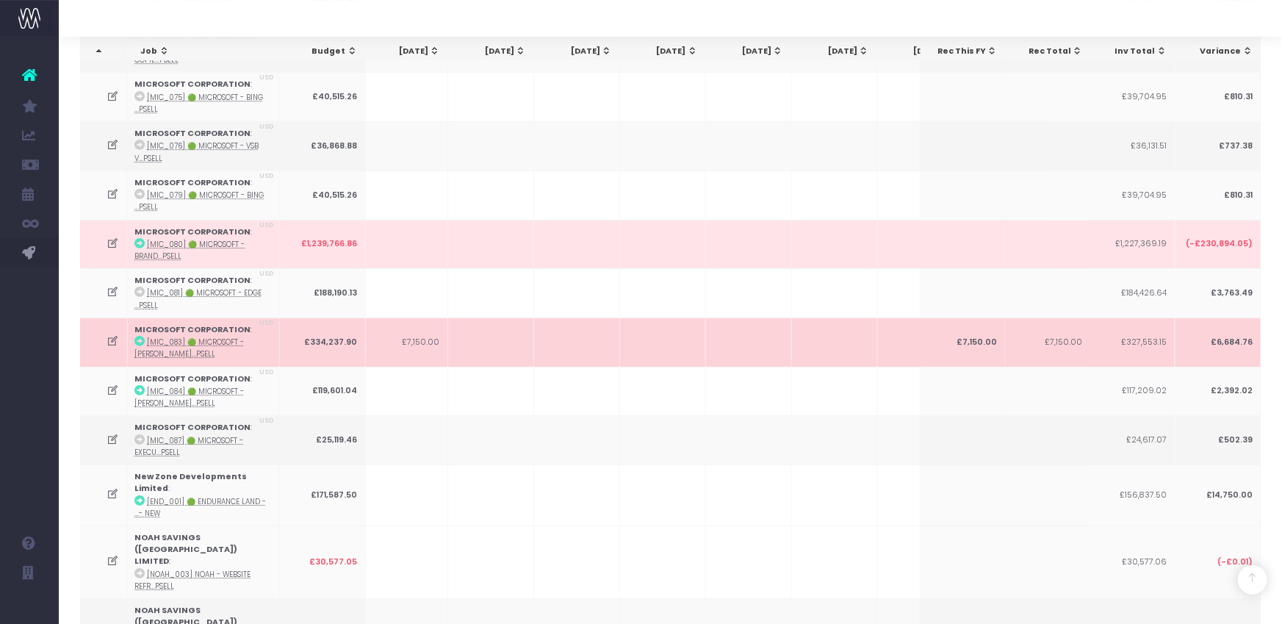
drag, startPoint x: 424, startPoint y: 329, endPoint x: 201, endPoint y: 317, distance: 223.7
click at [417, 329] on td "£7,150.00" at bounding box center [405, 341] width 86 height 49
click at [139, 336] on icon at bounding box center [140, 341] width 10 height 10
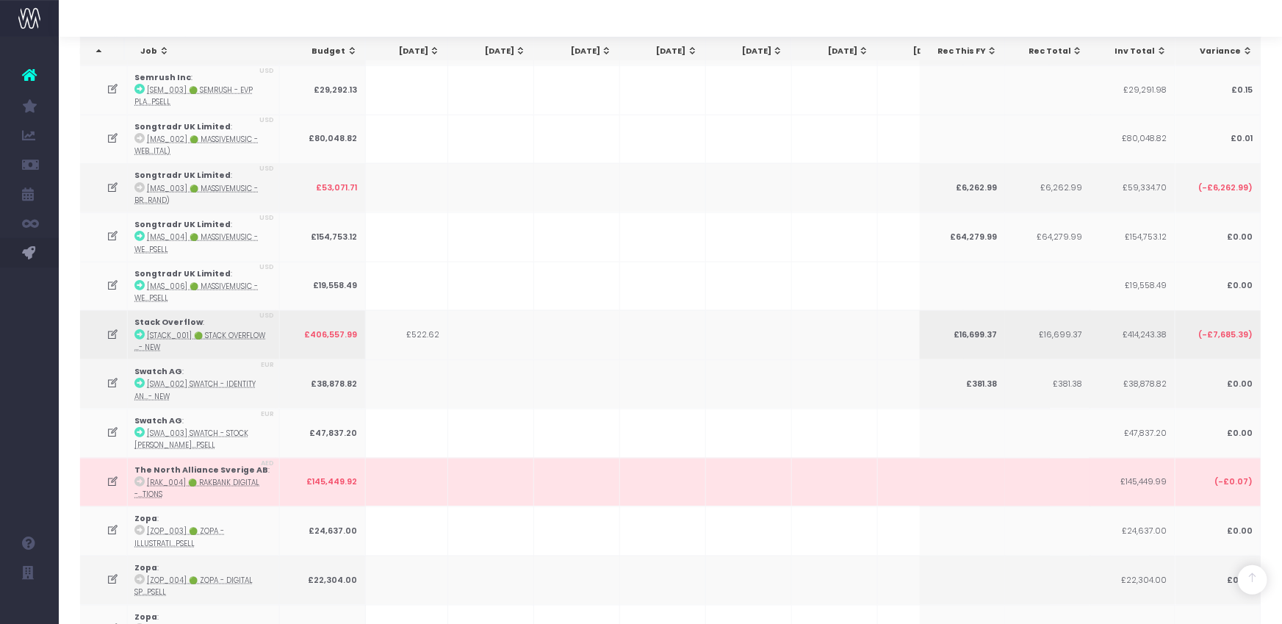
click at [136, 329] on icon at bounding box center [140, 334] width 10 height 10
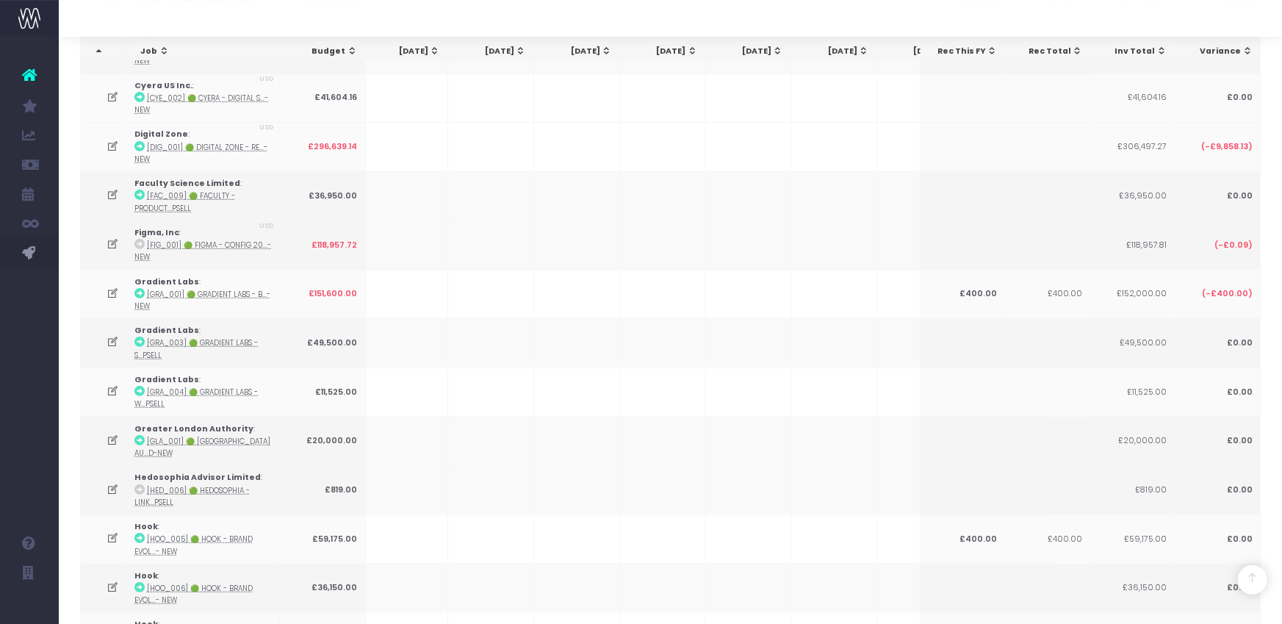
scroll to position [0, 0]
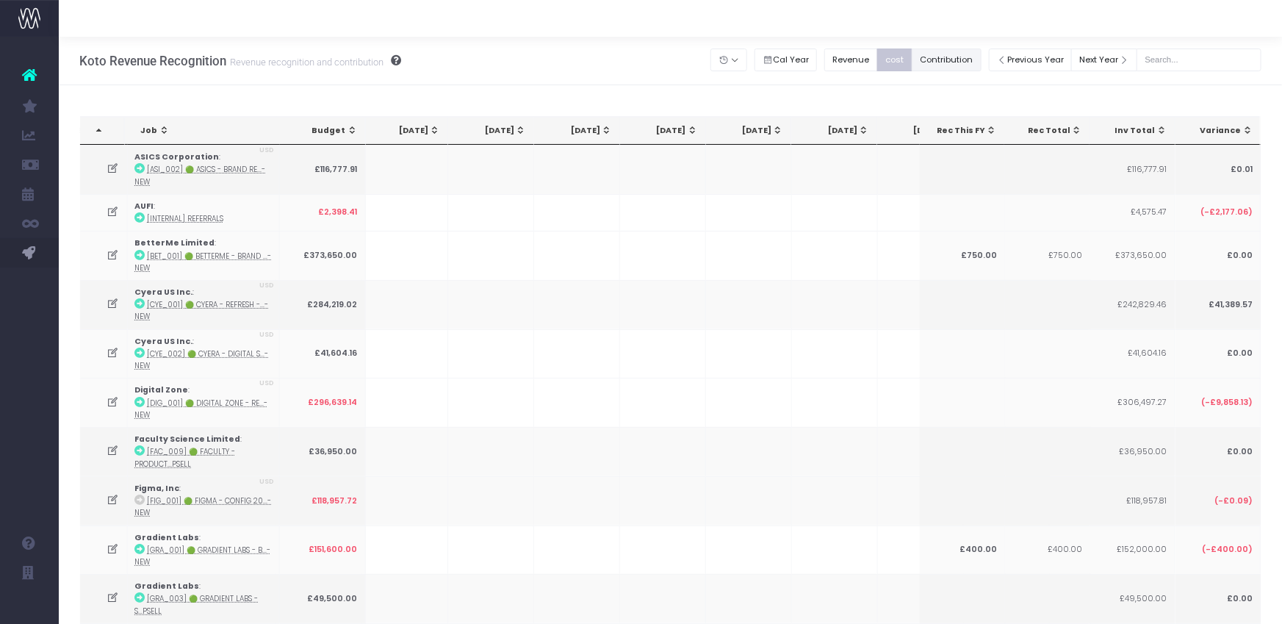
click at [957, 63] on button "Contribution" at bounding box center [947, 59] width 70 height 23
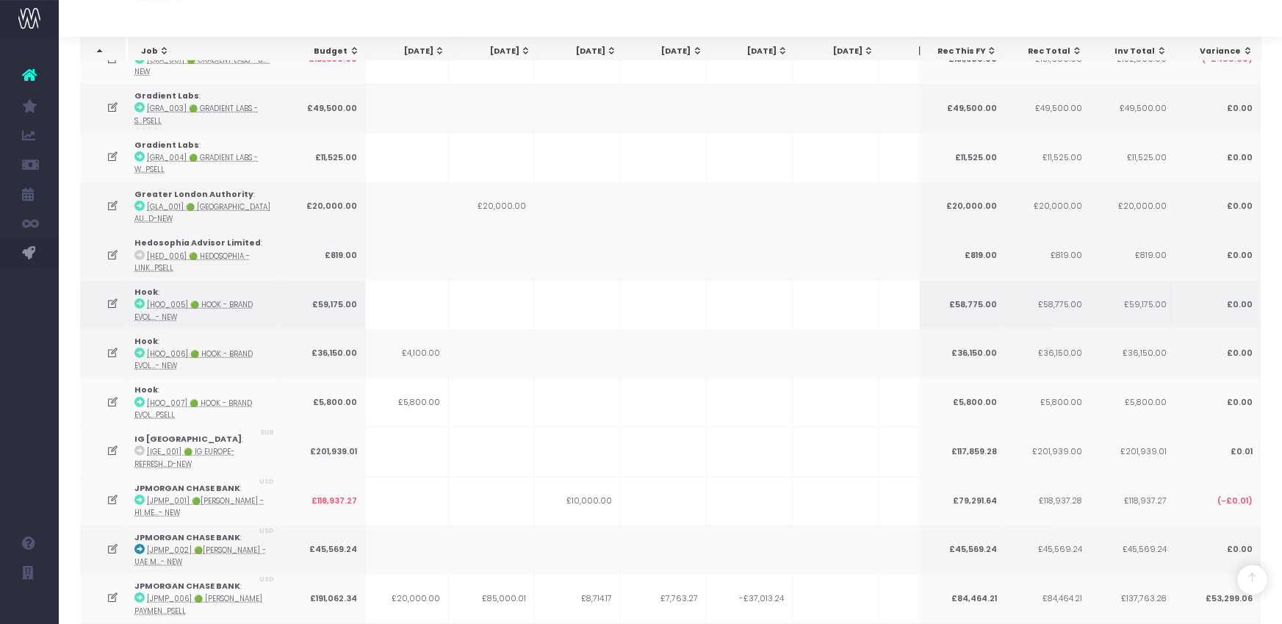
scroll to position [0, 348]
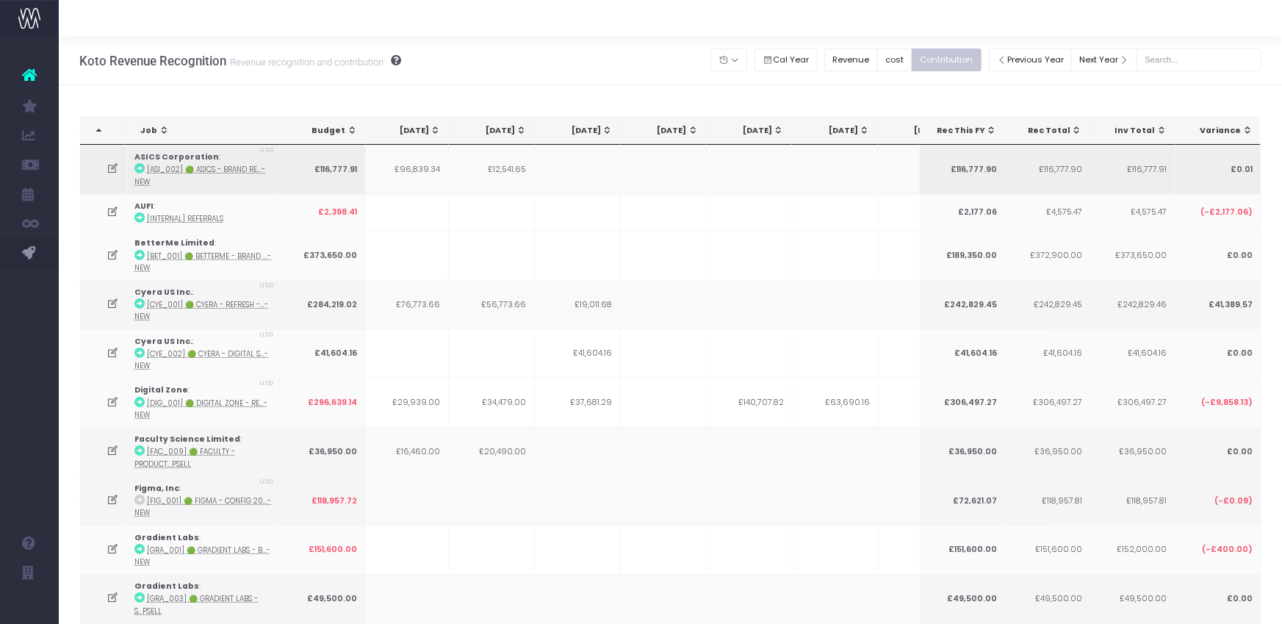
click at [111, 168] on icon at bounding box center [113, 168] width 12 height 12
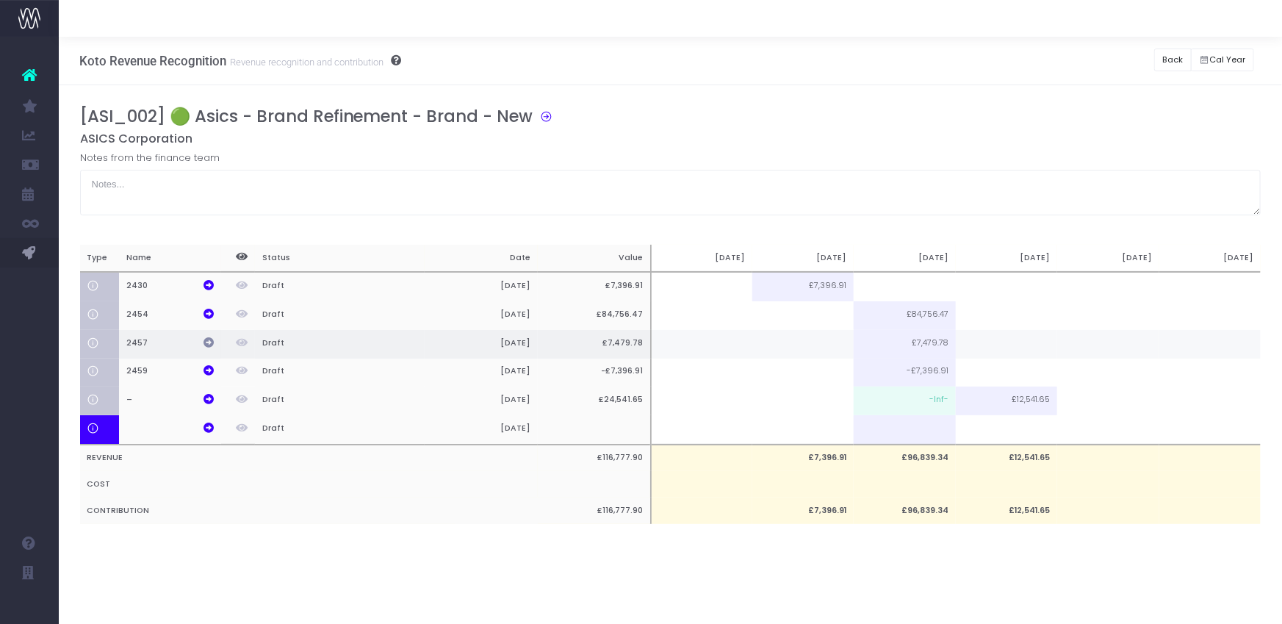
click at [204, 342] on icon at bounding box center [209, 342] width 10 height 10
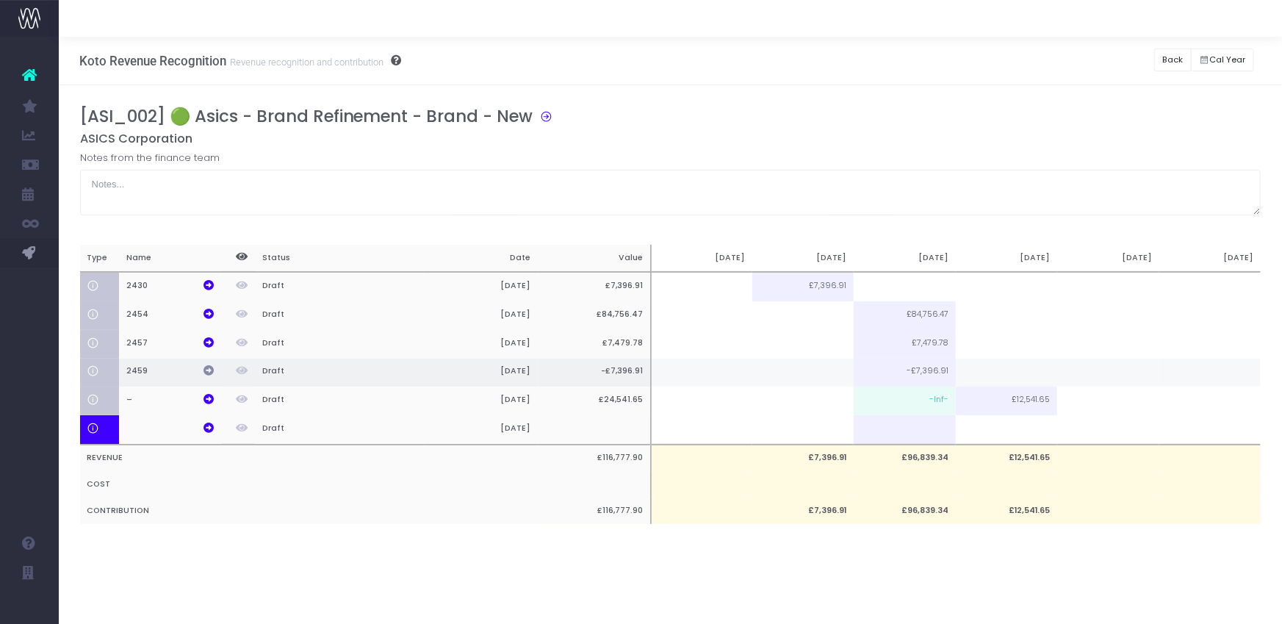
click at [204, 367] on icon at bounding box center [209, 370] width 10 height 10
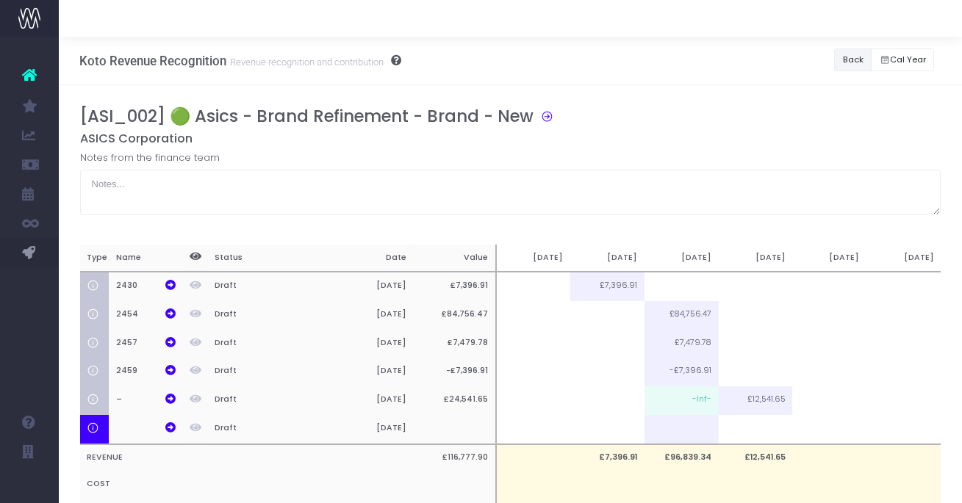
click at [856, 63] on button "Back" at bounding box center [852, 59] width 37 height 23
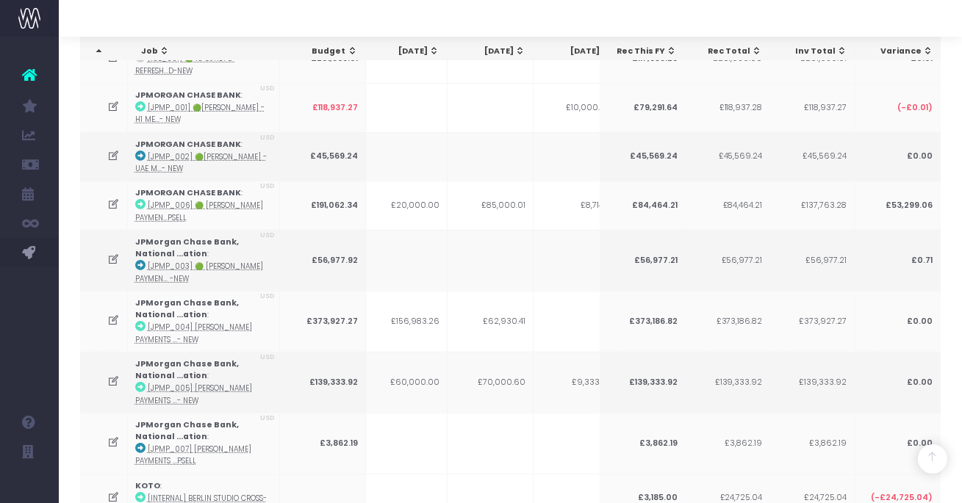
scroll to position [882, 0]
click at [115, 376] on icon at bounding box center [113, 382] width 12 height 12
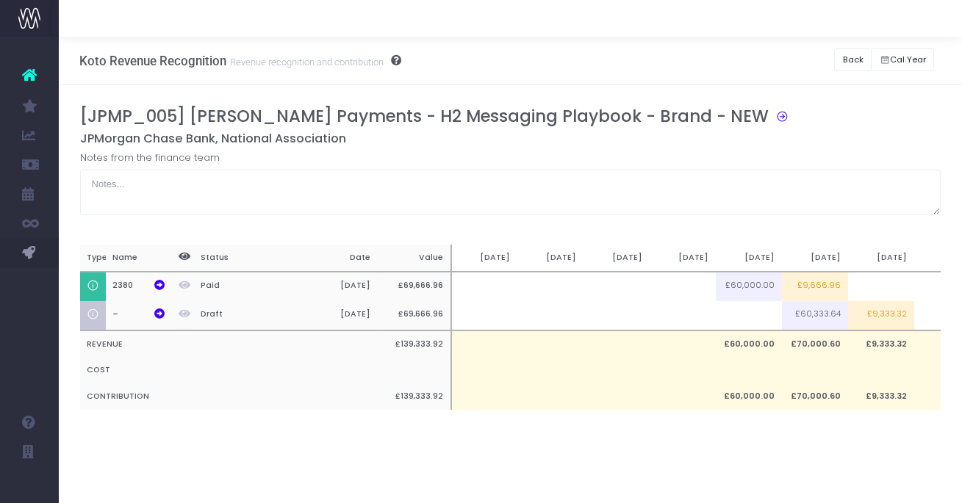
scroll to position [0, 0]
click at [838, 57] on button "Back" at bounding box center [852, 59] width 37 height 23
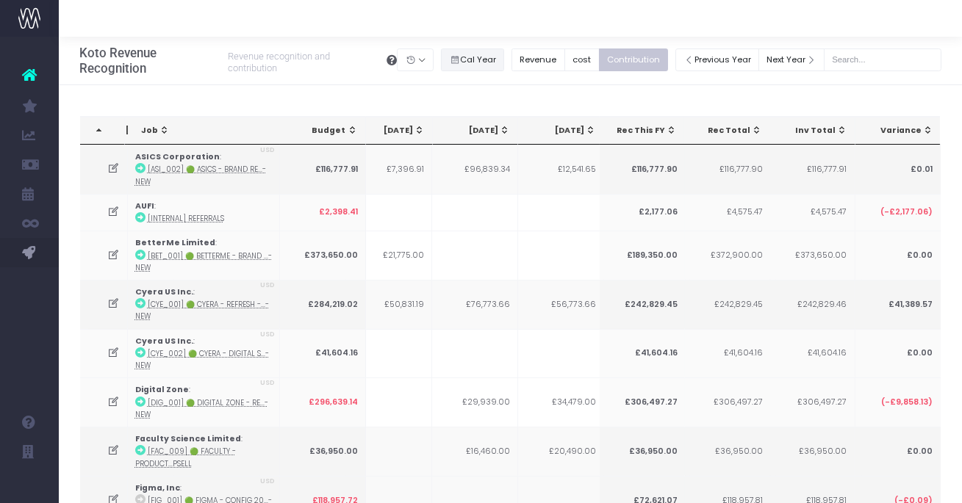
click at [469, 53] on button "Cal Year" at bounding box center [472, 59] width 63 height 23
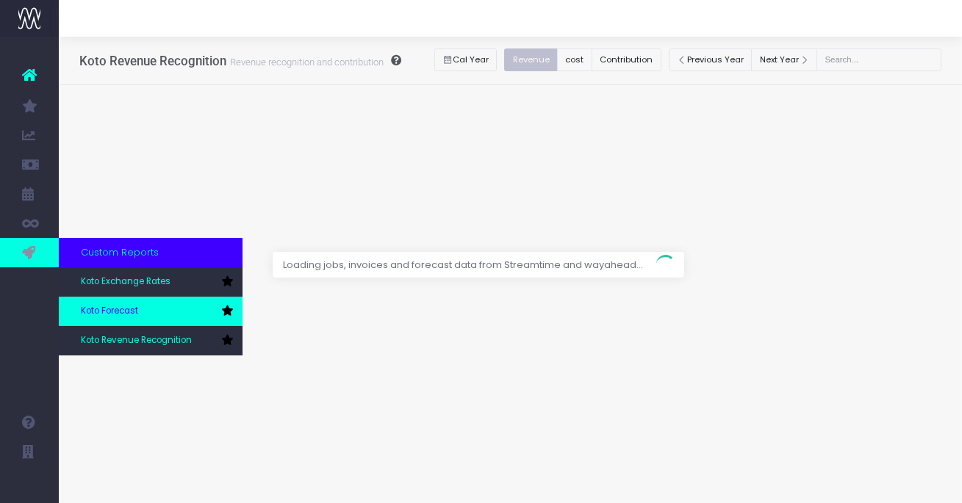
click at [118, 314] on span "Koto Forecast" at bounding box center [109, 311] width 57 height 13
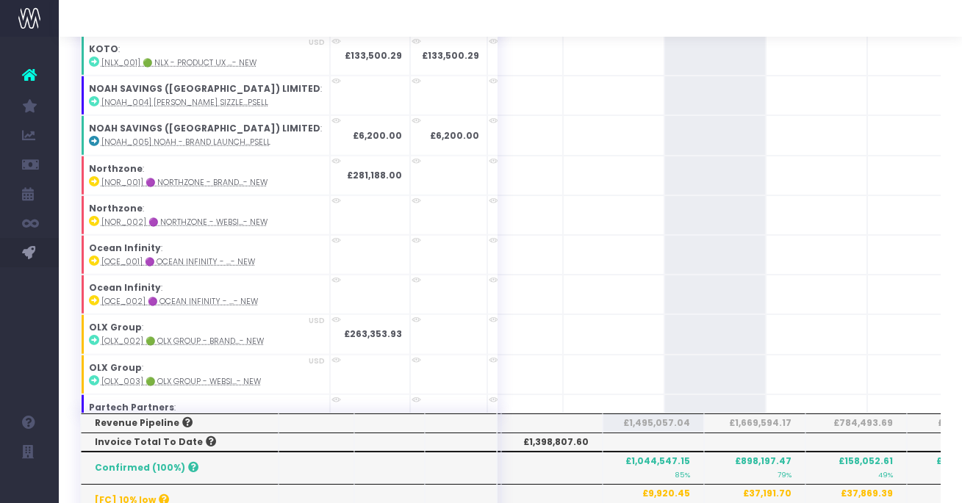
scroll to position [2524, 0]
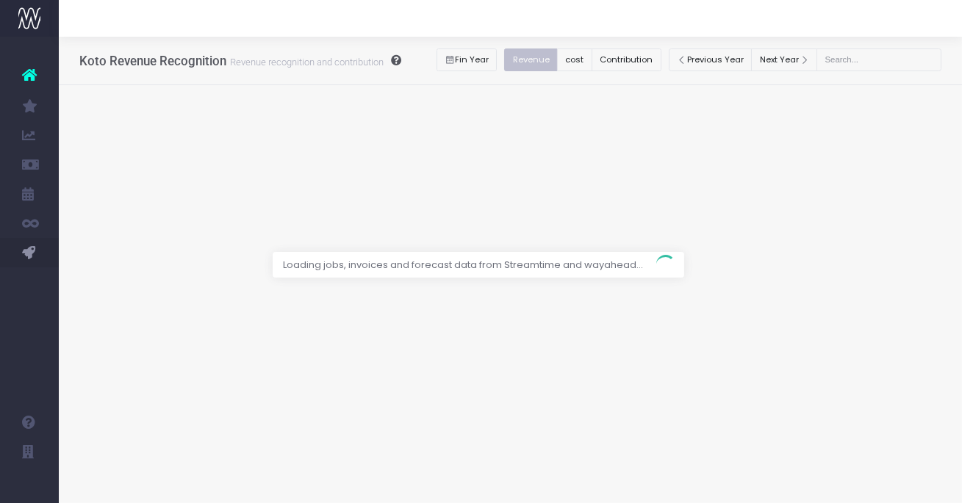
click at [483, 58] on div at bounding box center [481, 251] width 962 height 503
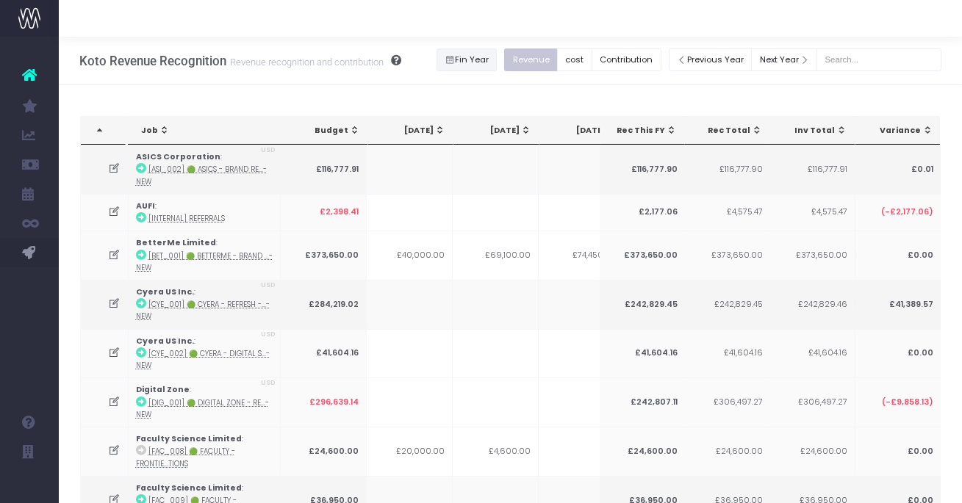
click at [475, 59] on button "Fin Year" at bounding box center [466, 59] width 61 height 23
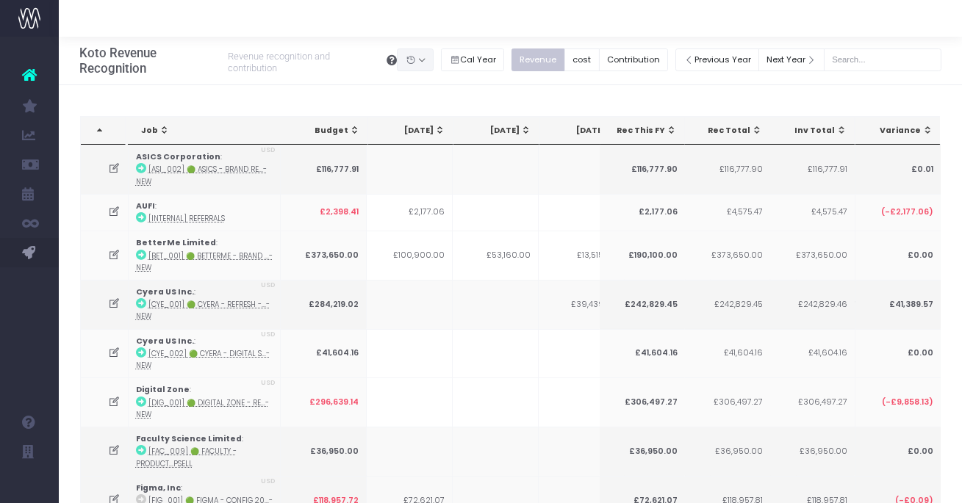
click at [428, 60] on button "button" at bounding box center [415, 59] width 37 height 23
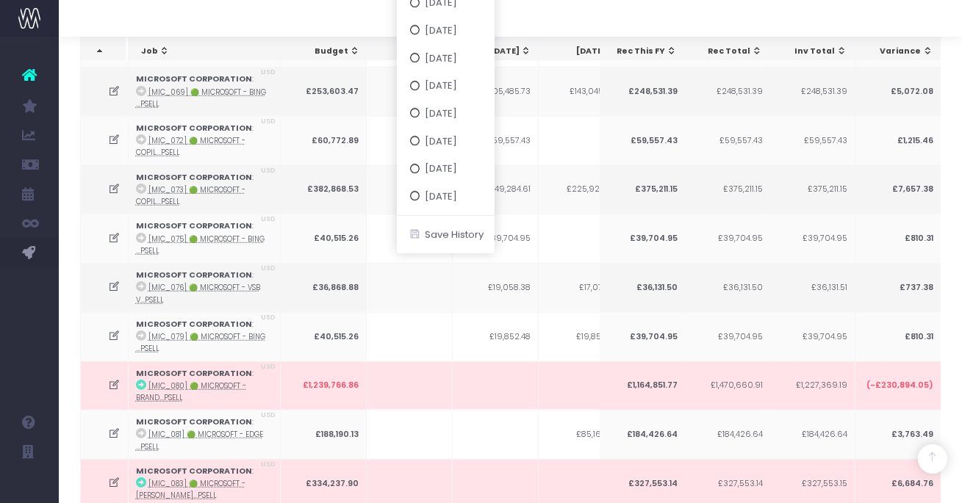
scroll to position [2254, 0]
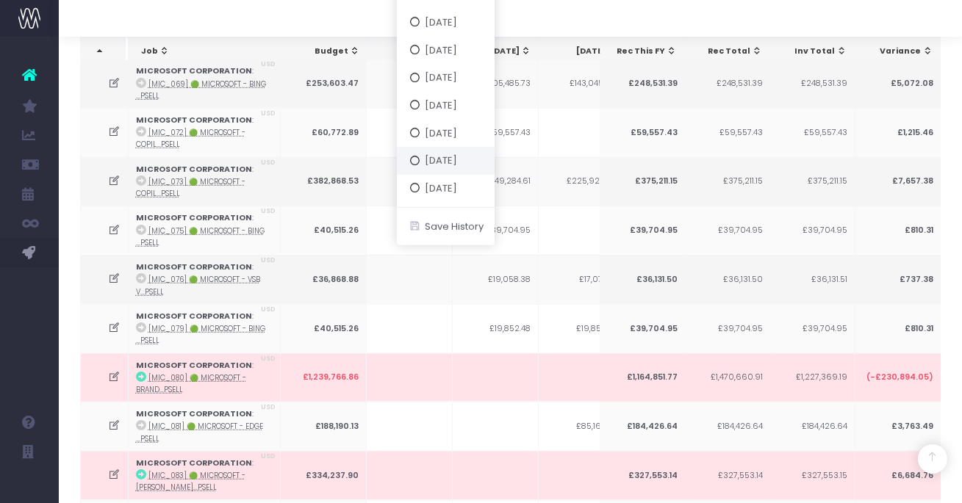
click at [481, 159] on button "[DATE]" at bounding box center [446, 161] width 98 height 28
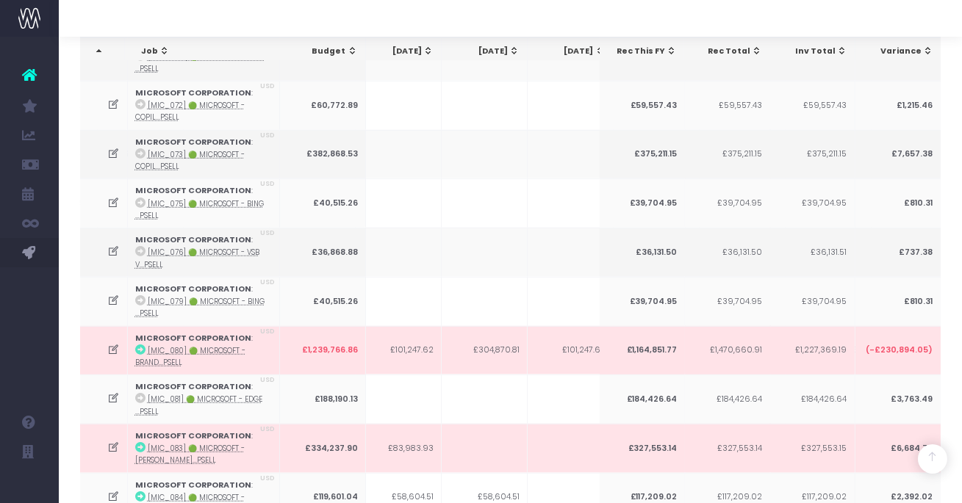
scroll to position [2350, 0]
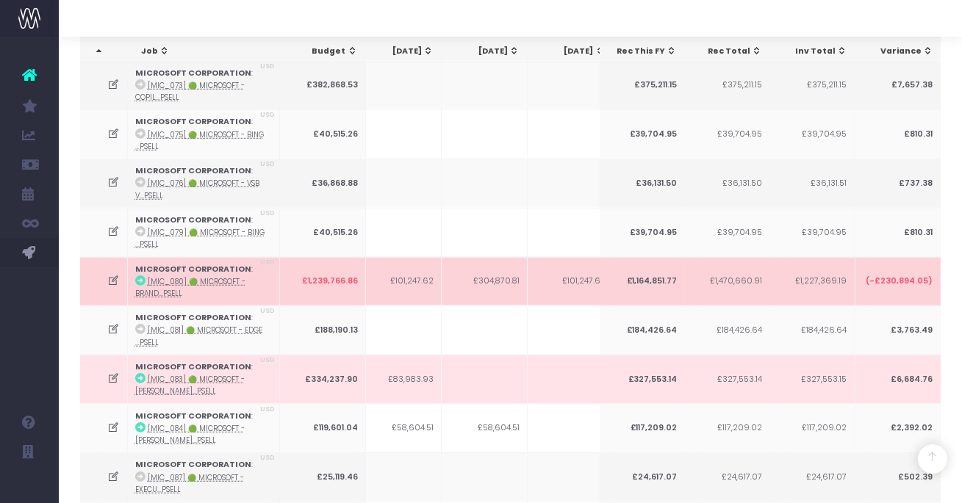
drag, startPoint x: 476, startPoint y: 258, endPoint x: 525, endPoint y: 259, distance: 49.2
click at [525, 259] on tr "MICROSOFT CORPORATION : [MIC_080] 🟢 Microsoft - Brand...psell USD £1,239,766.86…" at bounding box center [470, 281] width 1661 height 49
click at [111, 275] on icon at bounding box center [113, 281] width 12 height 12
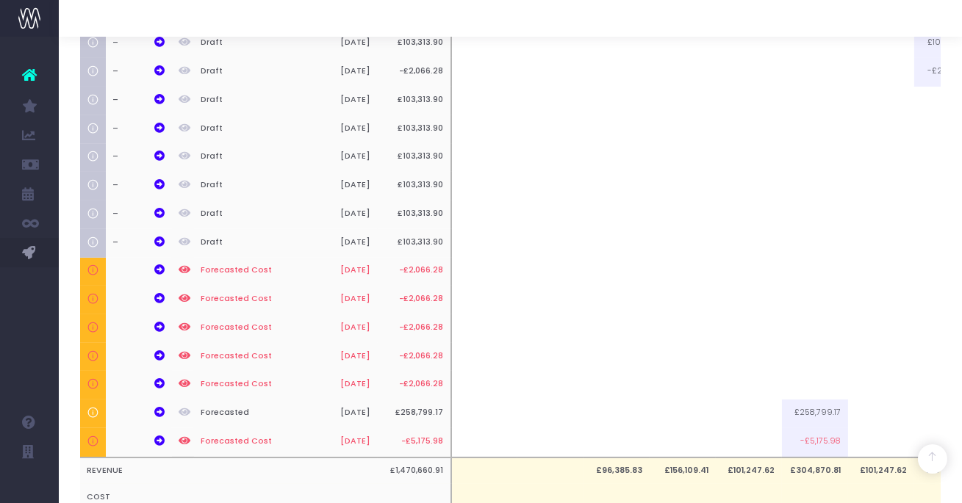
scroll to position [0, 0]
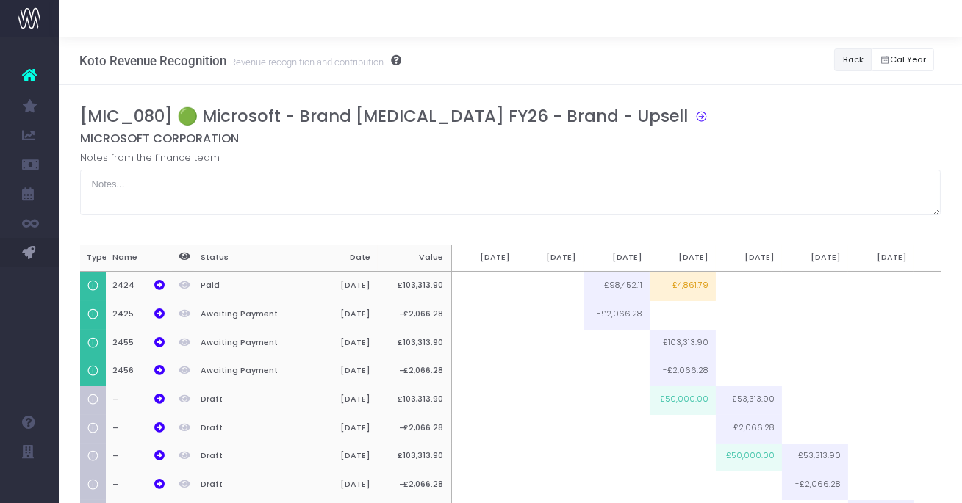
click at [844, 57] on button "Back" at bounding box center [852, 59] width 37 height 23
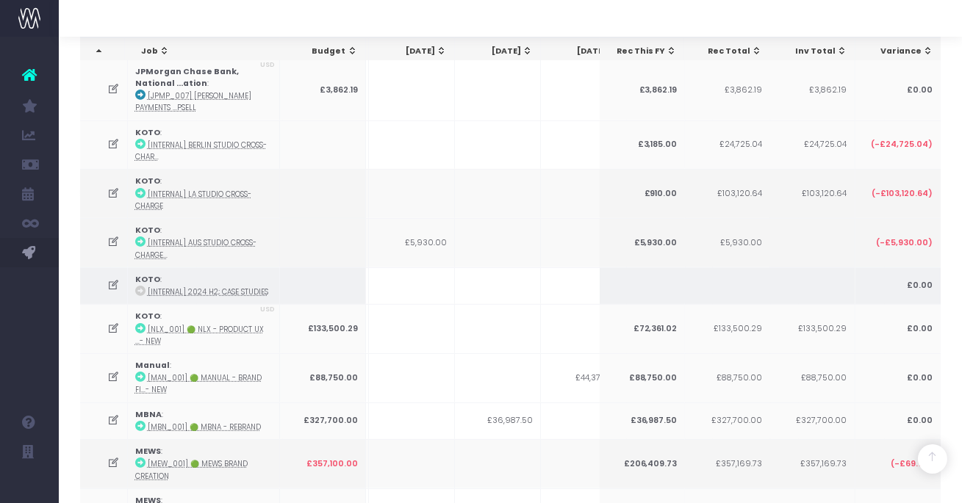
scroll to position [1235, 0]
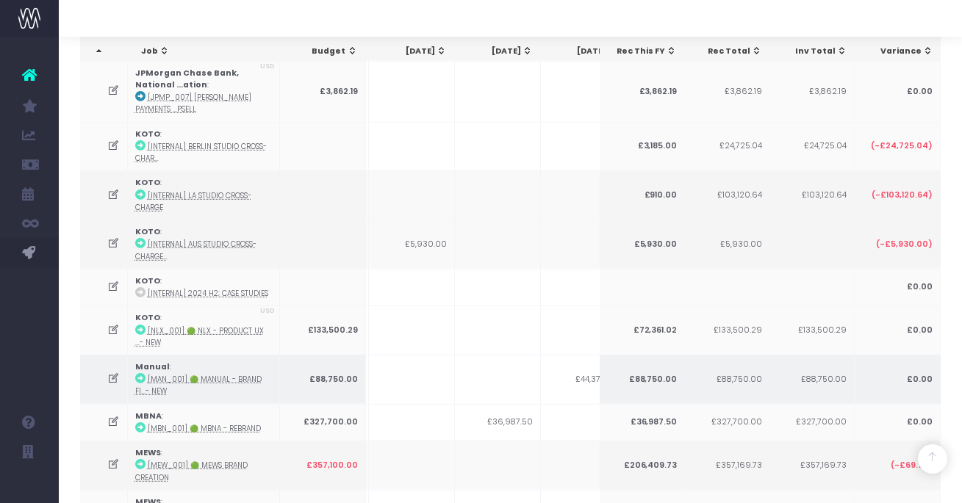
click at [122, 361] on td at bounding box center [104, 379] width 48 height 49
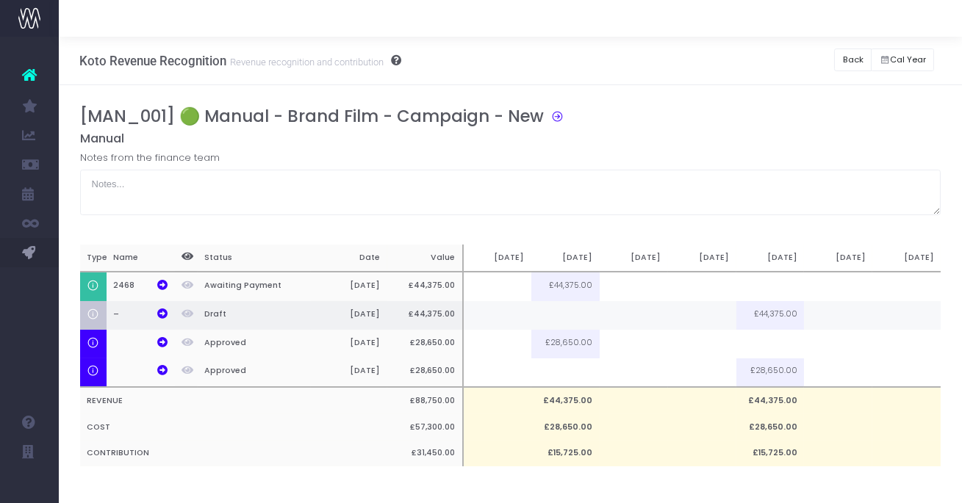
scroll to position [0, 0]
click at [629, 286] on td at bounding box center [634, 286] width 68 height 29
type input "10000"
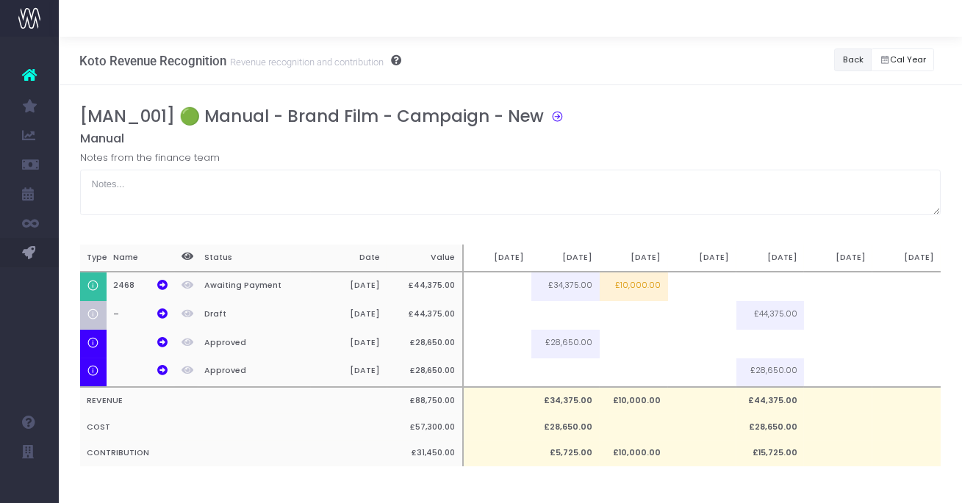
click at [841, 62] on button "Back" at bounding box center [852, 59] width 37 height 23
